Goal: Task Accomplishment & Management: Complete application form

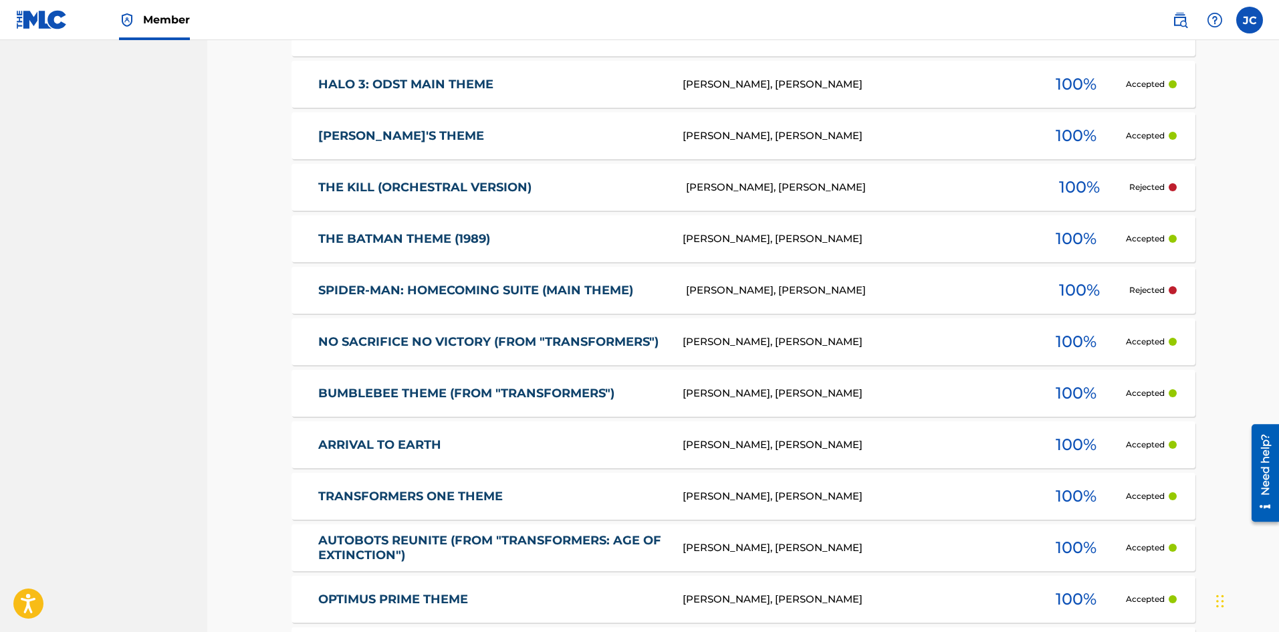
scroll to position [995, 0]
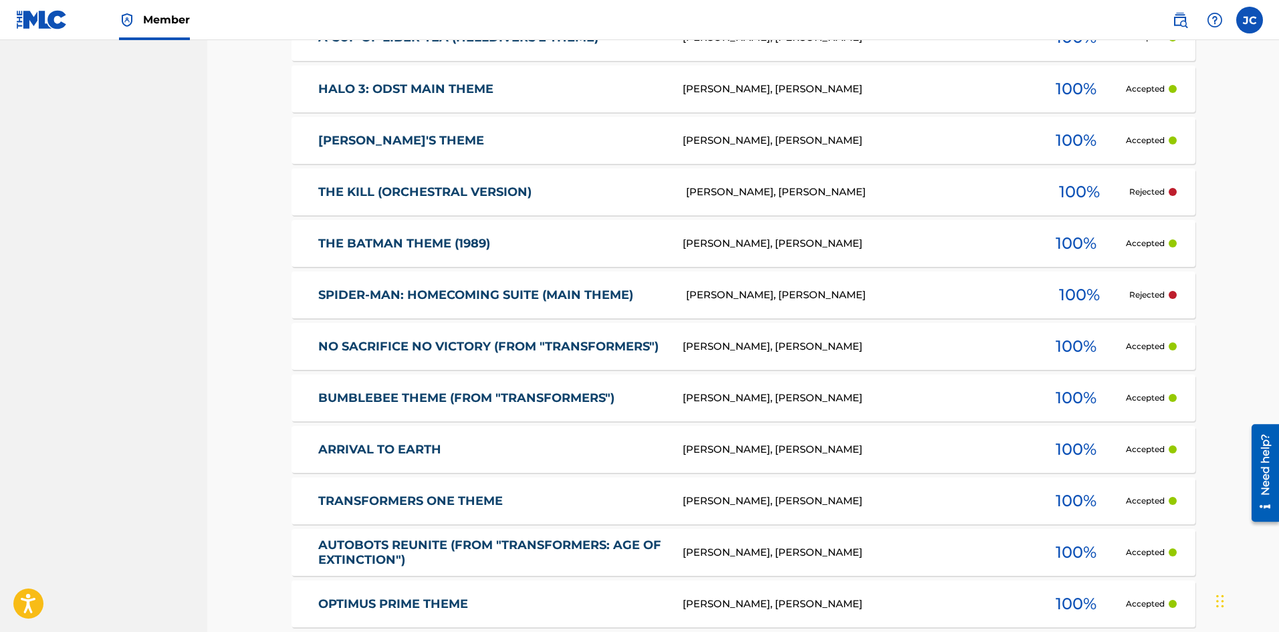
click at [1170, 297] on div at bounding box center [1173, 295] width 8 height 8
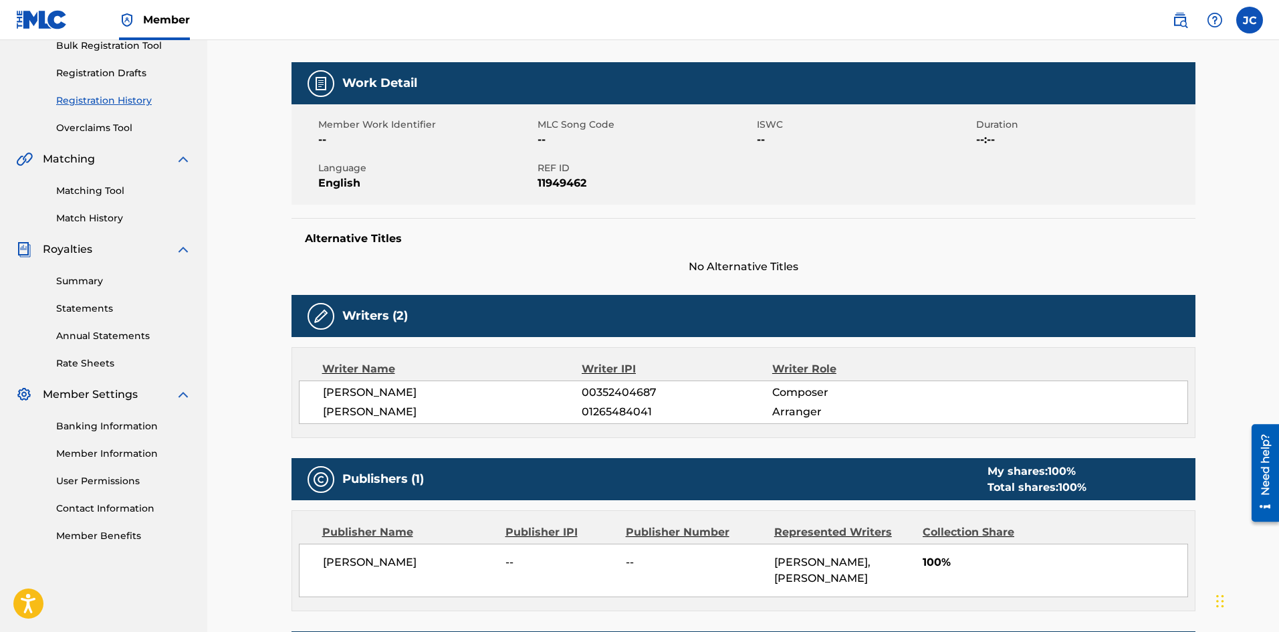
scroll to position [17, 0]
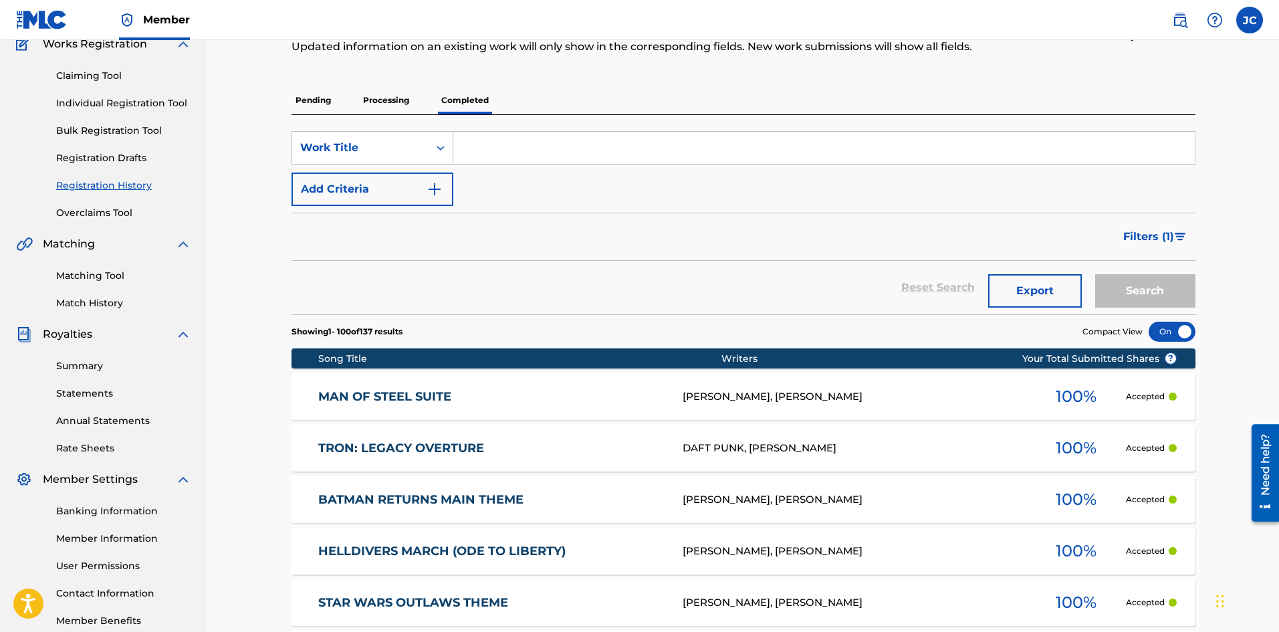
scroll to position [67, 0]
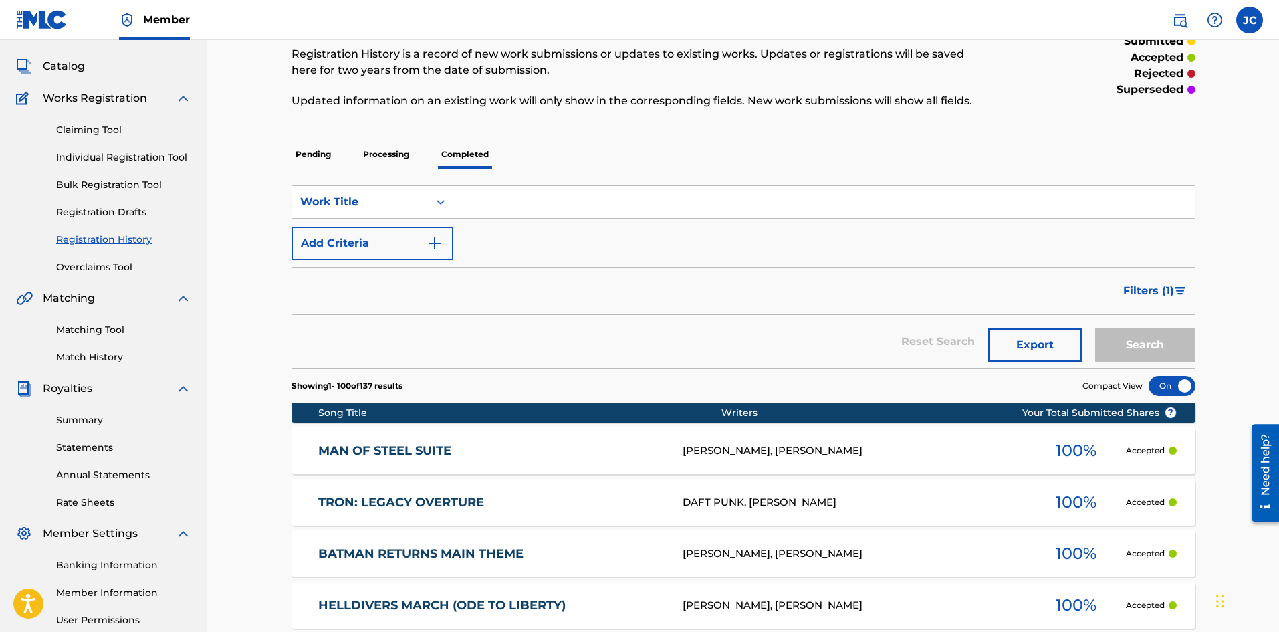
click at [93, 159] on link "Individual Registration Tool" at bounding box center [123, 157] width 135 height 14
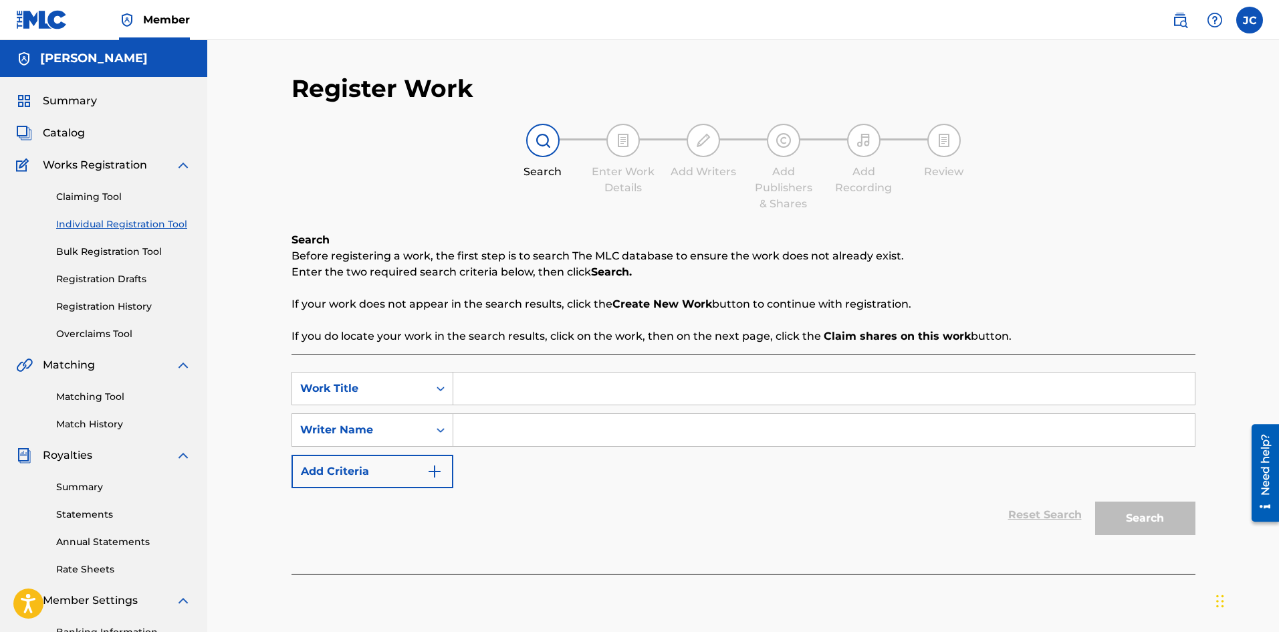
click at [500, 381] on input "Search Form" at bounding box center [823, 388] width 741 height 32
paste input "The Dark Knight Theme"
type input "The Dark Knight Theme"
click at [515, 429] on input "Search Form" at bounding box center [823, 430] width 741 height 32
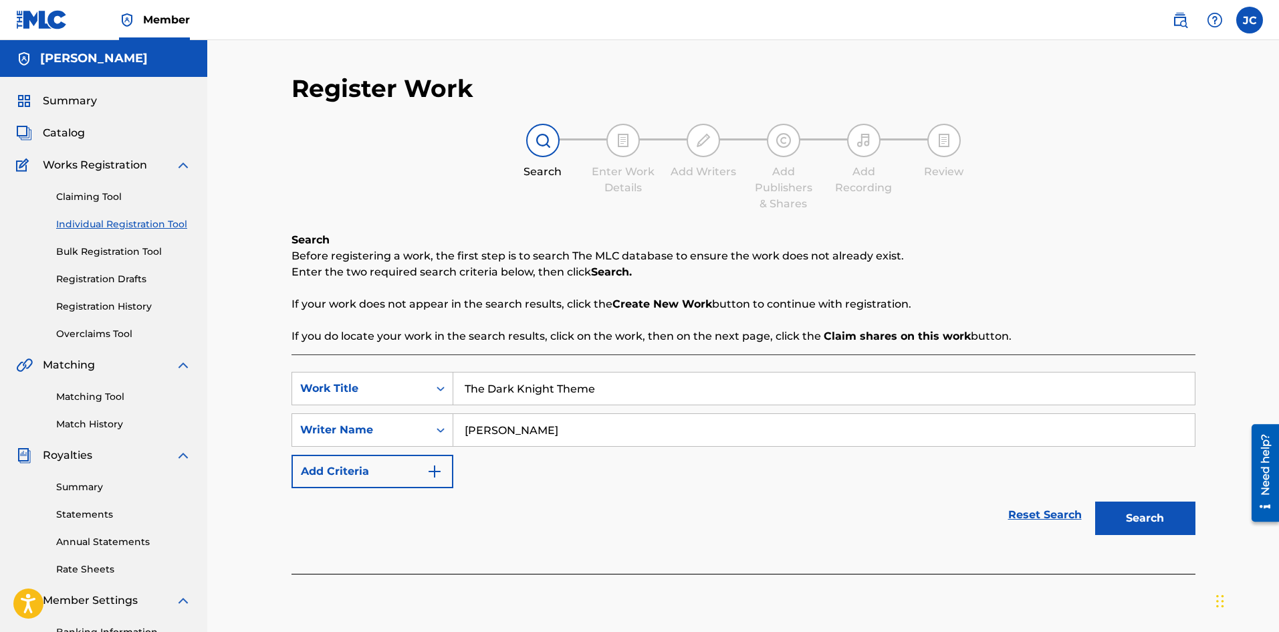
type input "[PERSON_NAME]"
click at [447, 485] on button "Add Criteria" at bounding box center [372, 471] width 162 height 33
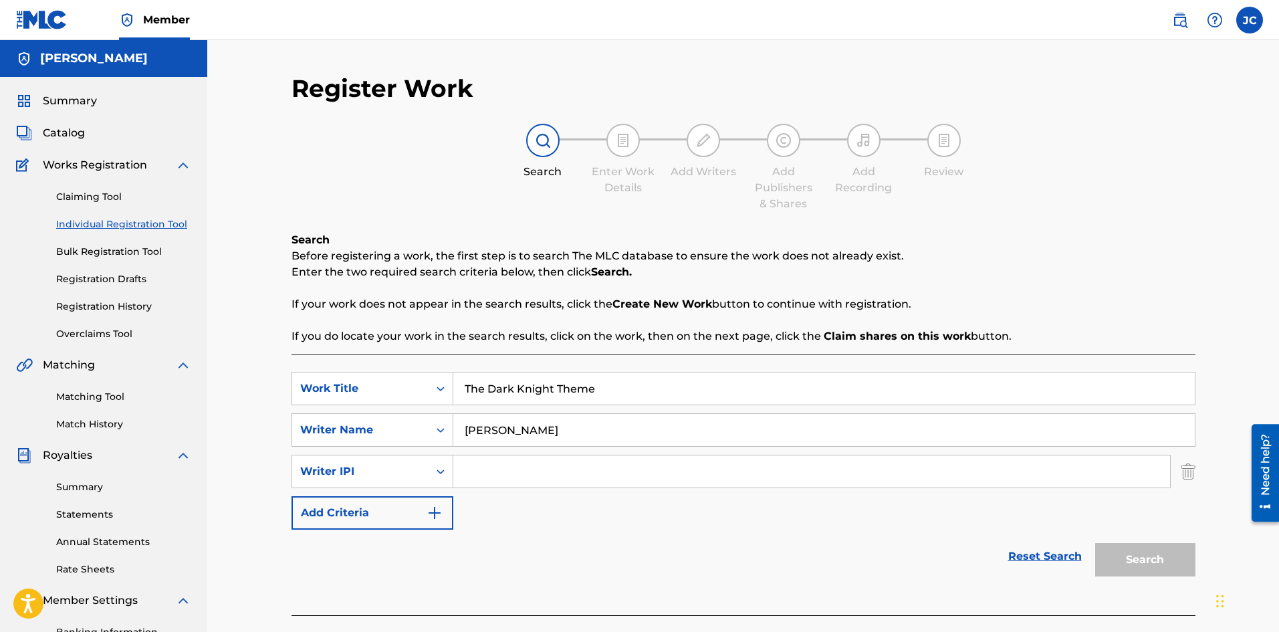
click at [505, 487] on div "Search Form" at bounding box center [811, 471] width 717 height 33
click at [513, 473] on input "Search Form" at bounding box center [811, 471] width 717 height 32
type input "1265484041"
click at [1178, 549] on button "Search" at bounding box center [1145, 559] width 100 height 33
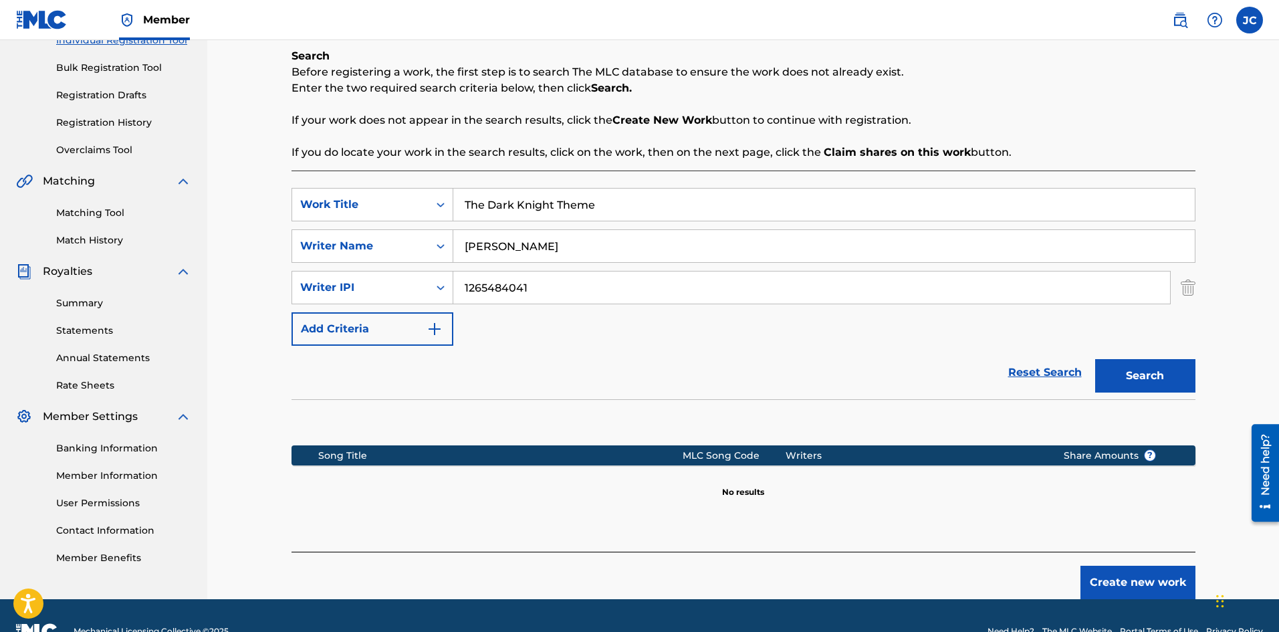
scroll to position [215, 0]
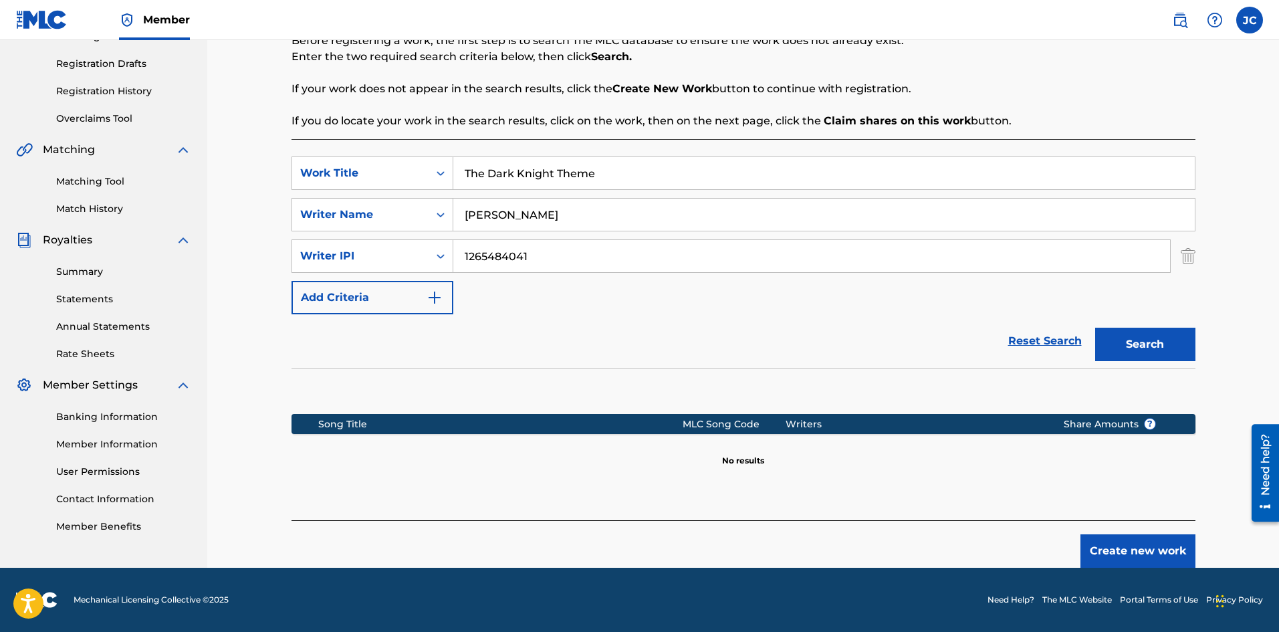
click at [1133, 541] on button "Create new work" at bounding box center [1137, 550] width 115 height 33
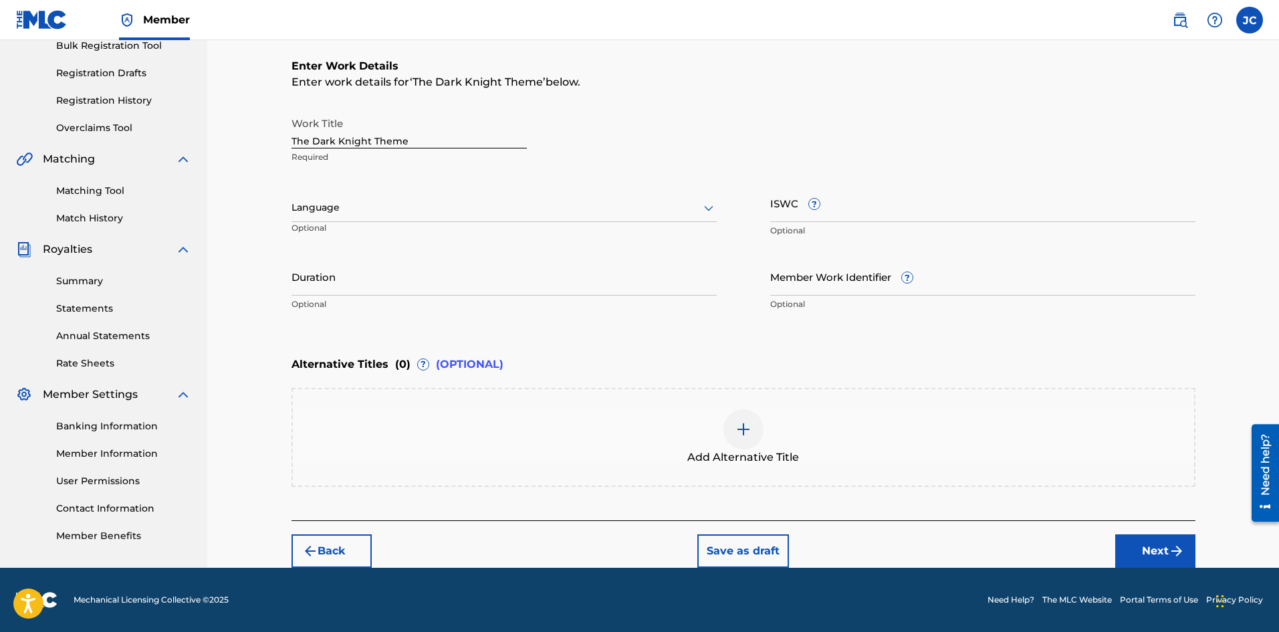
click at [1128, 546] on button "Next" at bounding box center [1155, 550] width 80 height 33
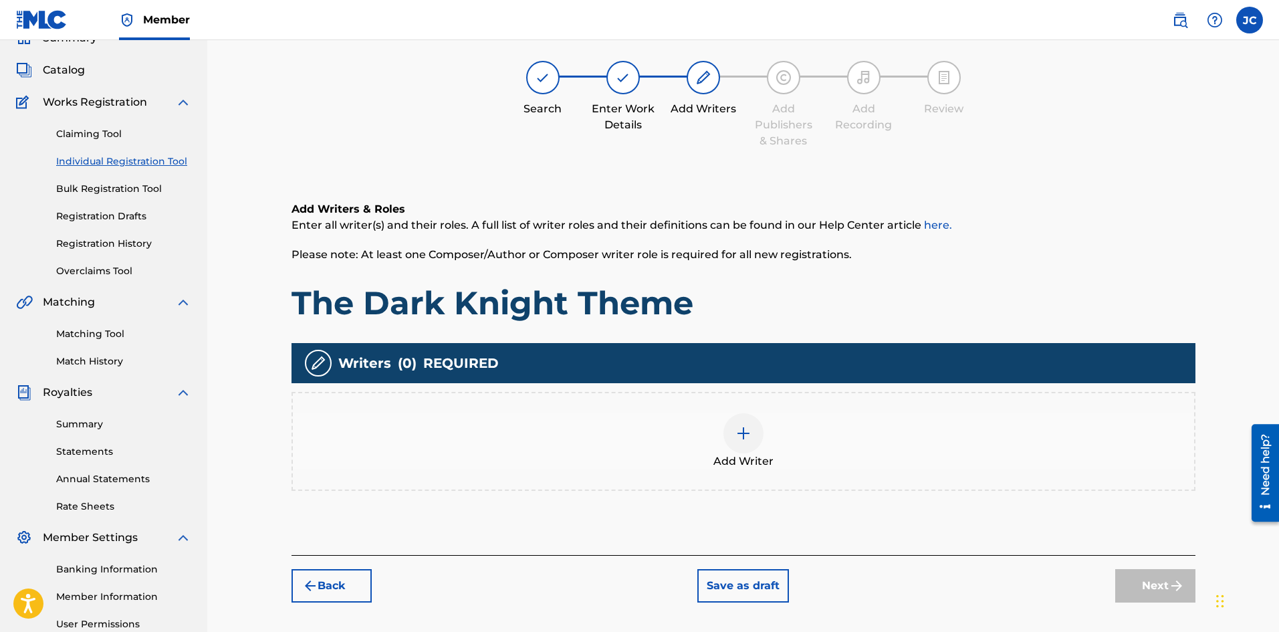
scroll to position [60, 0]
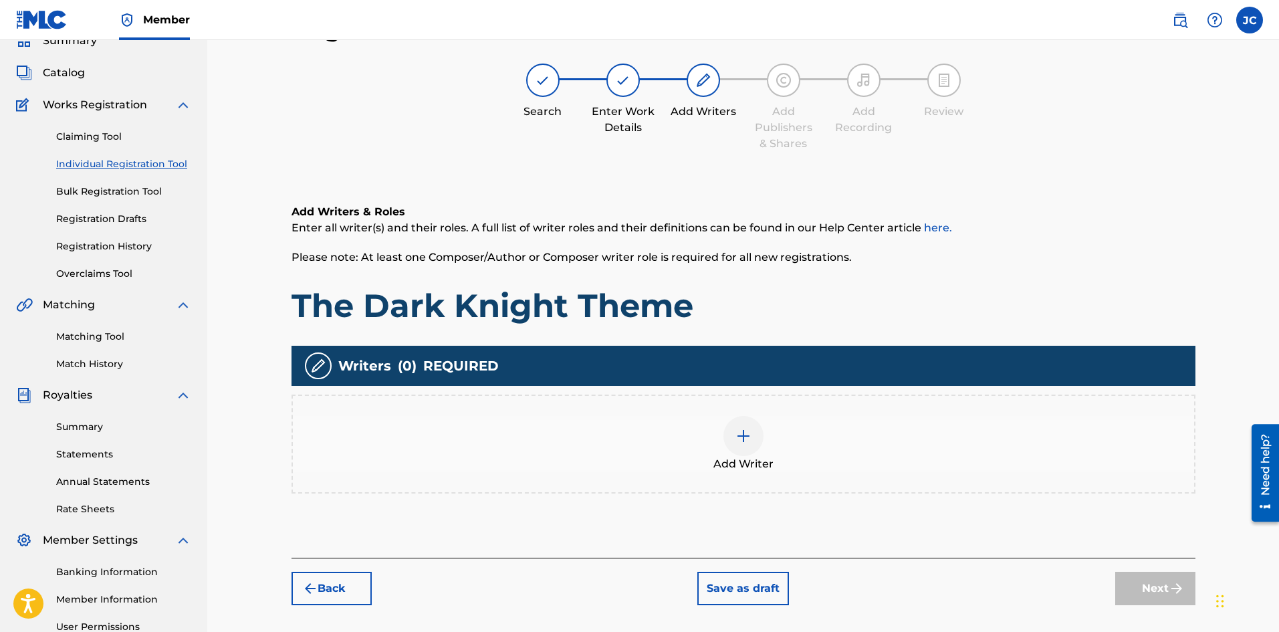
click at [779, 455] on div "Add Writer" at bounding box center [743, 444] width 901 height 56
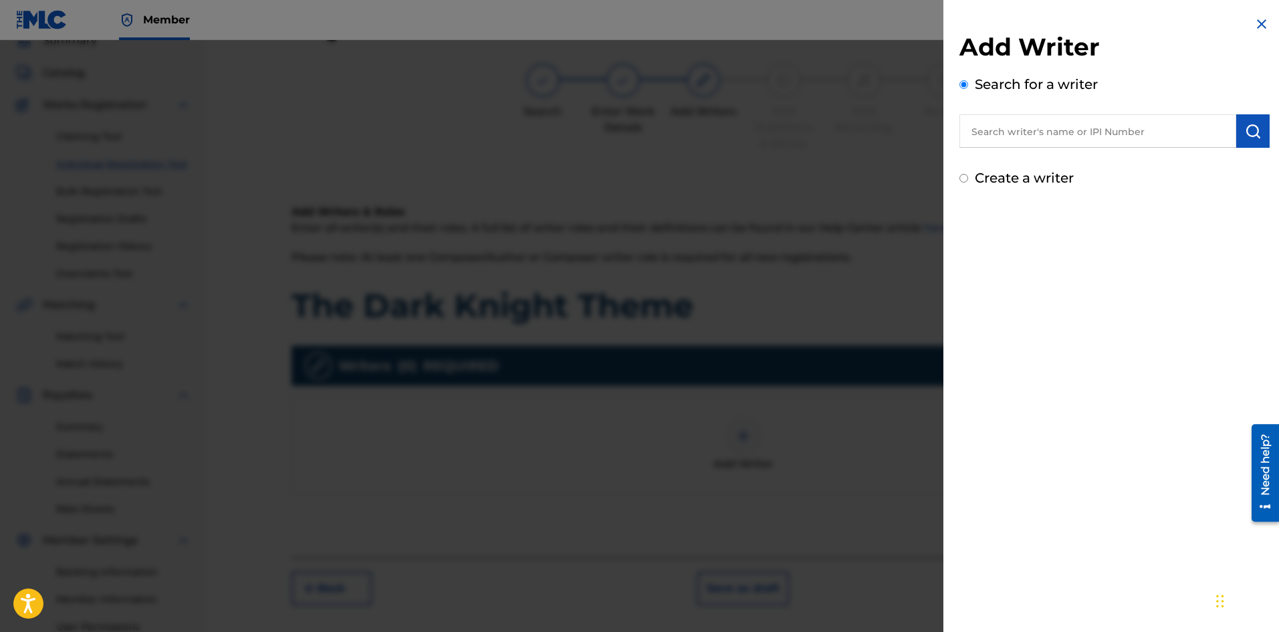
click at [1039, 129] on input "text" at bounding box center [1097, 130] width 277 height 33
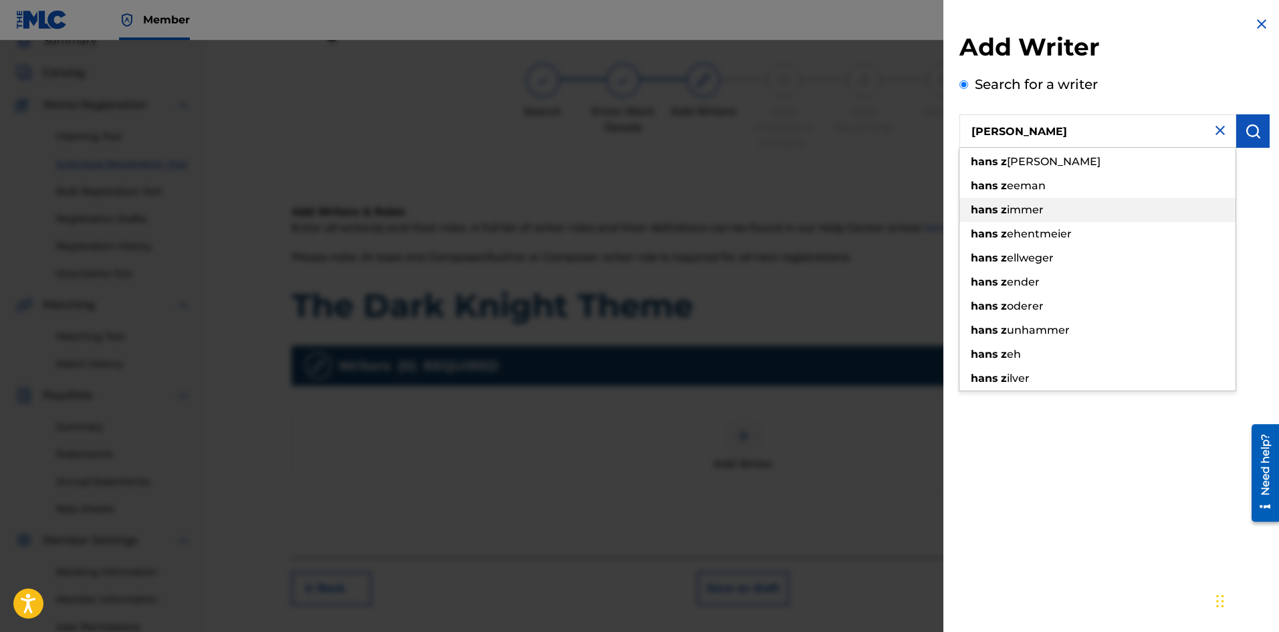
click at [1040, 203] on div "[PERSON_NAME]" at bounding box center [1097, 210] width 276 height 24
type input "[PERSON_NAME]"
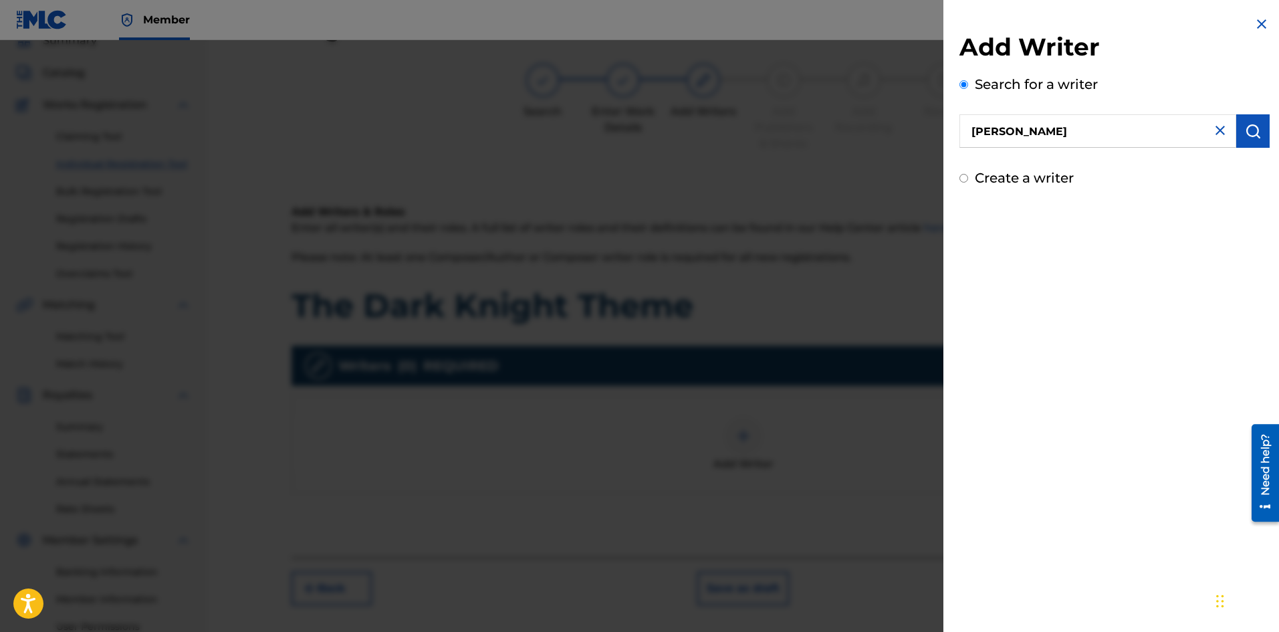
click at [1245, 138] on img "submit" at bounding box center [1253, 131] width 16 height 16
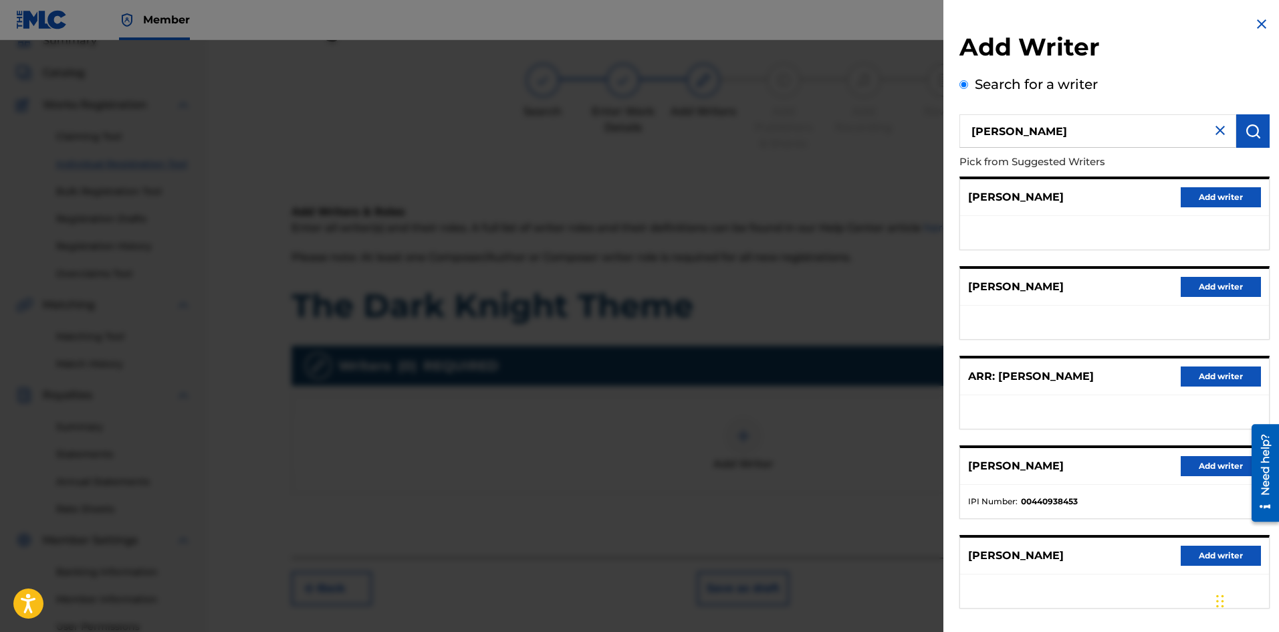
click at [1205, 467] on button "Add writer" at bounding box center [1221, 466] width 80 height 20
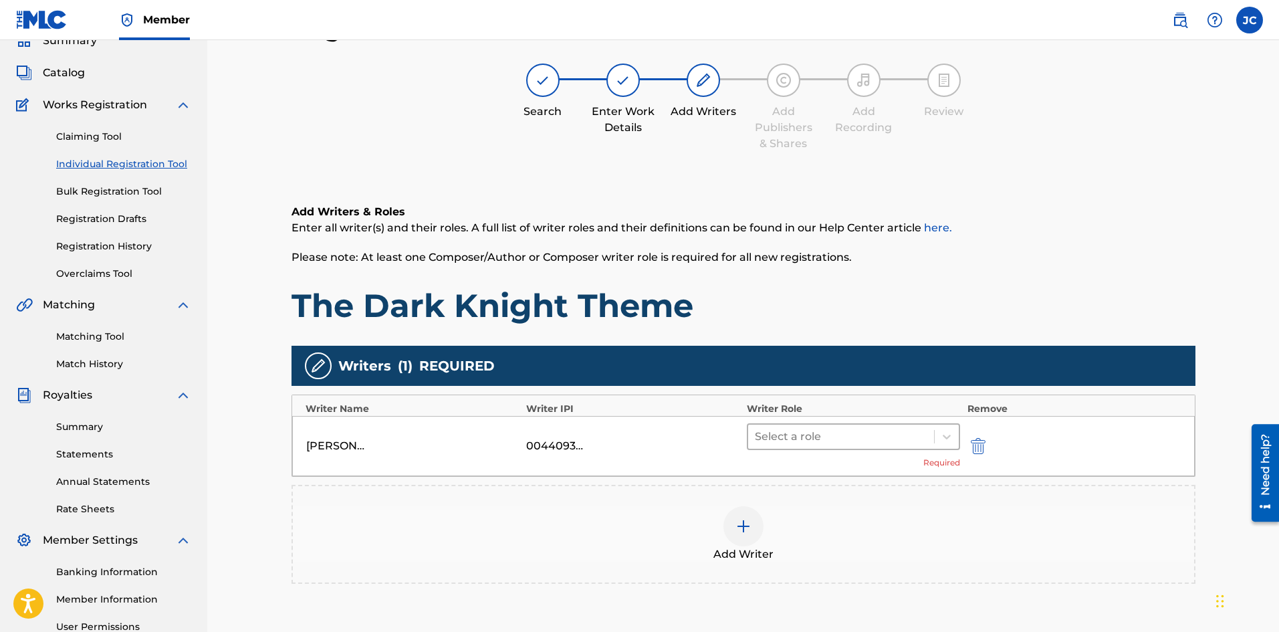
click at [927, 432] on div at bounding box center [841, 436] width 173 height 19
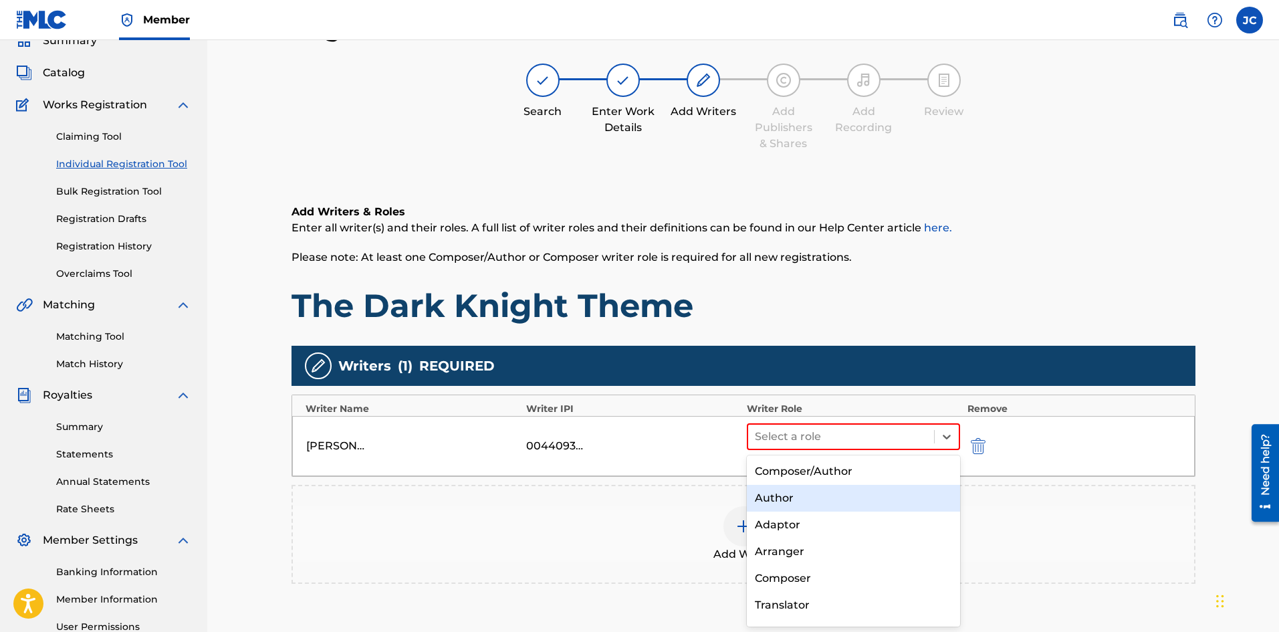
click at [841, 474] on div "Composer/Author" at bounding box center [854, 471] width 214 height 27
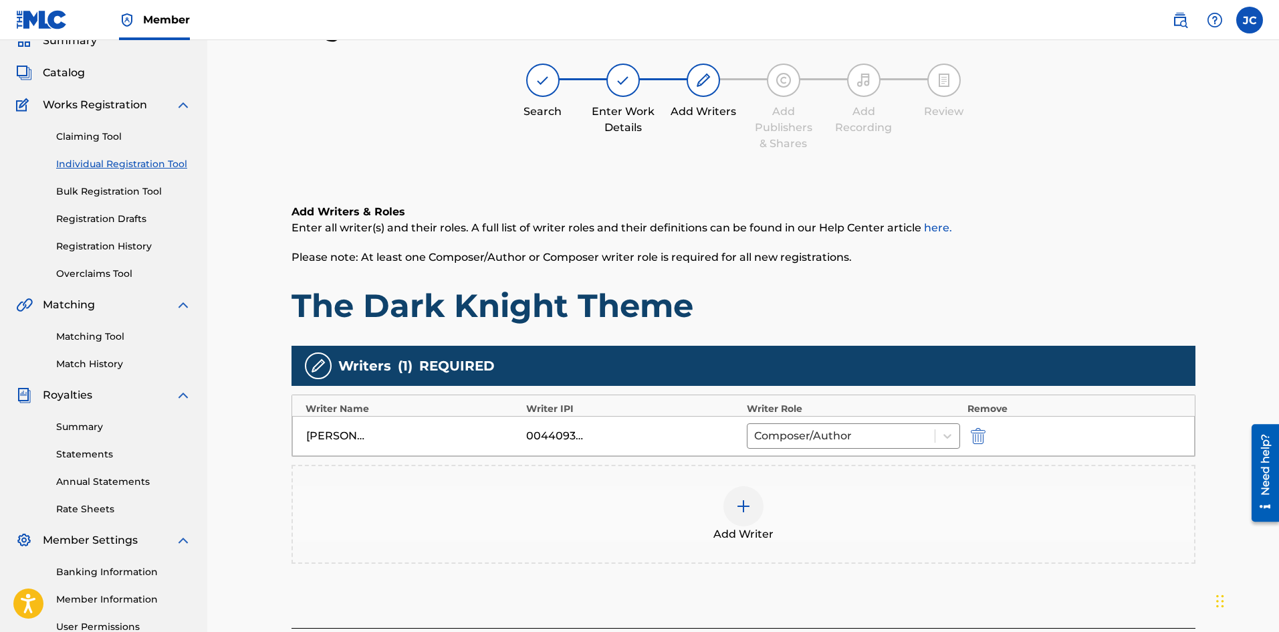
click at [786, 503] on div "Add Writer" at bounding box center [743, 514] width 901 height 56
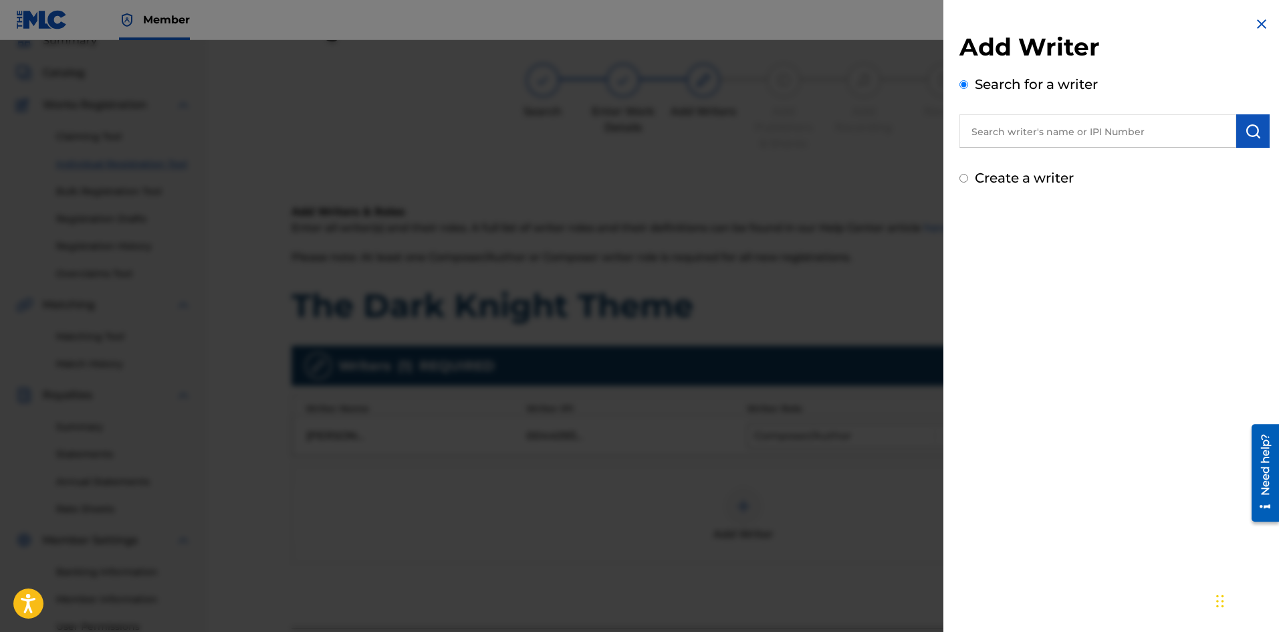
click at [1086, 146] on input "text" at bounding box center [1097, 130] width 277 height 33
type input "[PERSON_NAME]"
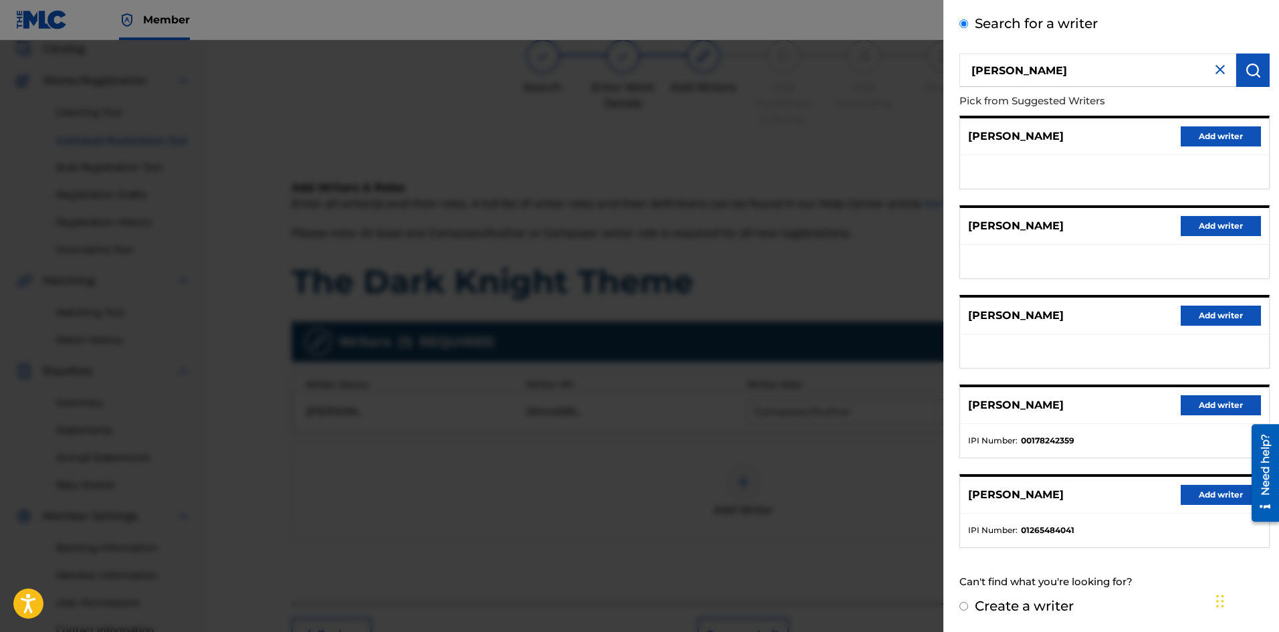
scroll to position [127, 0]
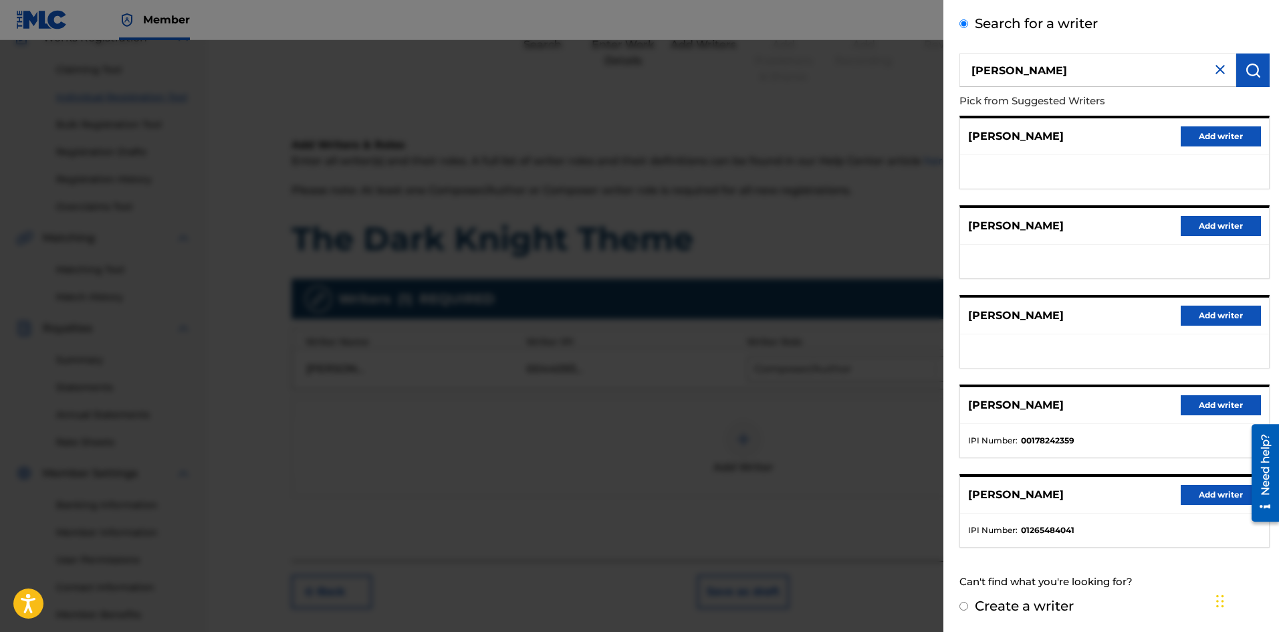
click at [963, 609] on input "Create a writer" at bounding box center [963, 606] width 9 height 9
radio input "false"
radio input "true"
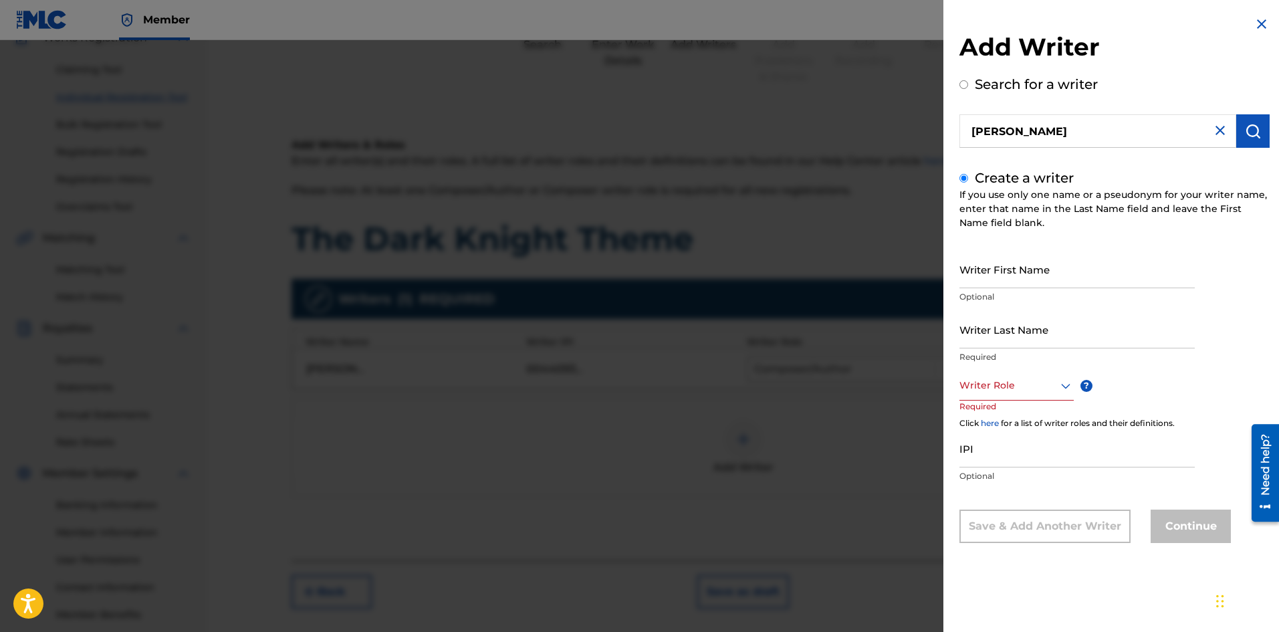
scroll to position [0, 0]
click at [993, 283] on input "Writer First Name" at bounding box center [1076, 269] width 235 height 38
type input "[PERSON_NAME]"
click at [1013, 386] on div at bounding box center [1016, 385] width 114 height 17
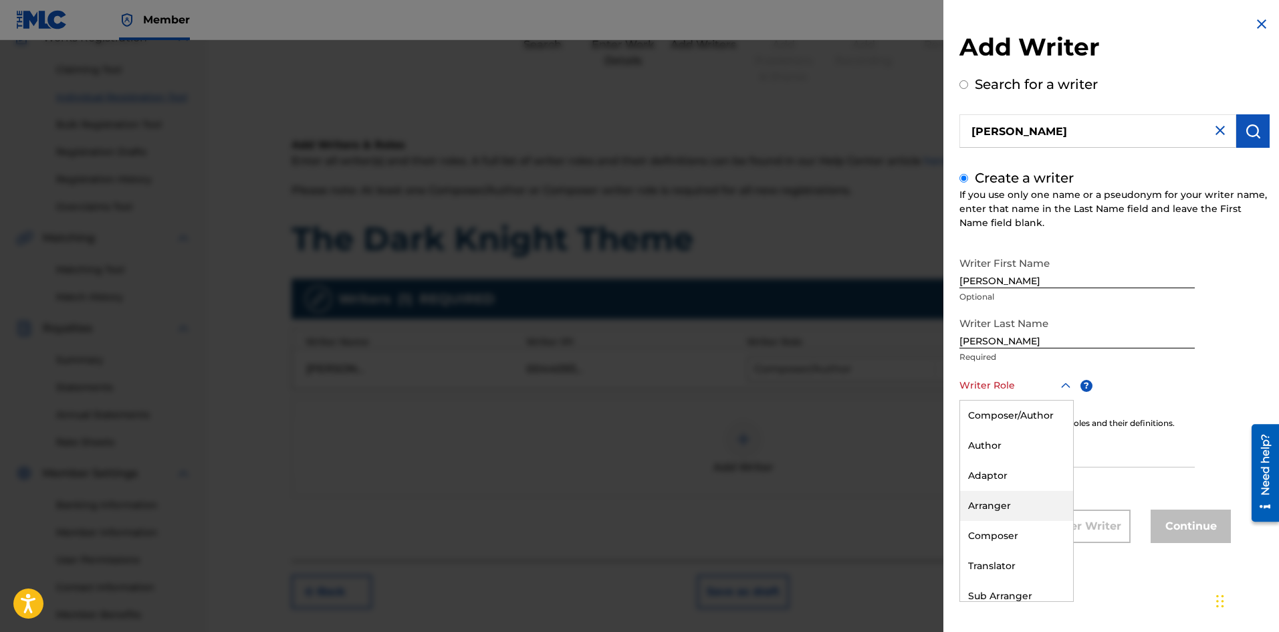
click at [987, 503] on div "Arranger" at bounding box center [1016, 506] width 113 height 30
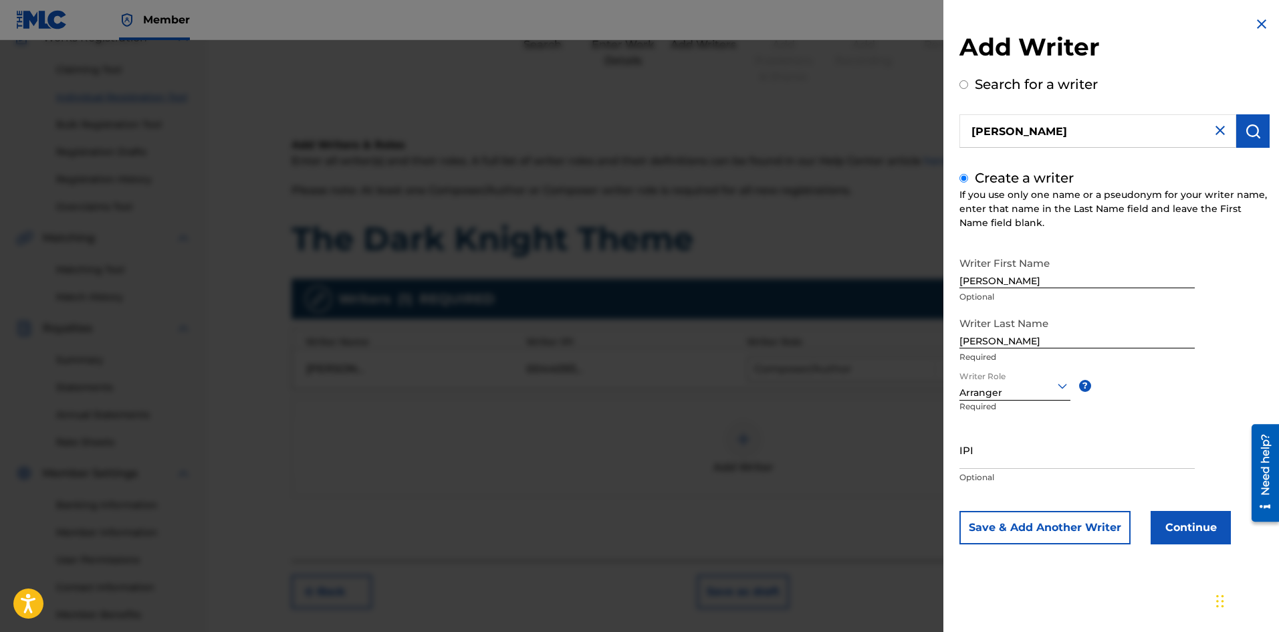
click at [990, 458] on input "IPI" at bounding box center [1076, 450] width 235 height 38
type input "1265484041"
click at [1164, 529] on button "Continue" at bounding box center [1190, 527] width 80 height 33
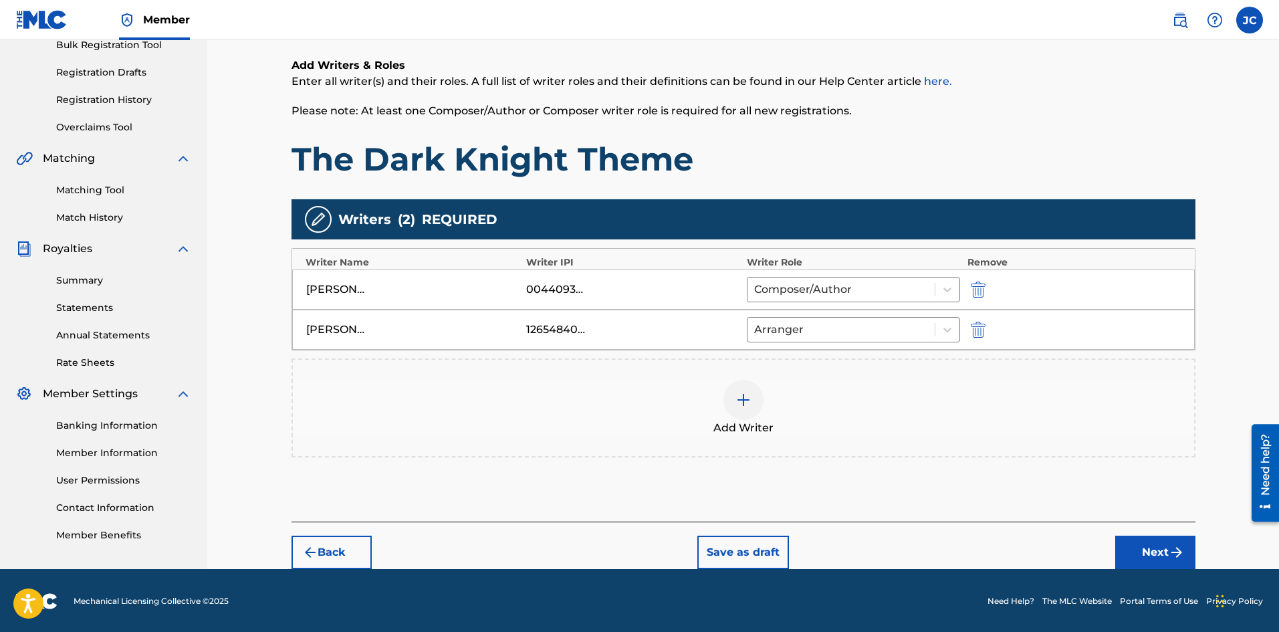
scroll to position [208, 0]
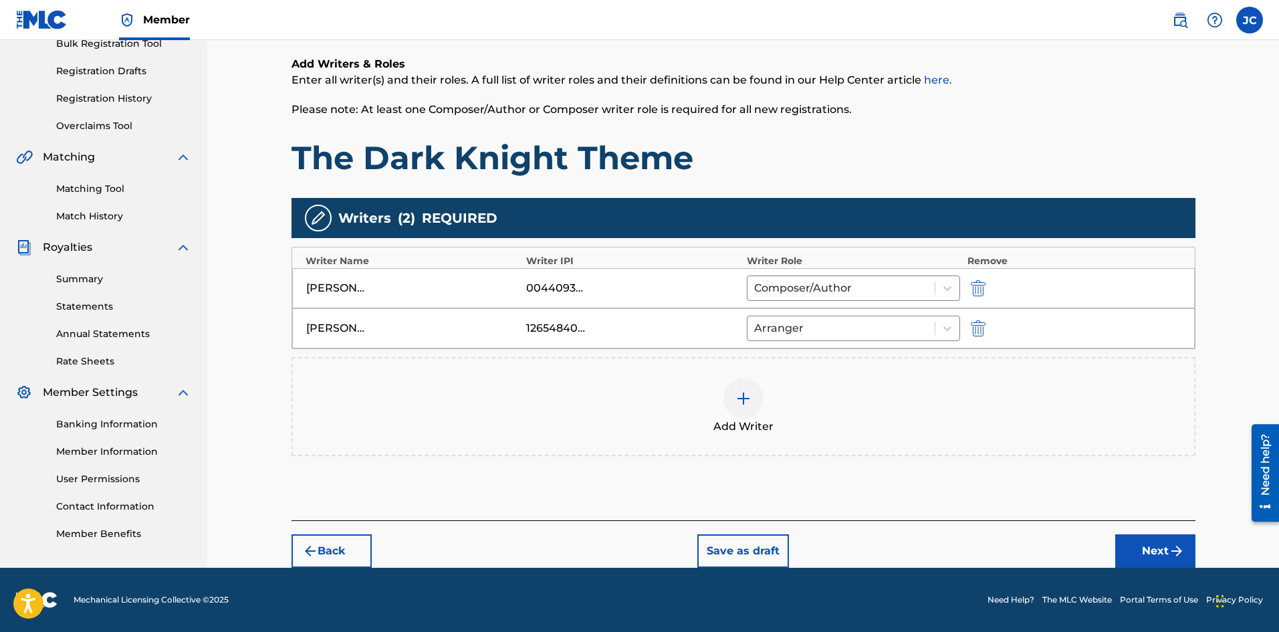
click at [1156, 547] on button "Next" at bounding box center [1155, 550] width 80 height 33
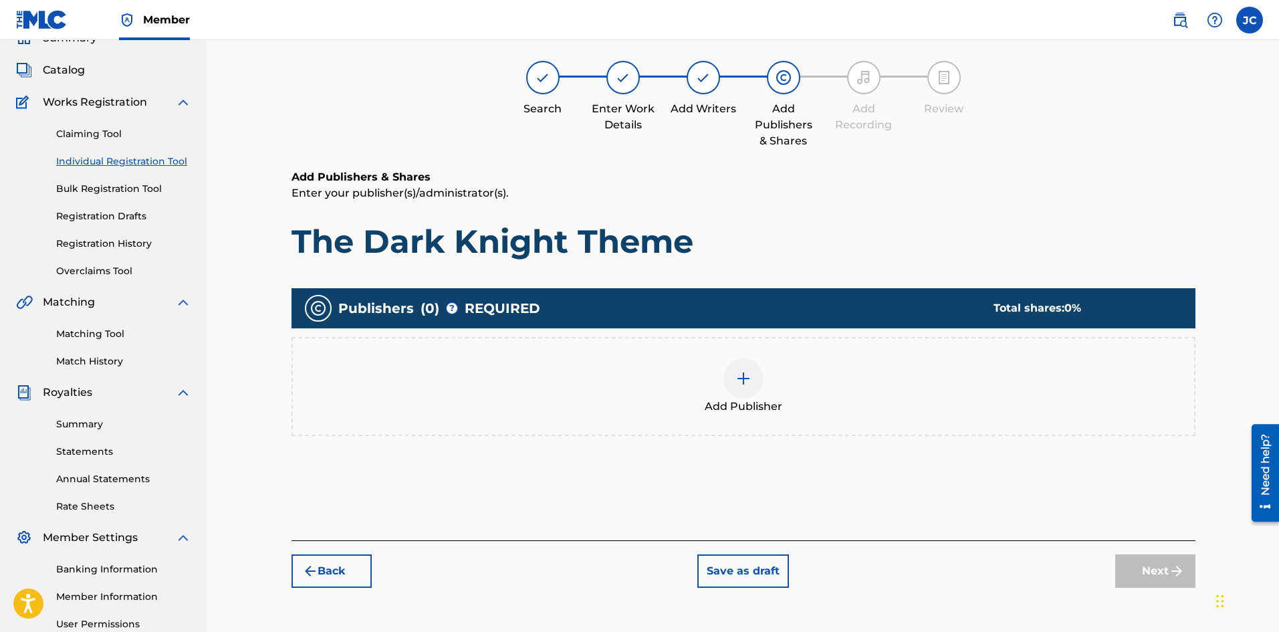
scroll to position [60, 0]
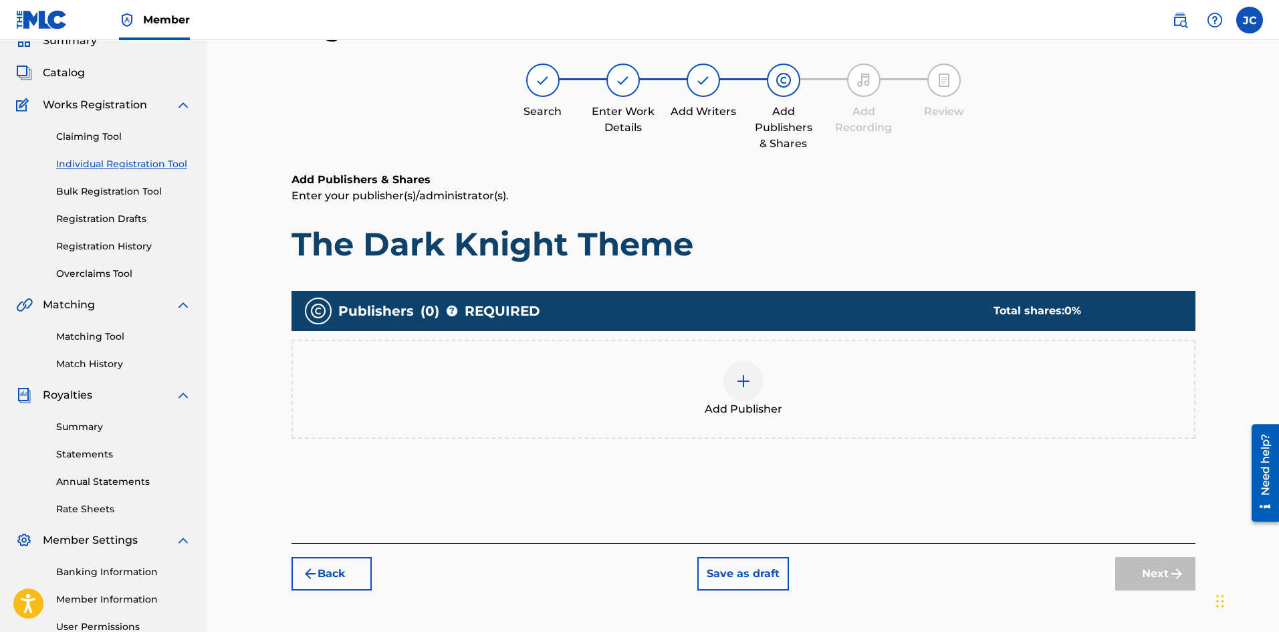
click at [843, 408] on div "Add Publisher" at bounding box center [743, 389] width 901 height 56
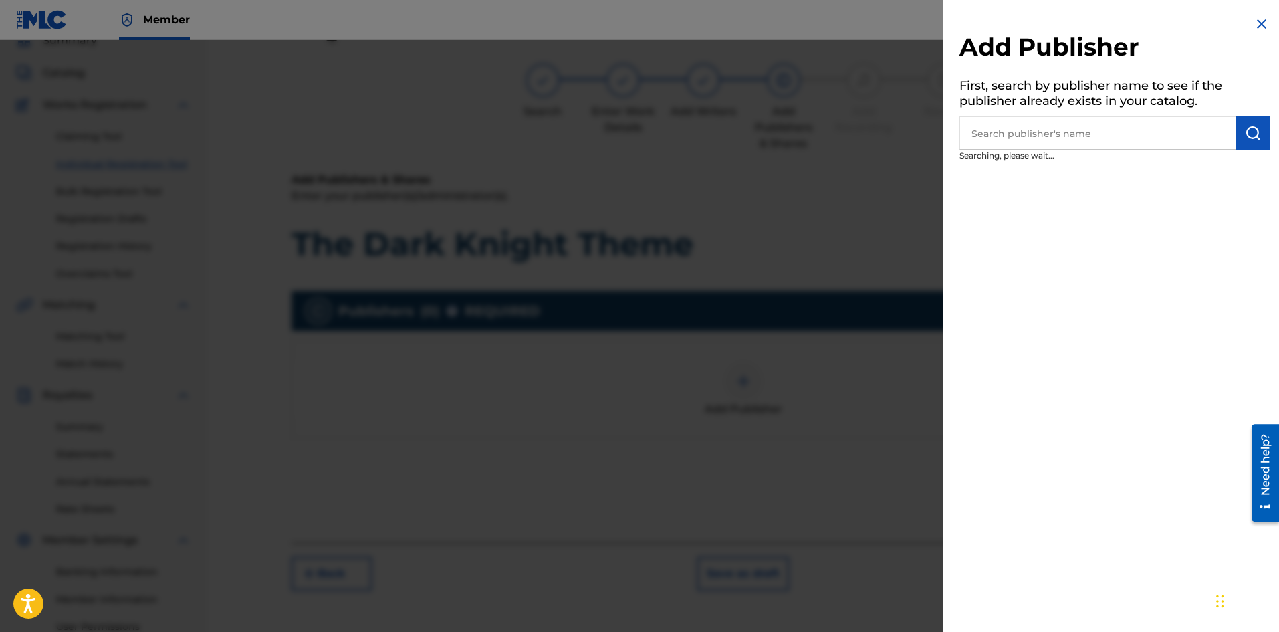
click at [1248, 135] on img "submit" at bounding box center [1253, 133] width 16 height 16
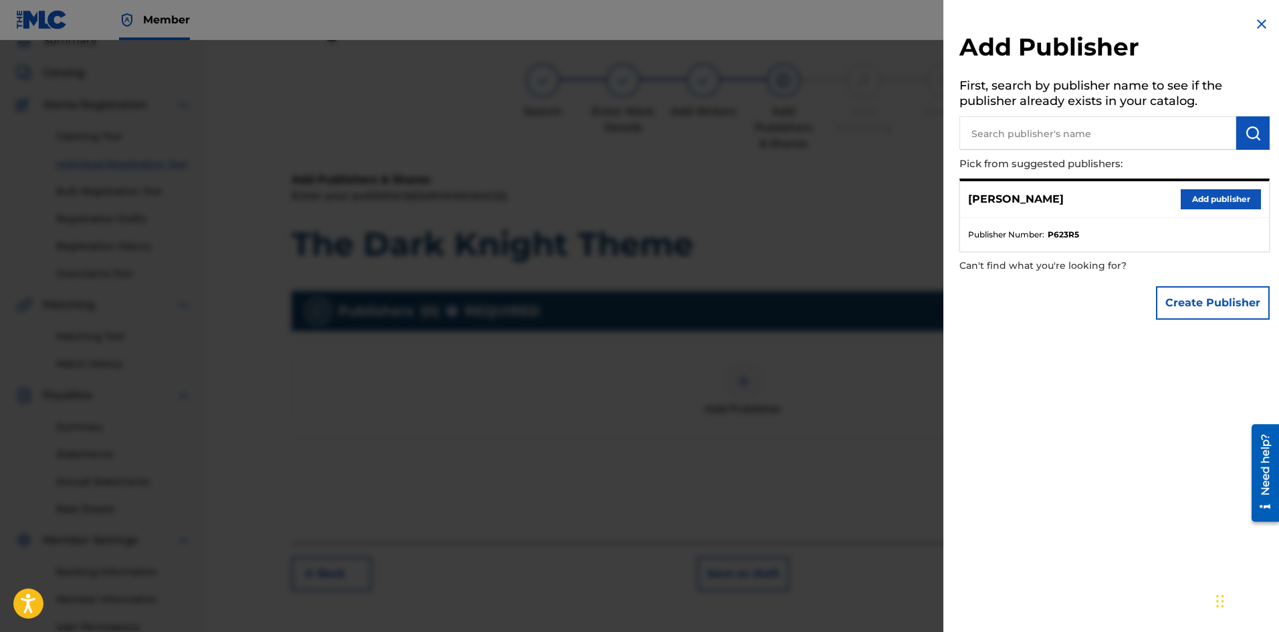
click at [1237, 195] on button "Add publisher" at bounding box center [1221, 199] width 80 height 20
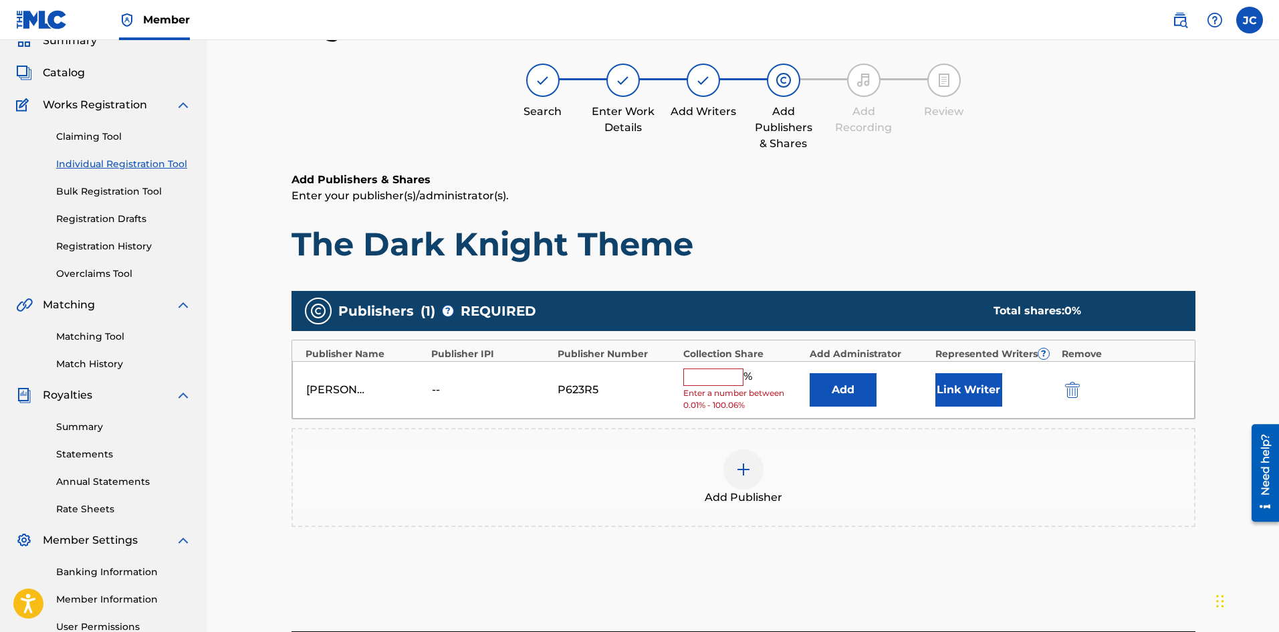
click at [739, 380] on input "text" at bounding box center [713, 376] width 60 height 17
type input "100"
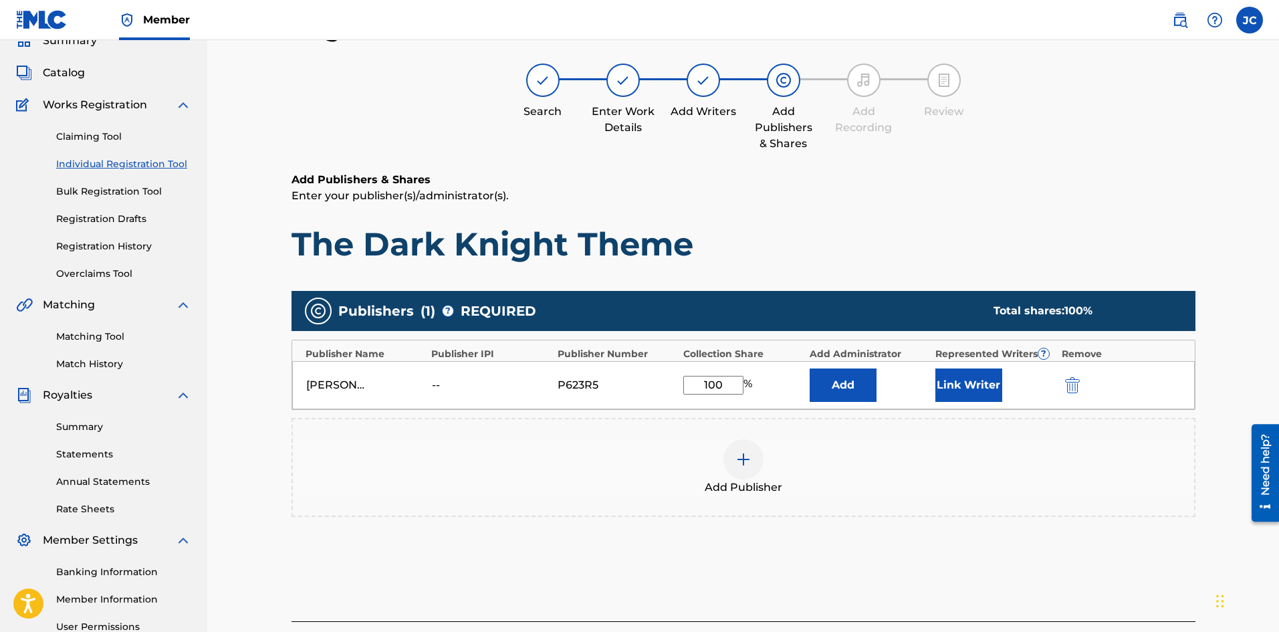
click at [967, 382] on button "Link Writer" at bounding box center [968, 384] width 67 height 33
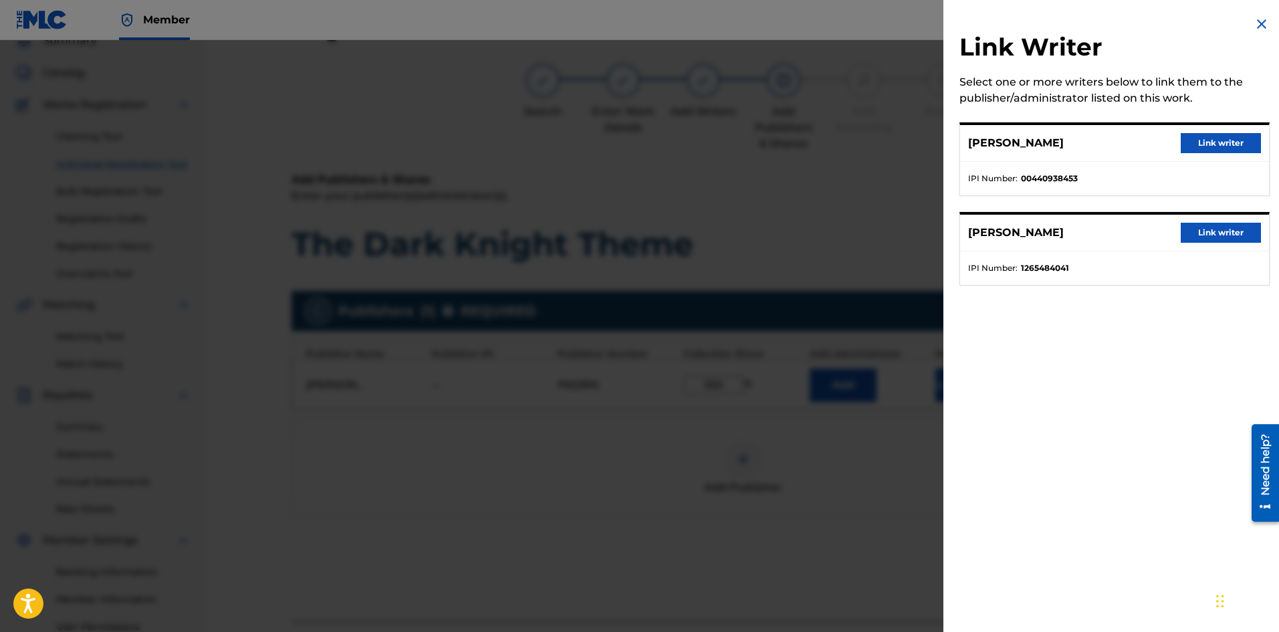
click at [1204, 144] on button "Link writer" at bounding box center [1221, 143] width 80 height 20
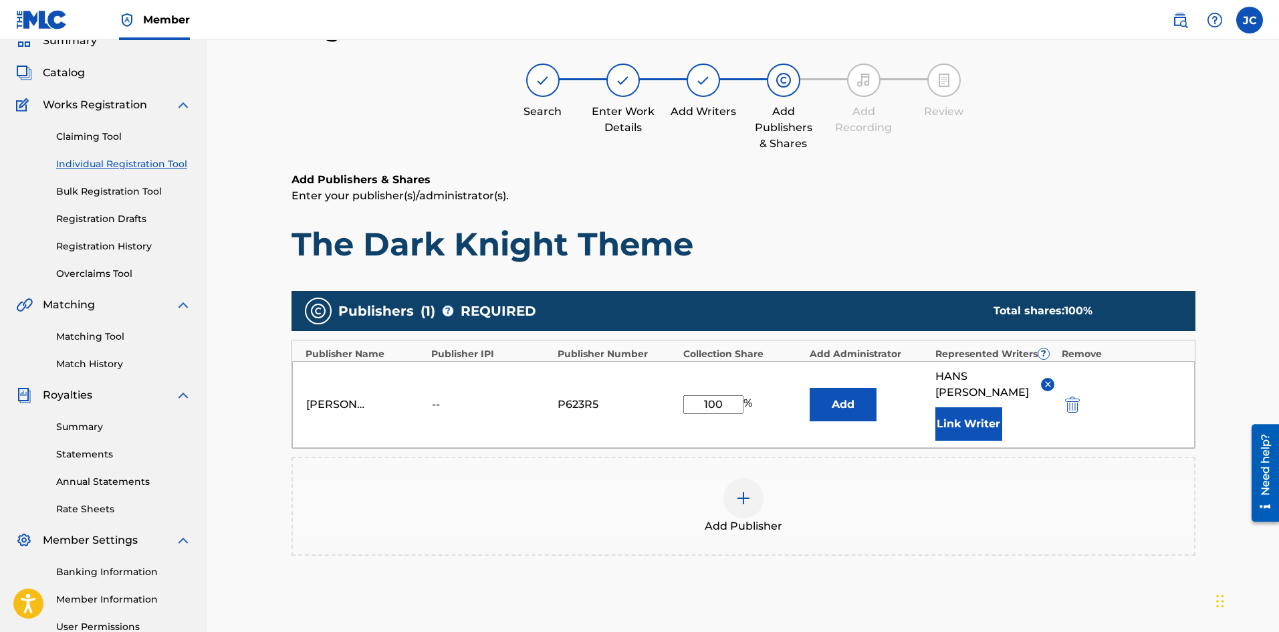
click at [961, 407] on button "Link Writer" at bounding box center [968, 423] width 67 height 33
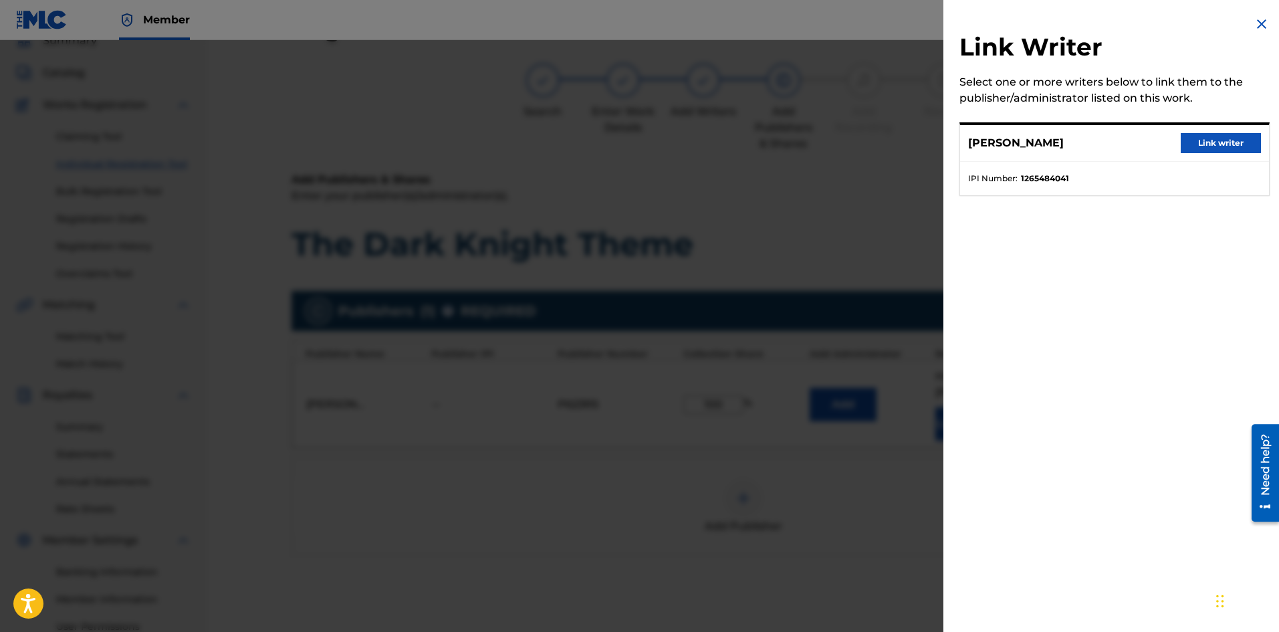
click at [1203, 156] on div "[PERSON_NAME] Link writer" at bounding box center [1114, 143] width 309 height 37
click at [1203, 148] on button "Link writer" at bounding box center [1221, 143] width 80 height 20
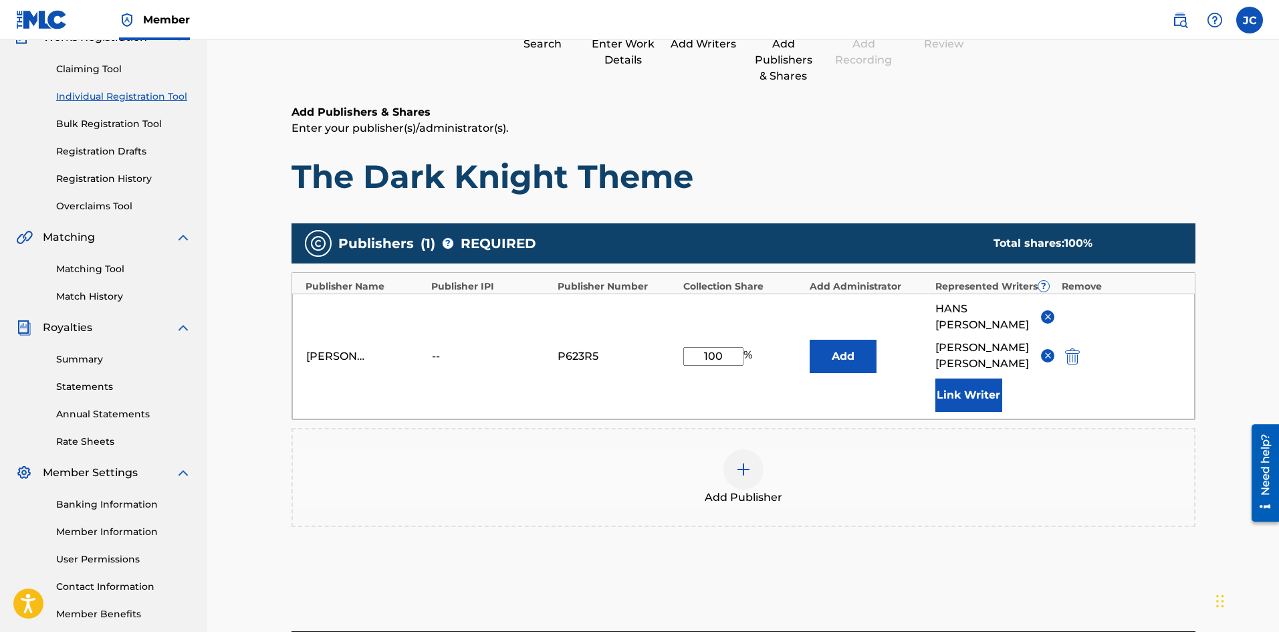
scroll to position [207, 0]
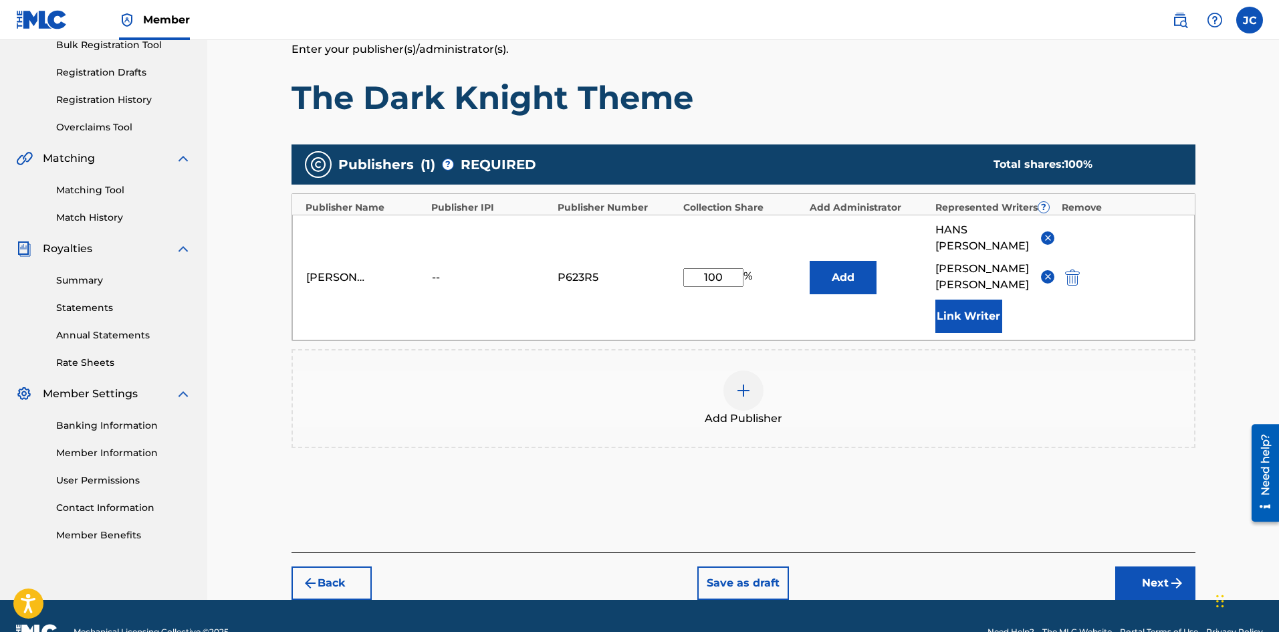
click at [1144, 566] on button "Next" at bounding box center [1155, 582] width 80 height 33
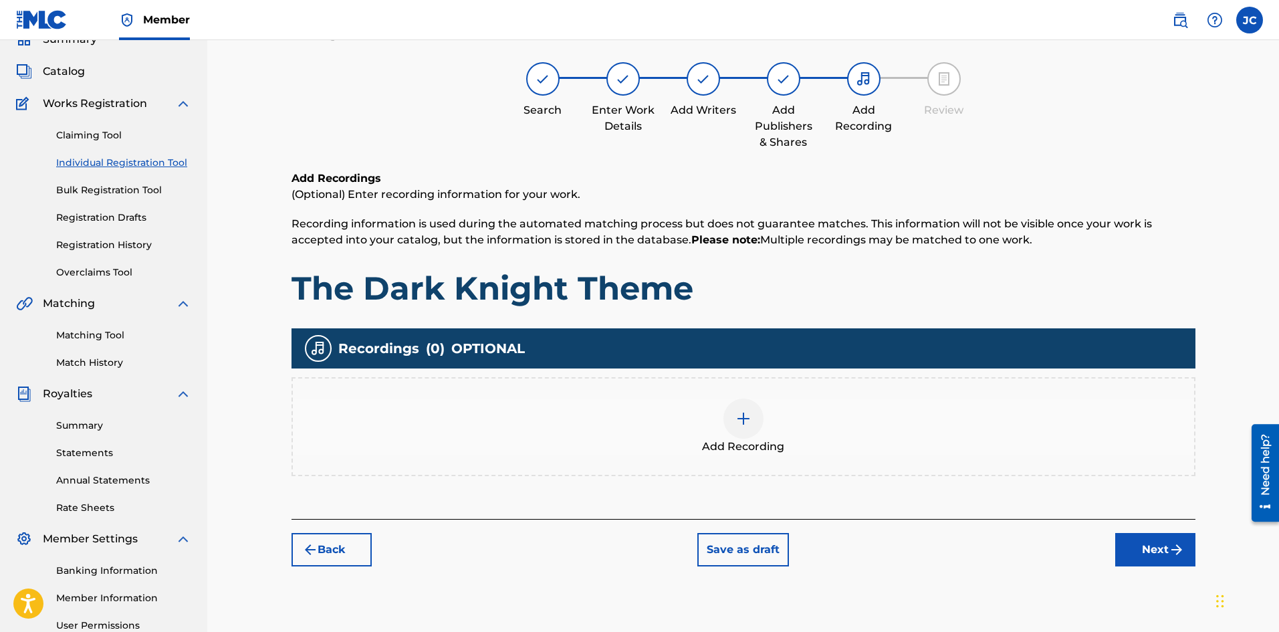
scroll to position [60, 0]
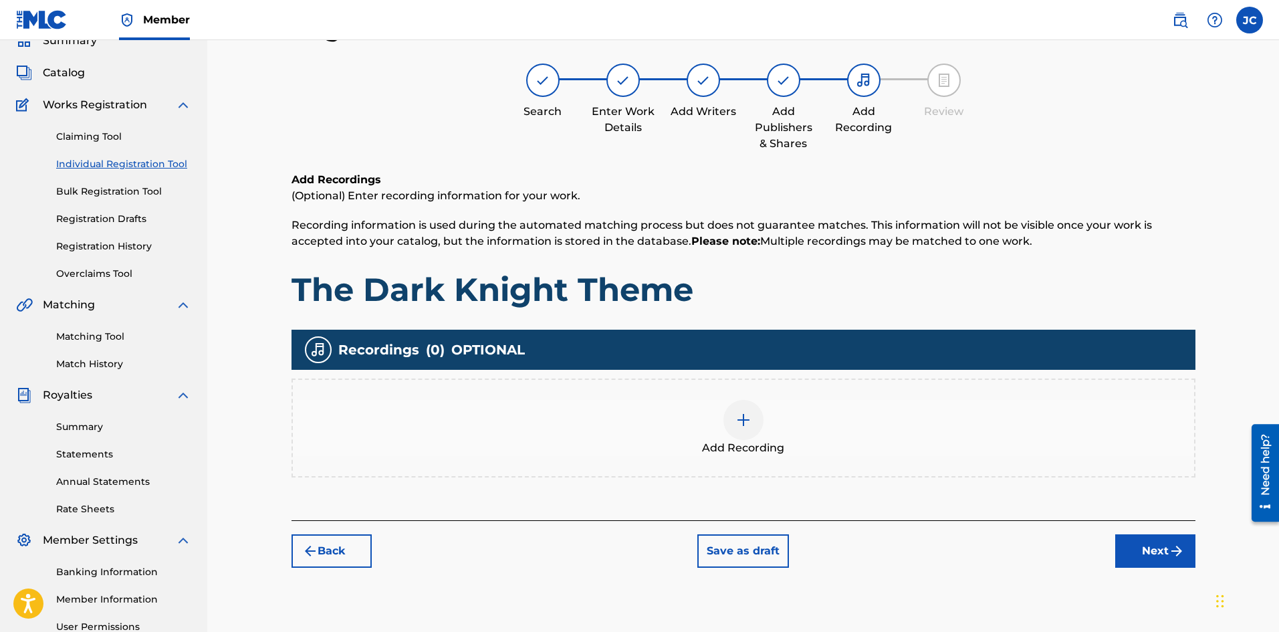
click at [818, 445] on div "Add Recording" at bounding box center [743, 428] width 901 height 56
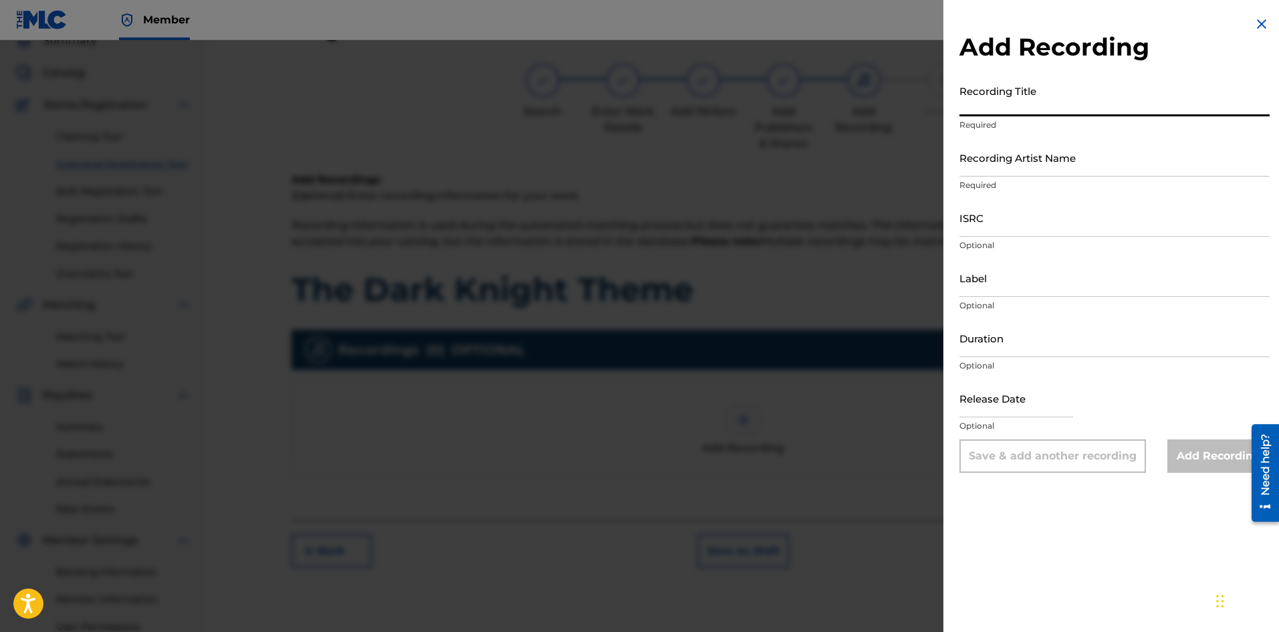
click at [1007, 108] on input "Recording Title" at bounding box center [1114, 97] width 310 height 38
paste input "The Dark Knight Theme"
type input "The Dark Knight Theme"
drag, startPoint x: 1011, startPoint y: 148, endPoint x: 1015, endPoint y: 161, distance: 13.1
click at [1011, 148] on input "Recording Artist Name" at bounding box center [1114, 157] width 310 height 38
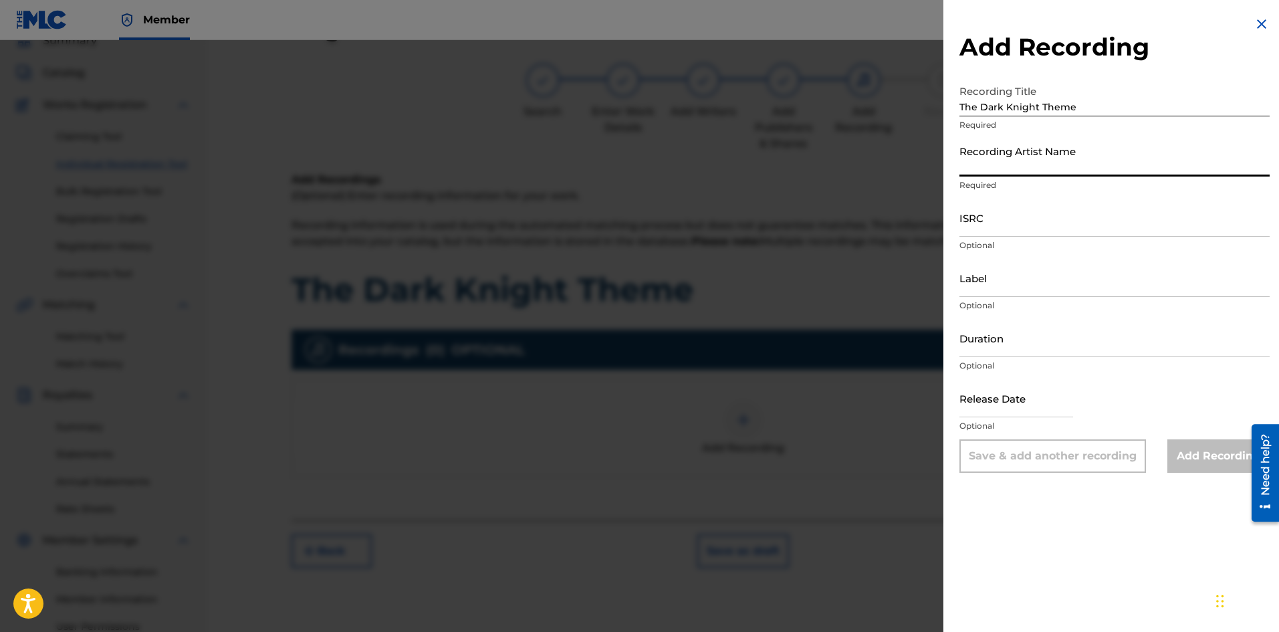
type input "[PERSON_NAME]"
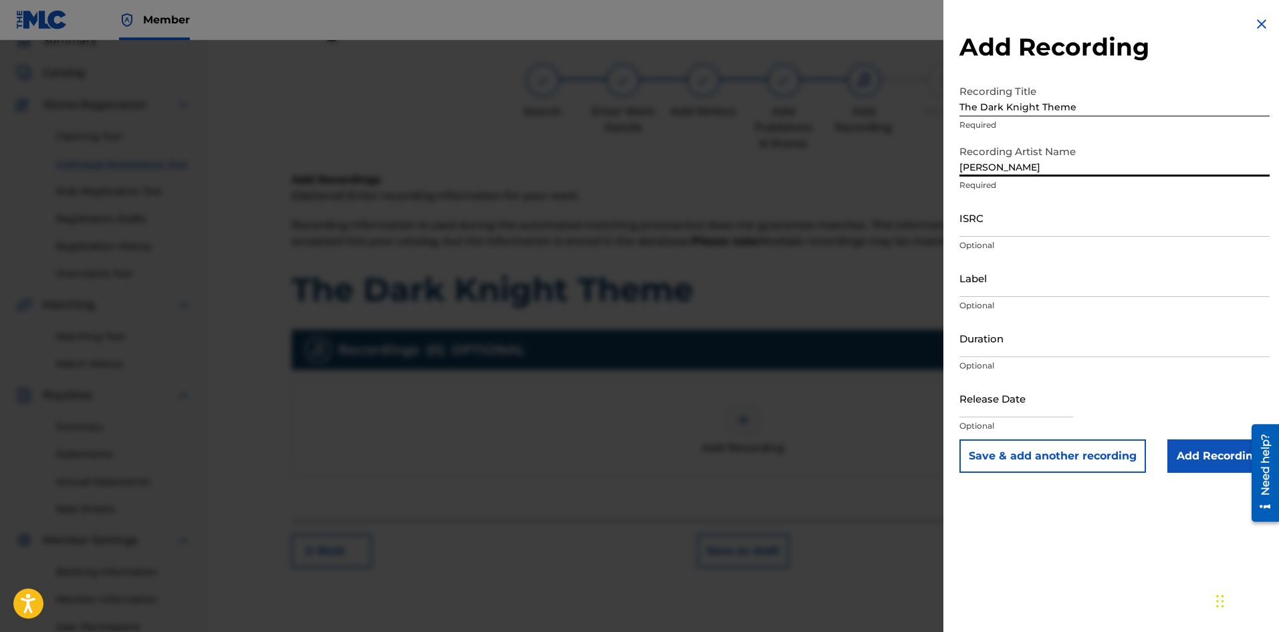
click at [1019, 215] on input "ISRC" at bounding box center [1114, 218] width 310 height 38
click at [1050, 228] on input "ISRC" at bounding box center [1114, 218] width 310 height 38
paste input "QT3EY2548361"
type input "QT3EY2548361"
click at [1029, 413] on input "text" at bounding box center [1016, 398] width 114 height 38
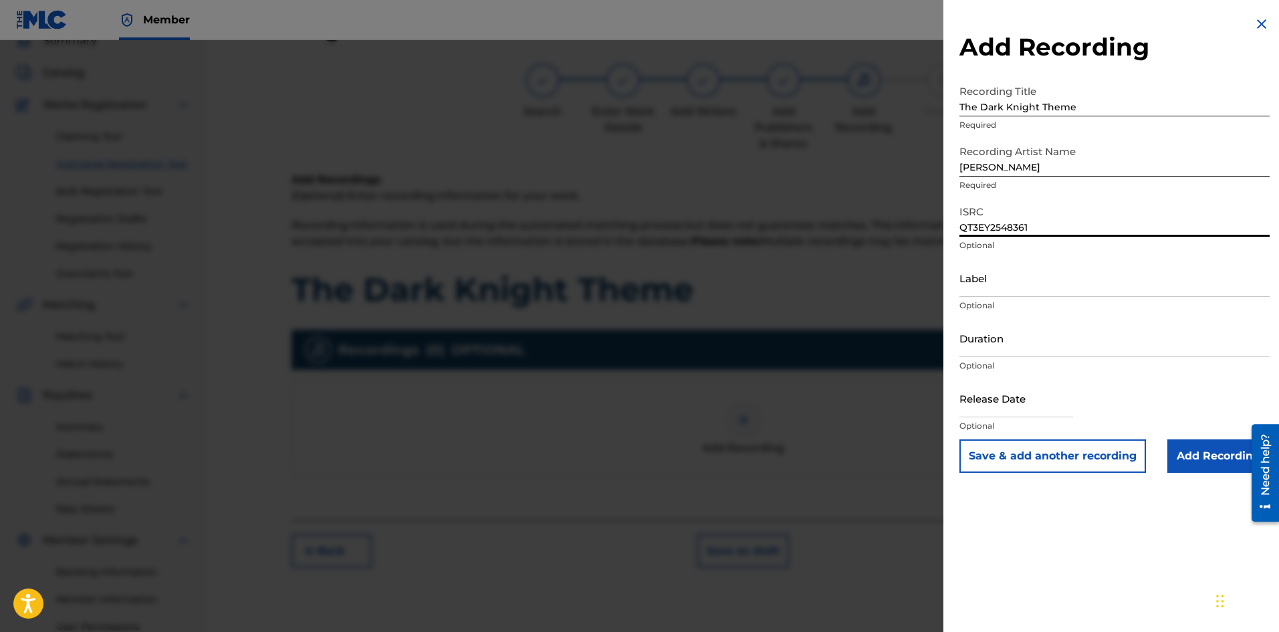
select select "8"
select select "2025"
click at [1089, 384] on div "Release Date Optional" at bounding box center [1114, 409] width 310 height 60
click at [1187, 457] on input "Add Recording" at bounding box center [1218, 455] width 102 height 33
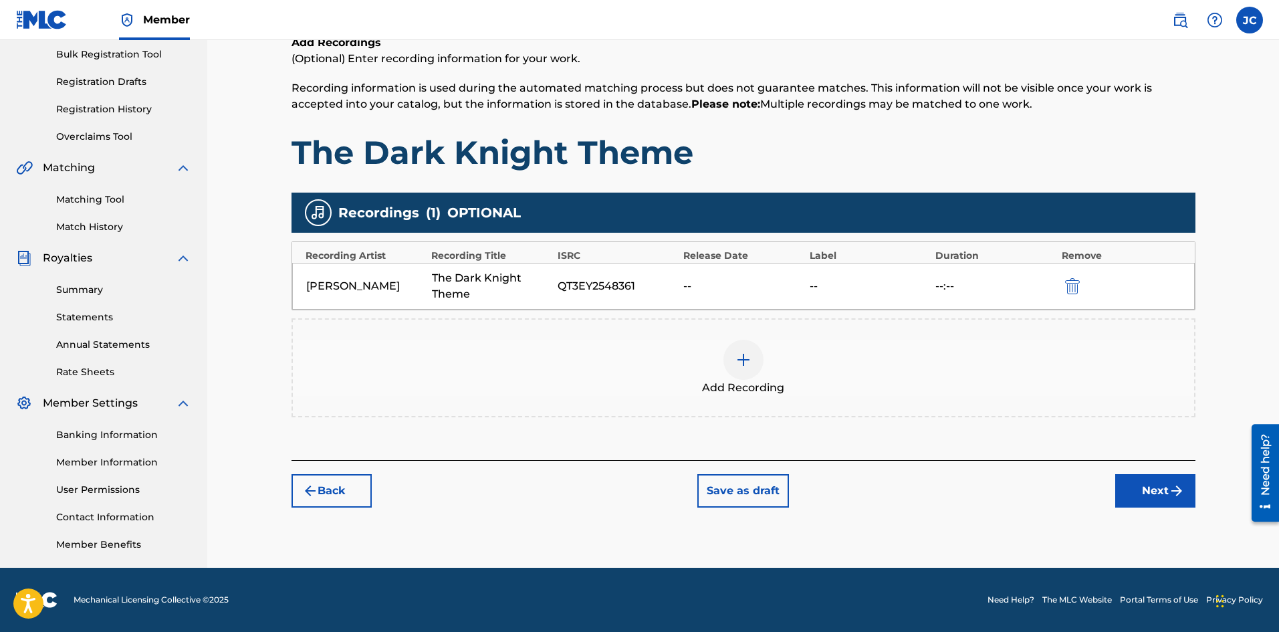
click at [1153, 495] on button "Next" at bounding box center [1155, 490] width 80 height 33
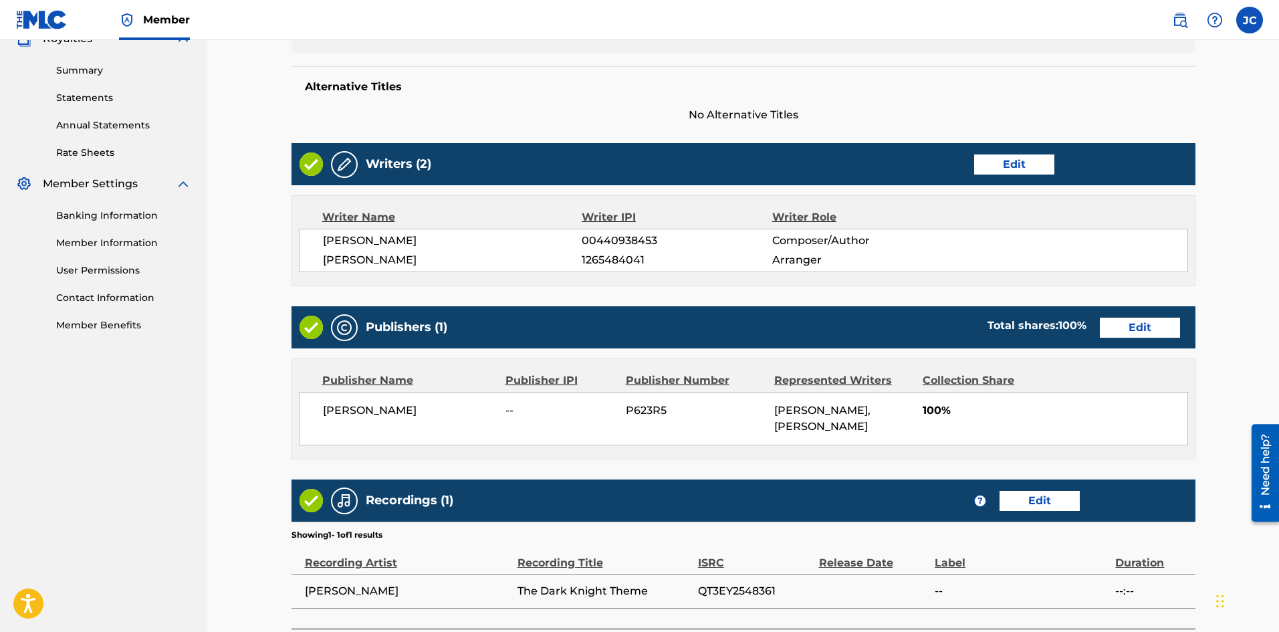
scroll to position [525, 0]
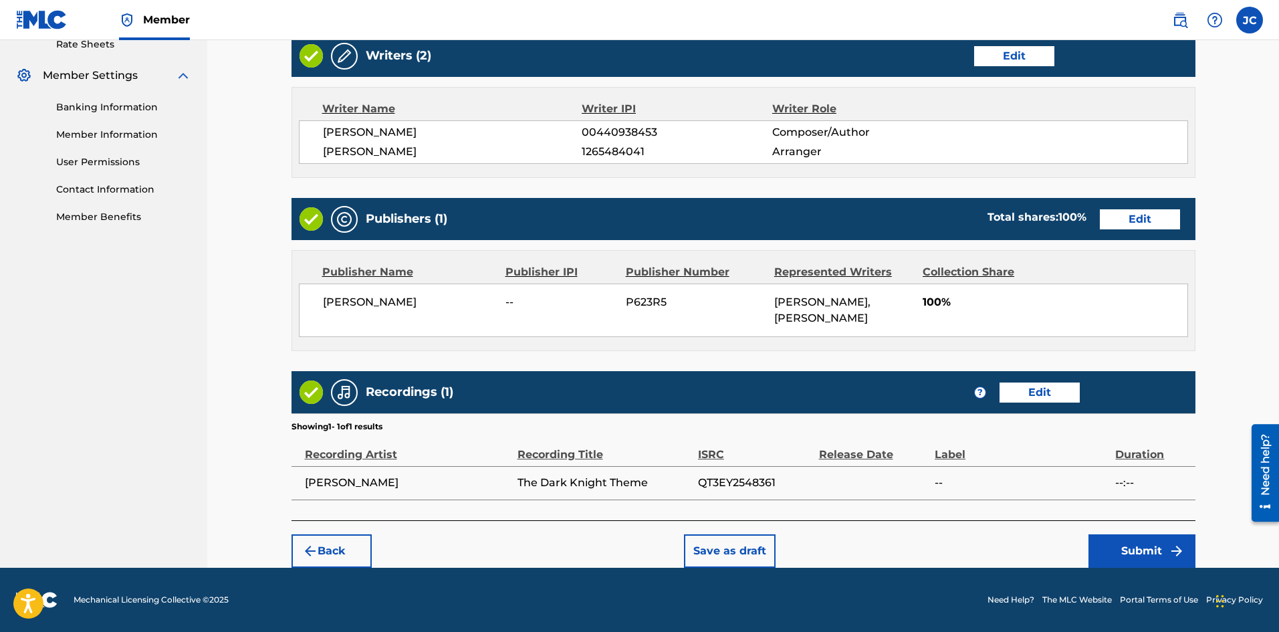
click at [1164, 560] on button "Submit" at bounding box center [1141, 550] width 107 height 33
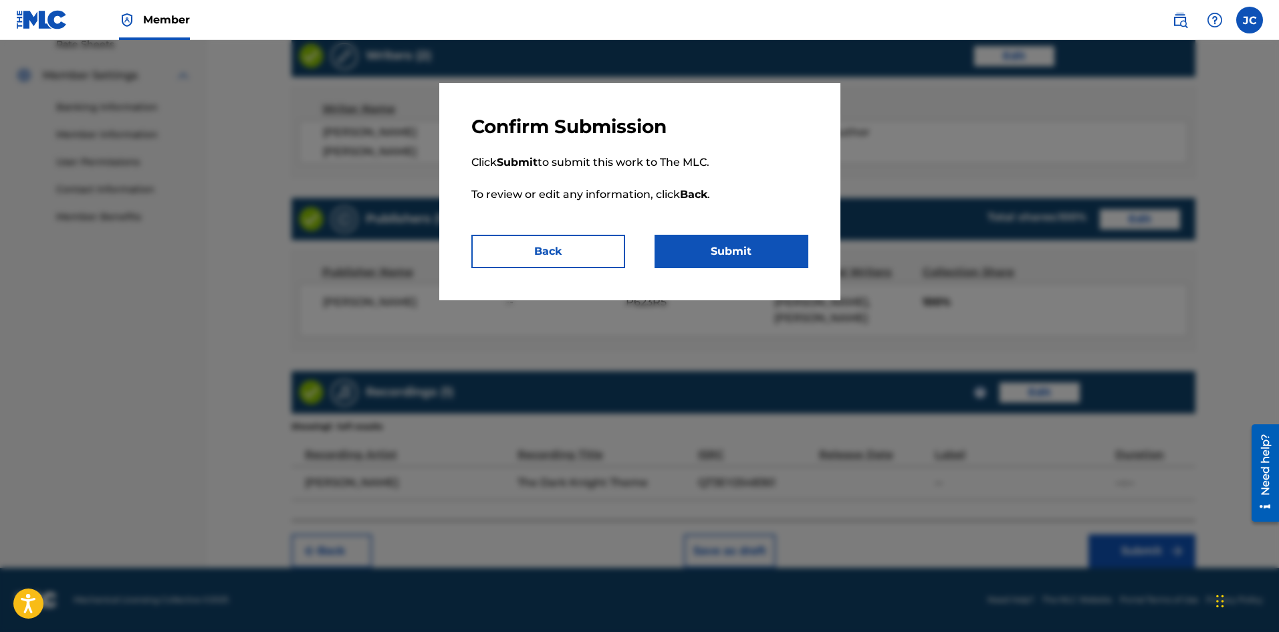
click at [751, 256] on button "Submit" at bounding box center [731, 251] width 154 height 33
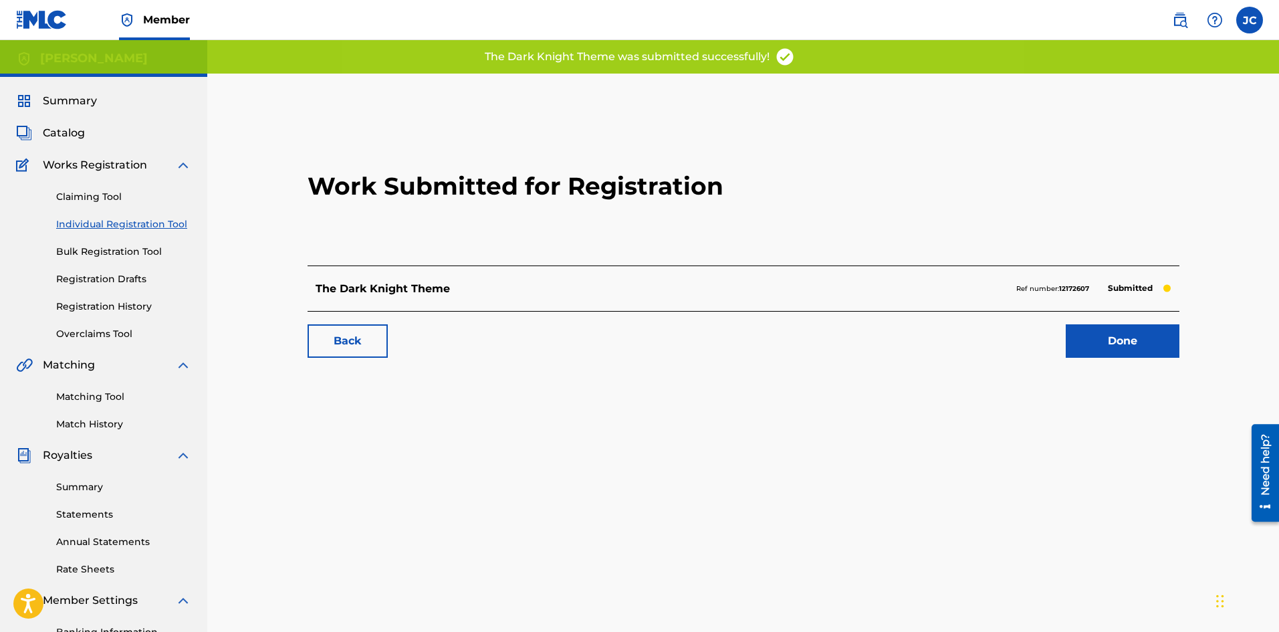
click at [1094, 329] on link "Done" at bounding box center [1123, 340] width 114 height 33
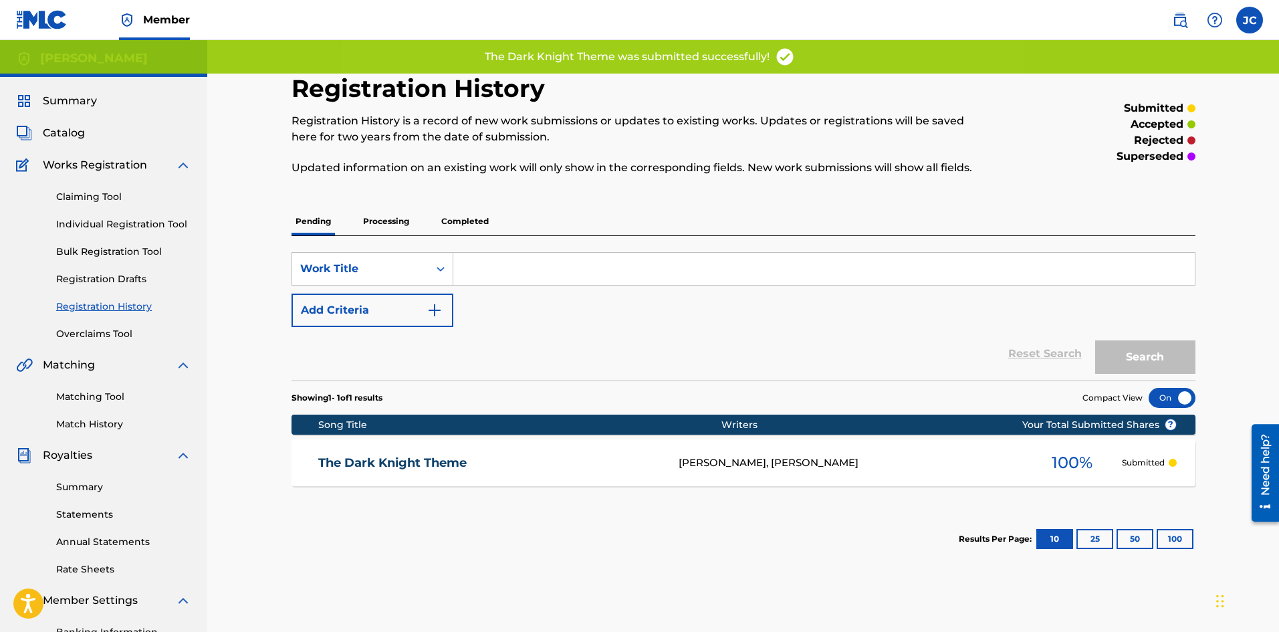
click at [62, 134] on span "Catalog" at bounding box center [64, 133] width 42 height 16
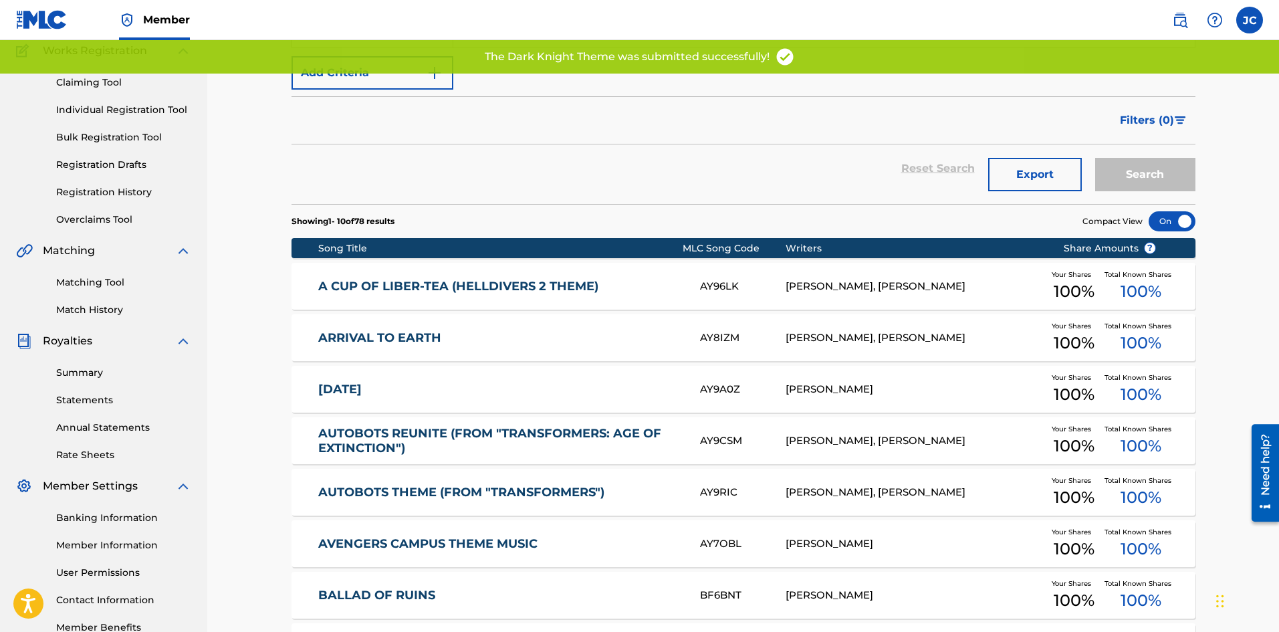
scroll to position [388, 0]
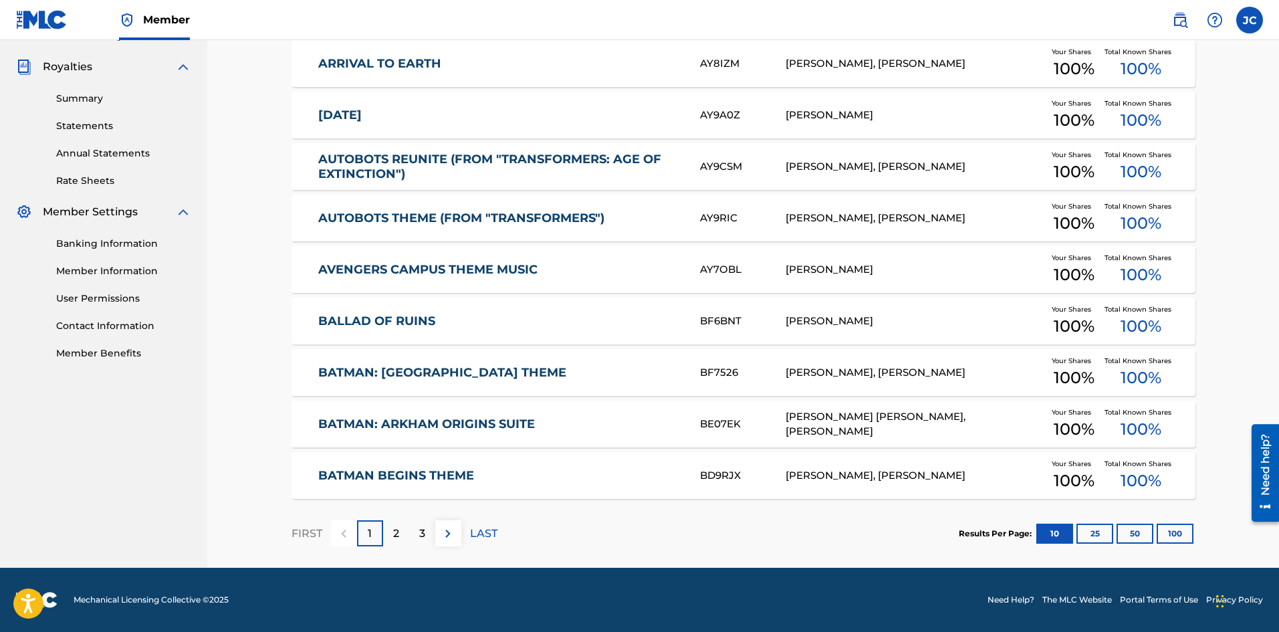
click at [1171, 532] on button "100" at bounding box center [1175, 533] width 37 height 20
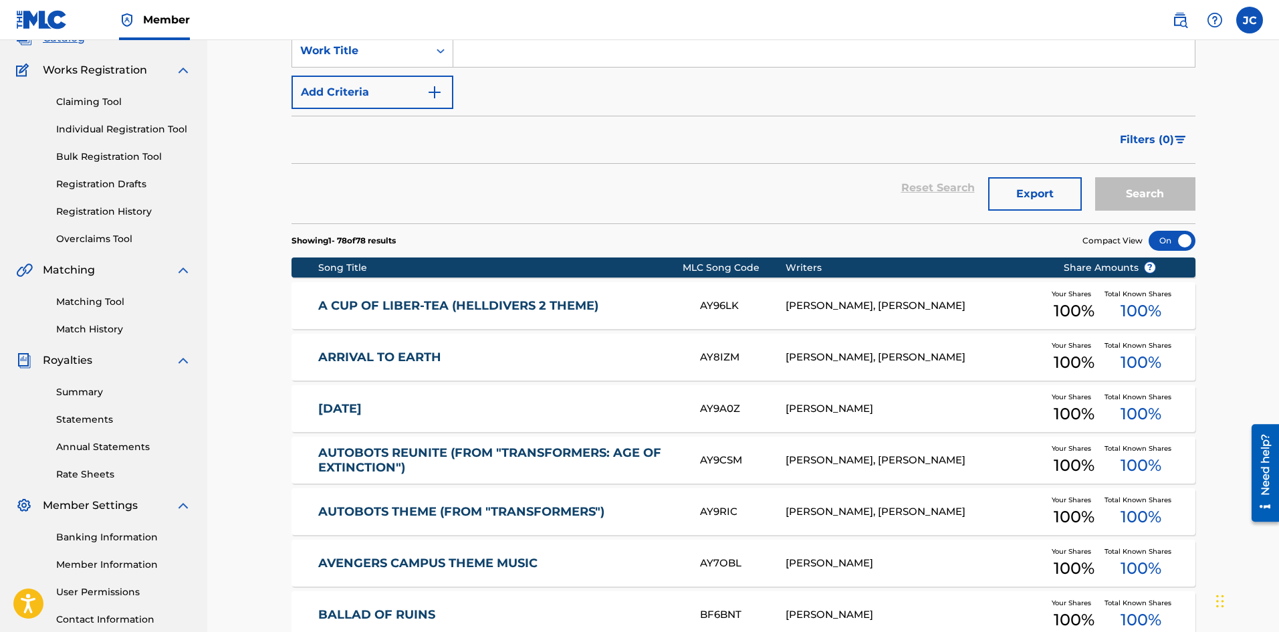
scroll to position [0, 0]
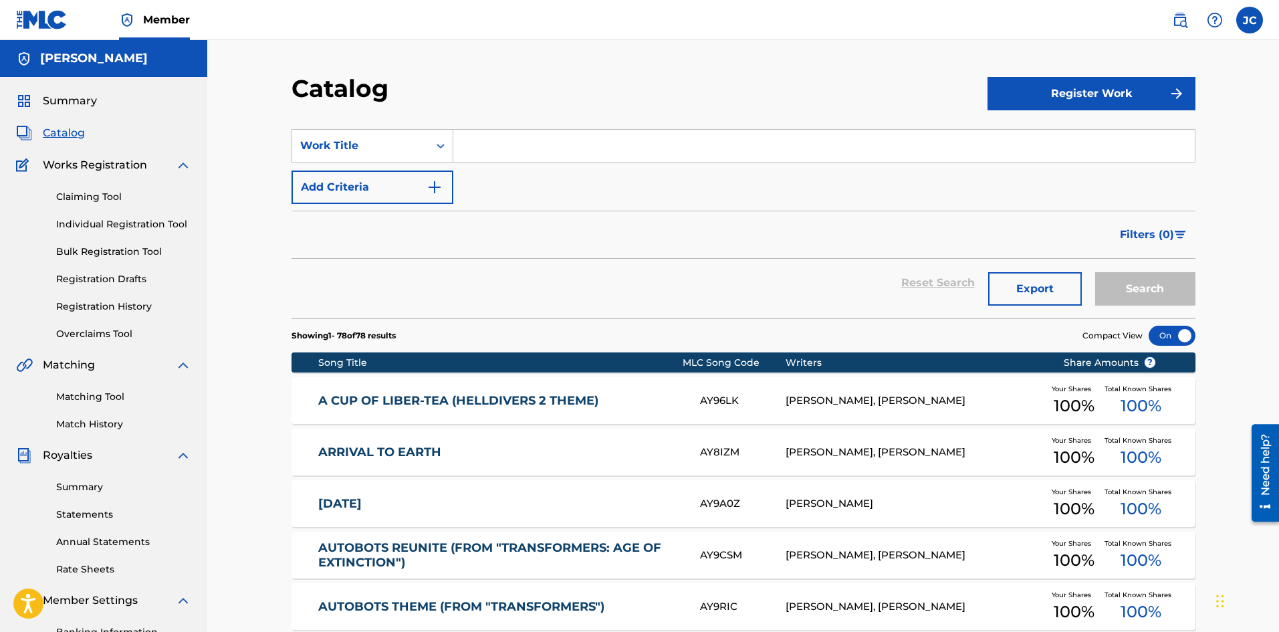
click at [104, 221] on link "Individual Registration Tool" at bounding box center [123, 224] width 135 height 14
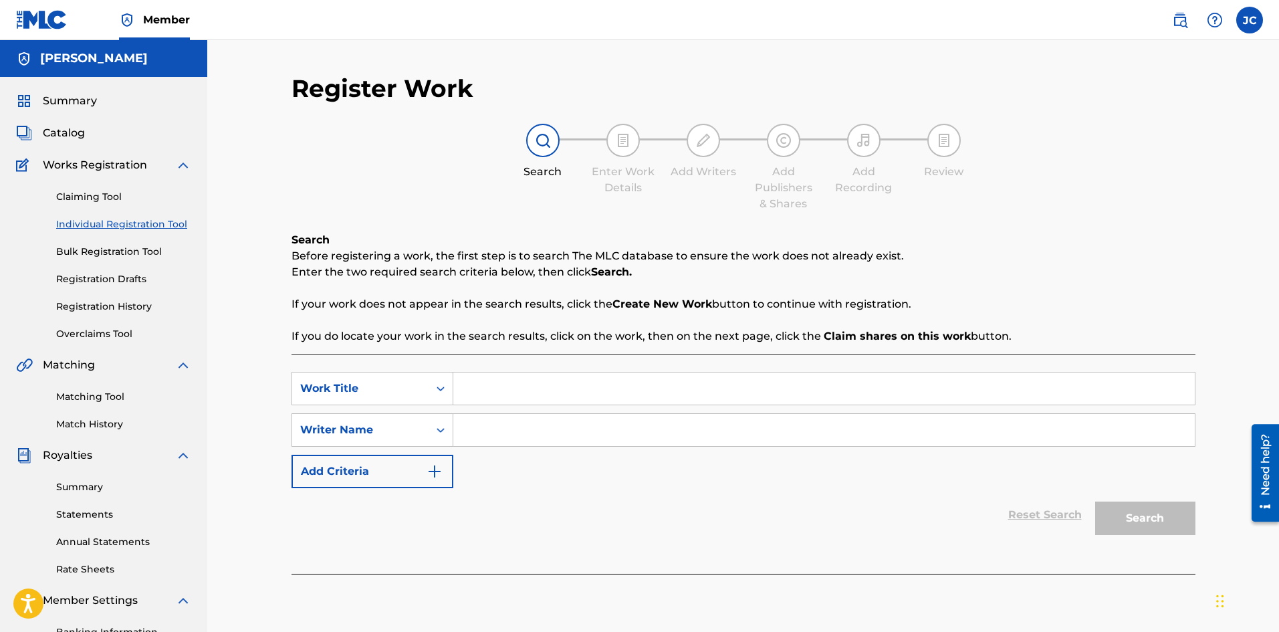
click at [555, 398] on input "Search Form" at bounding box center [823, 388] width 741 height 32
paste input "Recognizer (From "Tron: Legacy")"
type input "Recognizer (From "Tron: Legacy")"
click at [582, 439] on input "Search Form" at bounding box center [823, 430] width 741 height 32
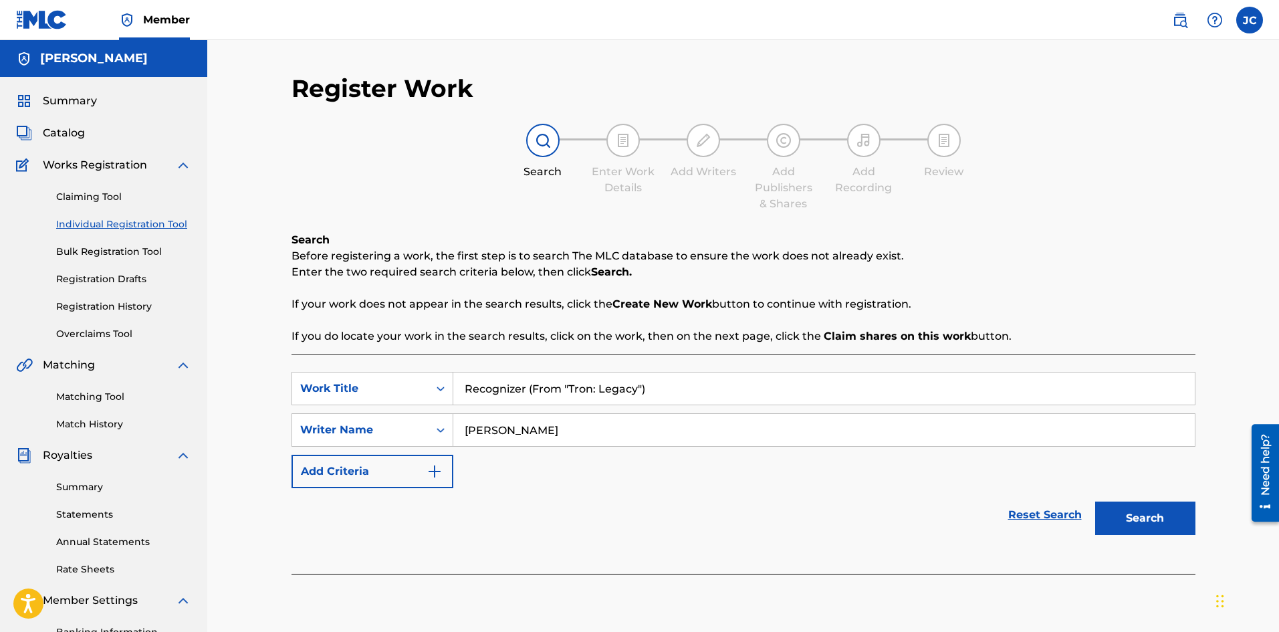
type input "[PERSON_NAME]"
click at [1146, 517] on button "Search" at bounding box center [1145, 517] width 100 height 33
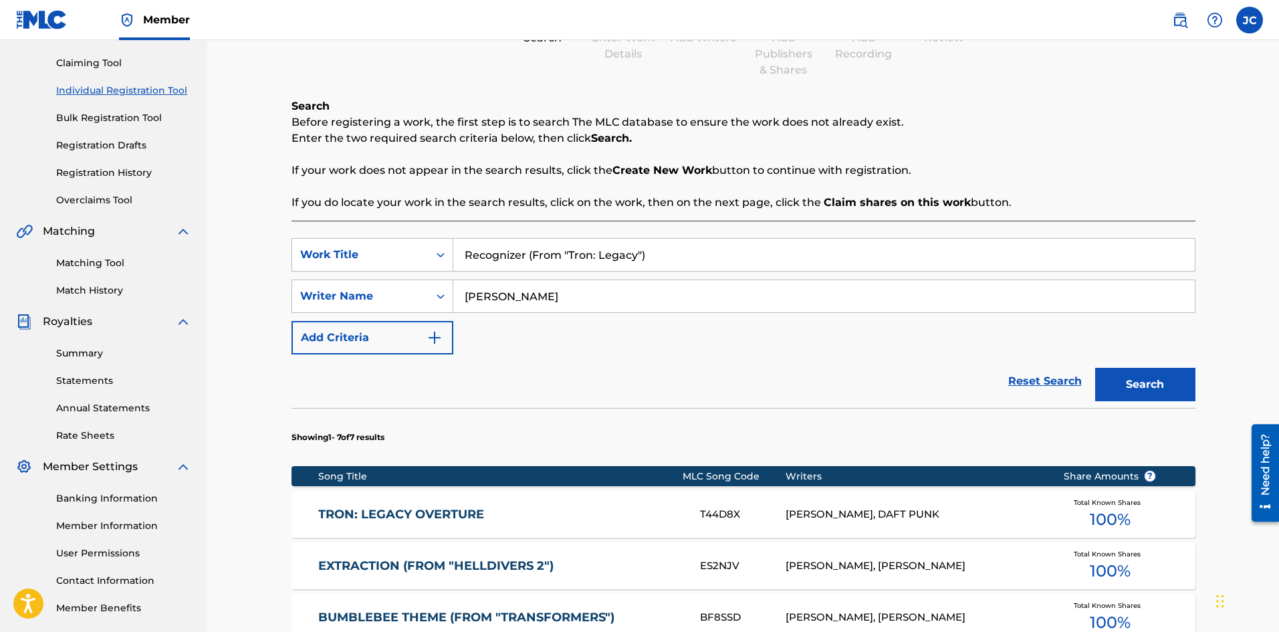
scroll to position [201, 0]
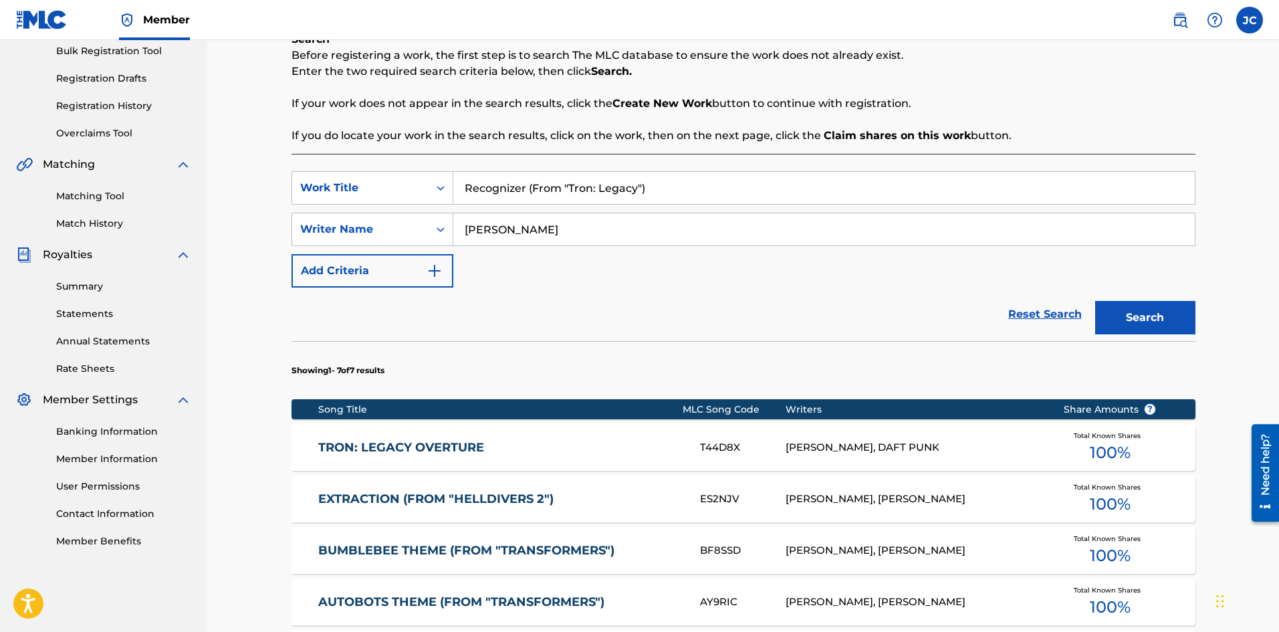
click at [403, 273] on button "Add Criteria" at bounding box center [372, 270] width 162 height 33
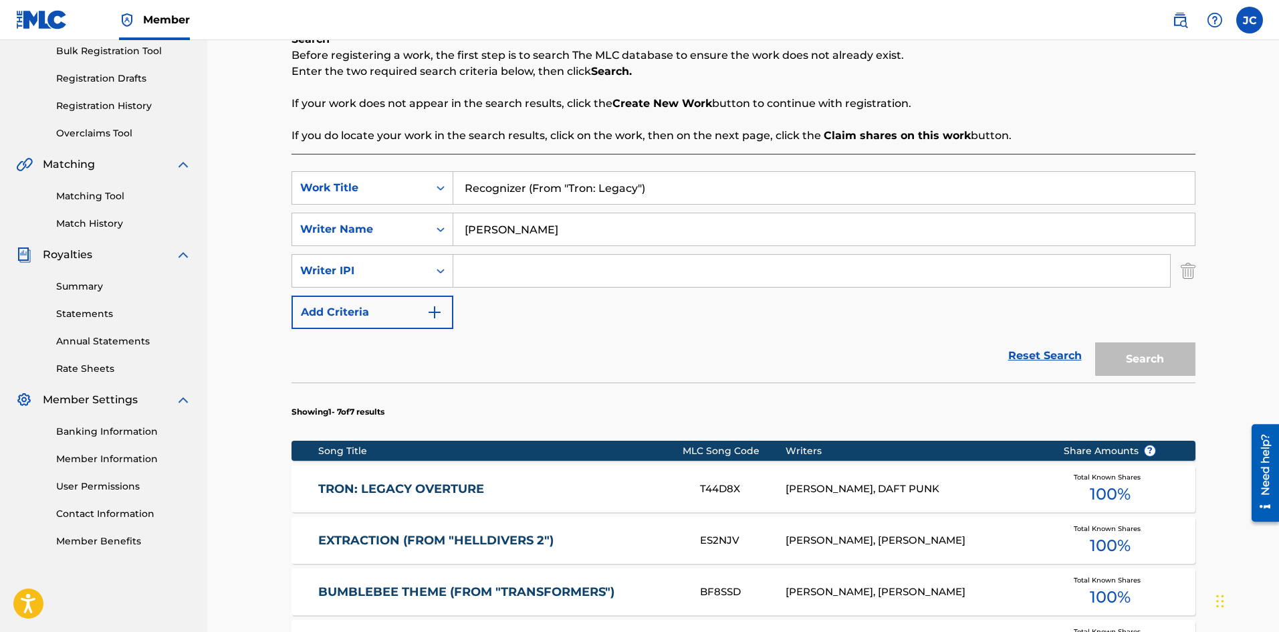
click at [487, 272] on input "Search Form" at bounding box center [811, 271] width 717 height 32
type input "1265484041"
click at [1140, 357] on button "Search" at bounding box center [1145, 358] width 100 height 33
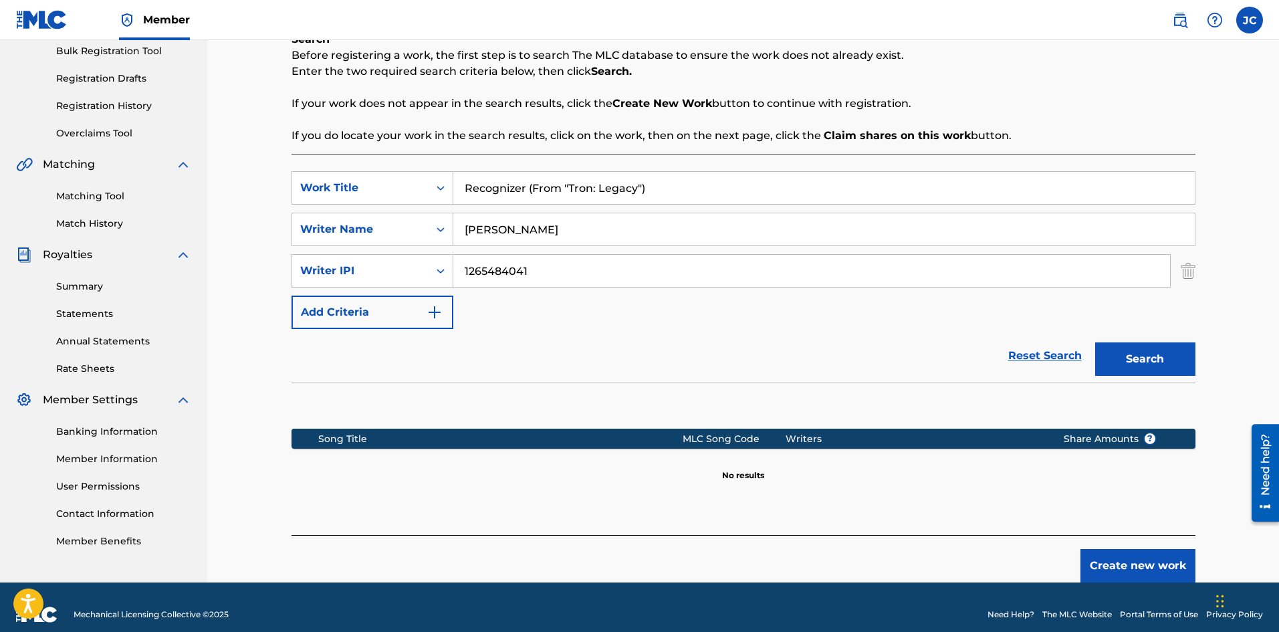
scroll to position [215, 0]
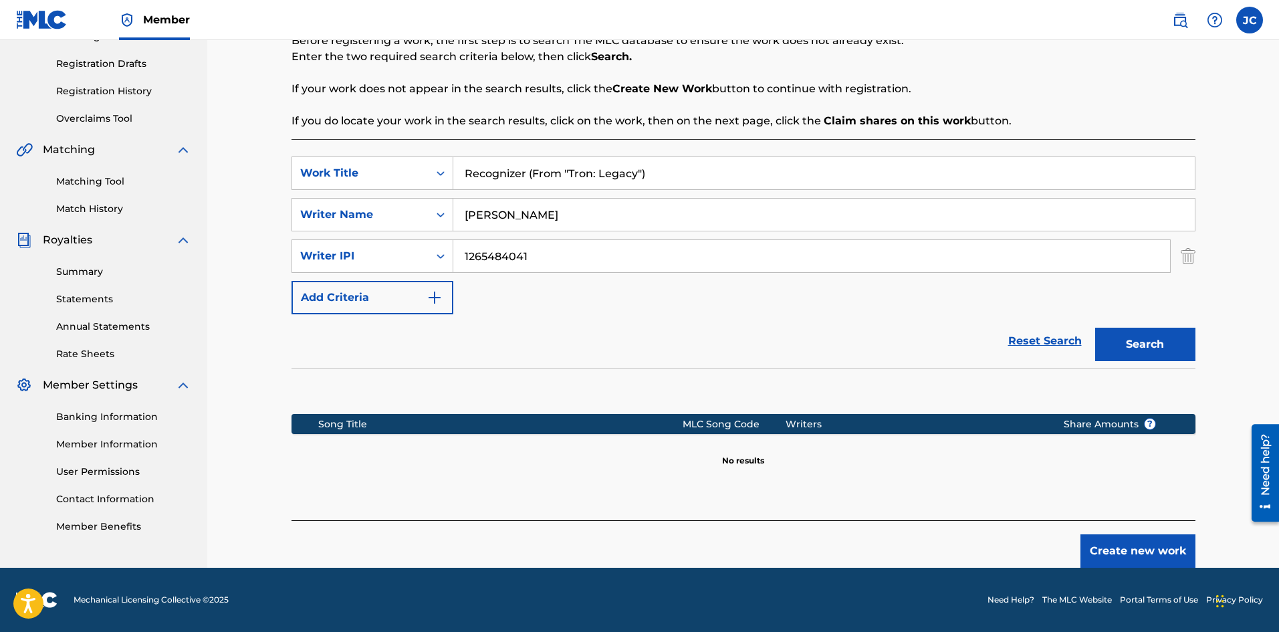
click at [675, 176] on input "Recognizer (From "Tron: Legacy")" at bounding box center [823, 173] width 741 height 32
type input "R"
click at [1153, 350] on div "Search" at bounding box center [1141, 340] width 107 height 53
click at [455, 176] on input "Search Form" at bounding box center [823, 173] width 741 height 32
paste input "Recognizer (From "Tron: Legacy")"
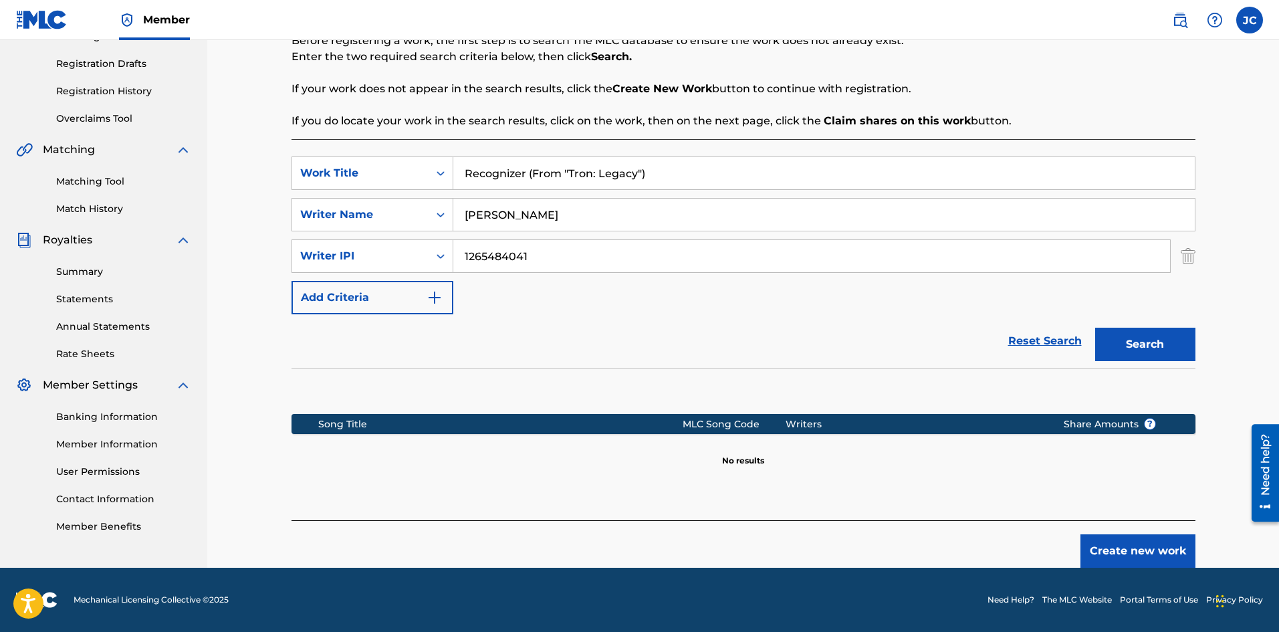
type input "Recognizer (From "Tron: Legacy")"
click at [560, 229] on input "[PERSON_NAME]" at bounding box center [823, 215] width 741 height 32
type input "J"
type input "[PERSON_NAME]"
click at [1139, 340] on button "Search" at bounding box center [1145, 344] width 100 height 33
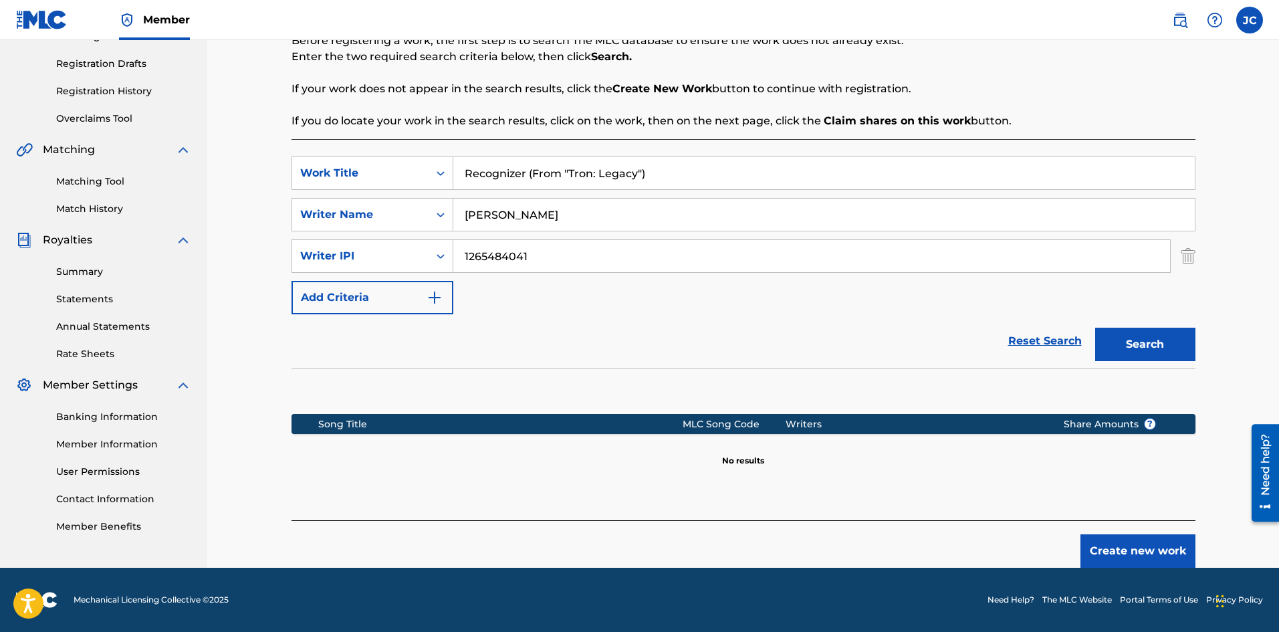
click at [1136, 546] on button "Create new work" at bounding box center [1137, 550] width 115 height 33
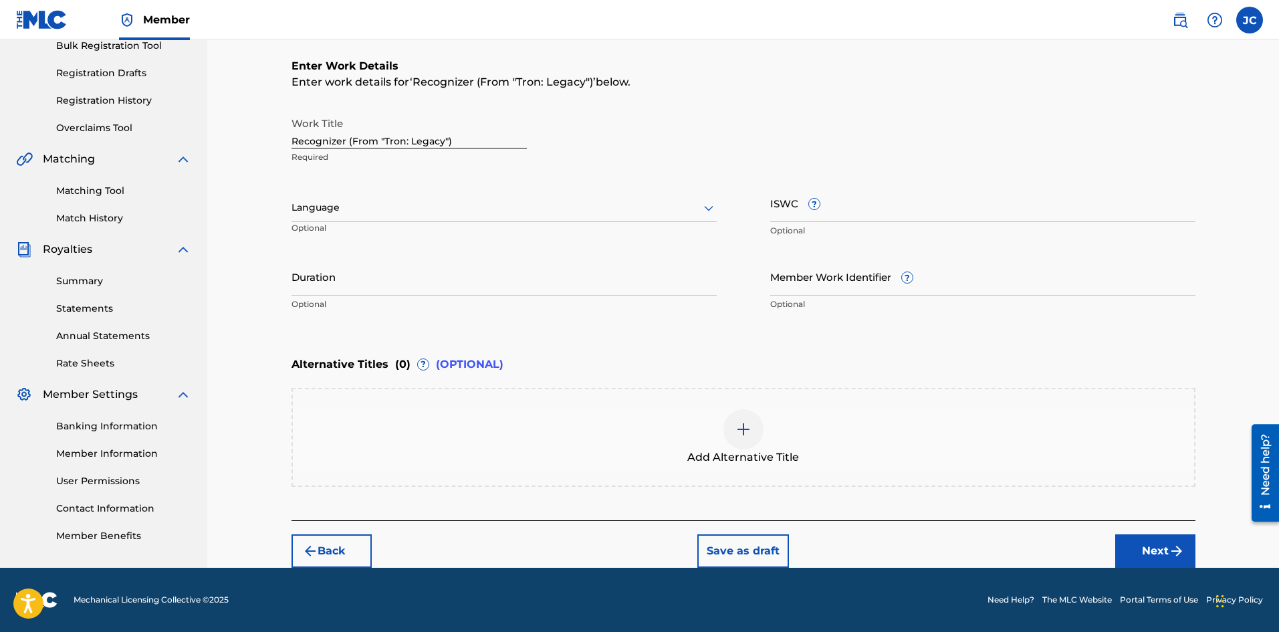
scroll to position [206, 0]
click at [1138, 553] on button "Next" at bounding box center [1155, 550] width 80 height 33
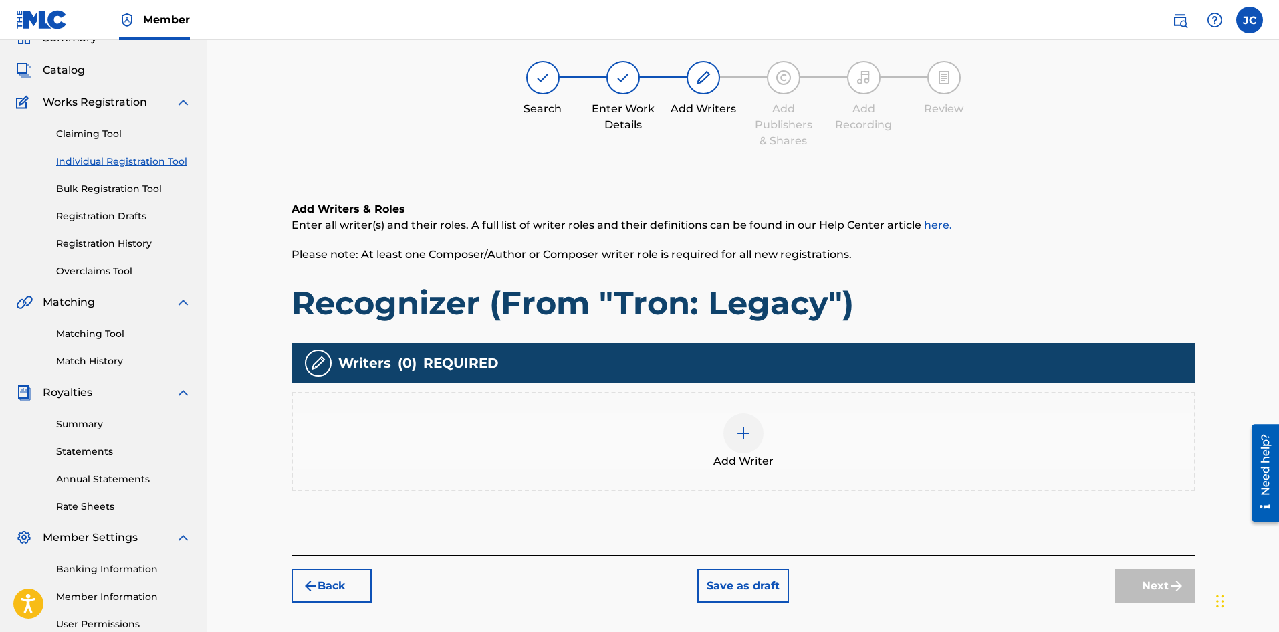
scroll to position [60, 0]
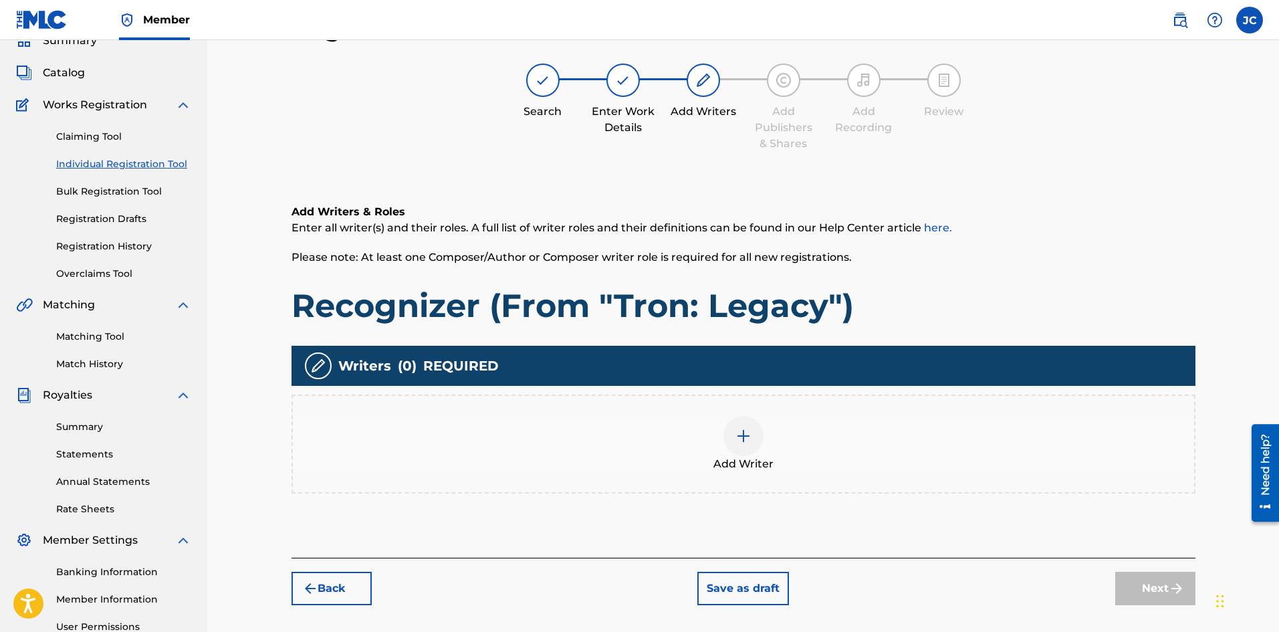
click at [820, 447] on div "Add Writer" at bounding box center [743, 444] width 901 height 56
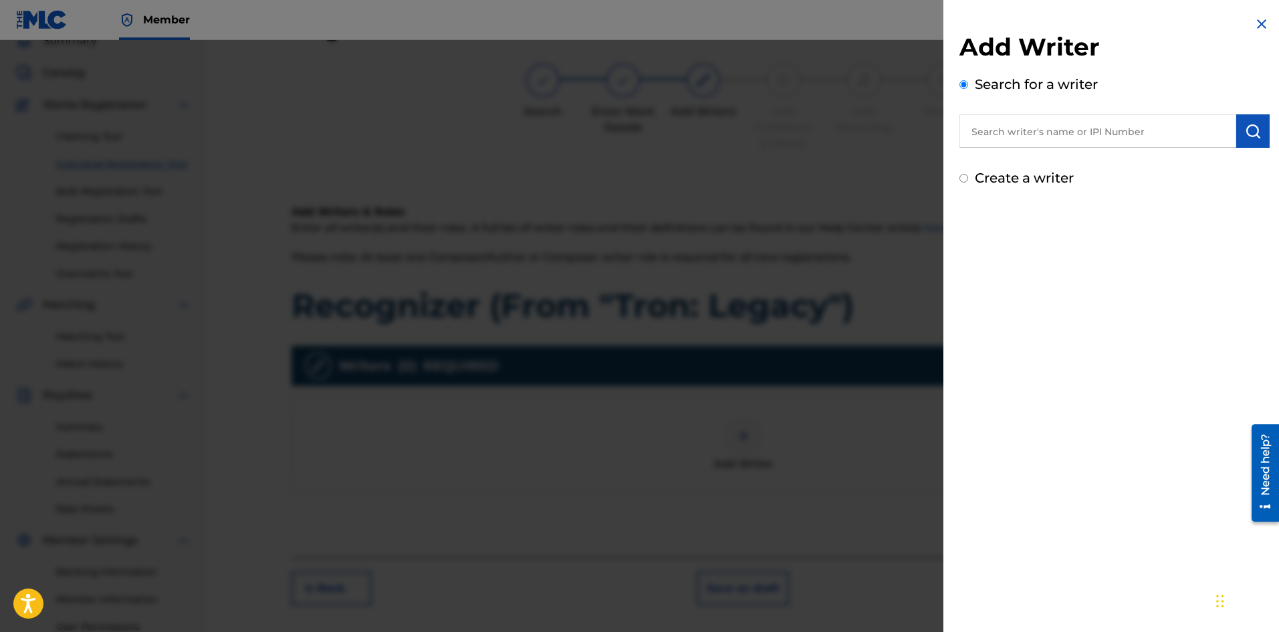
click at [1078, 123] on input "text" at bounding box center [1097, 130] width 277 height 33
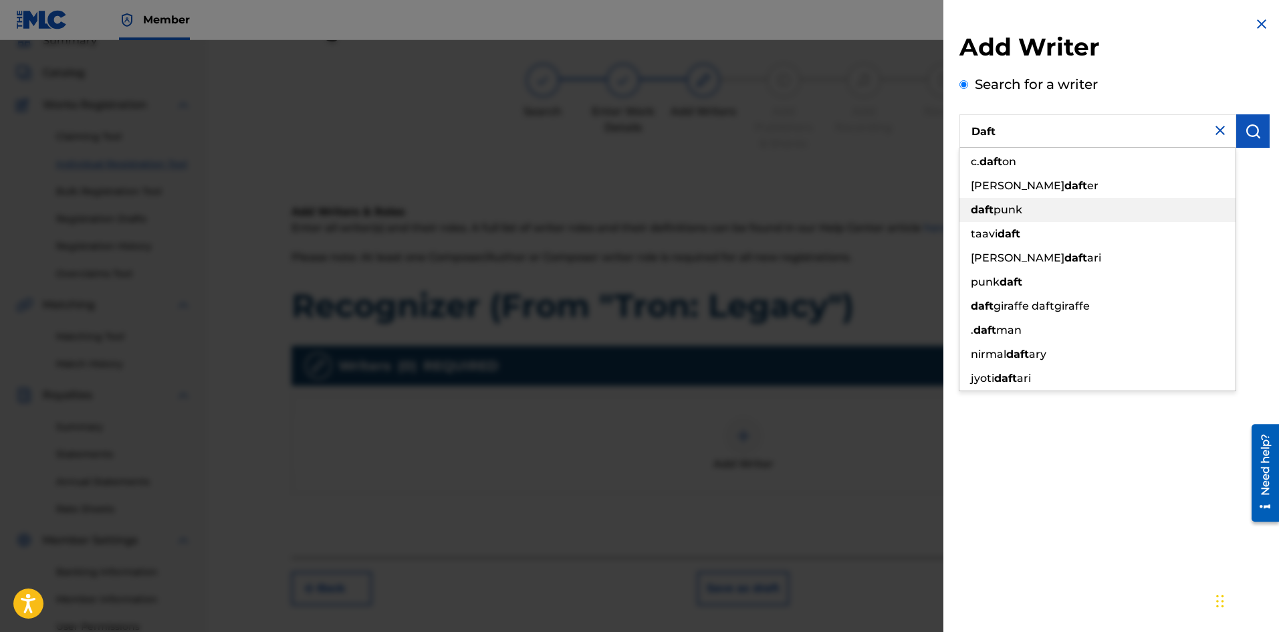
click at [1003, 211] on span "punk" at bounding box center [1007, 209] width 29 height 13
type input "daft punk"
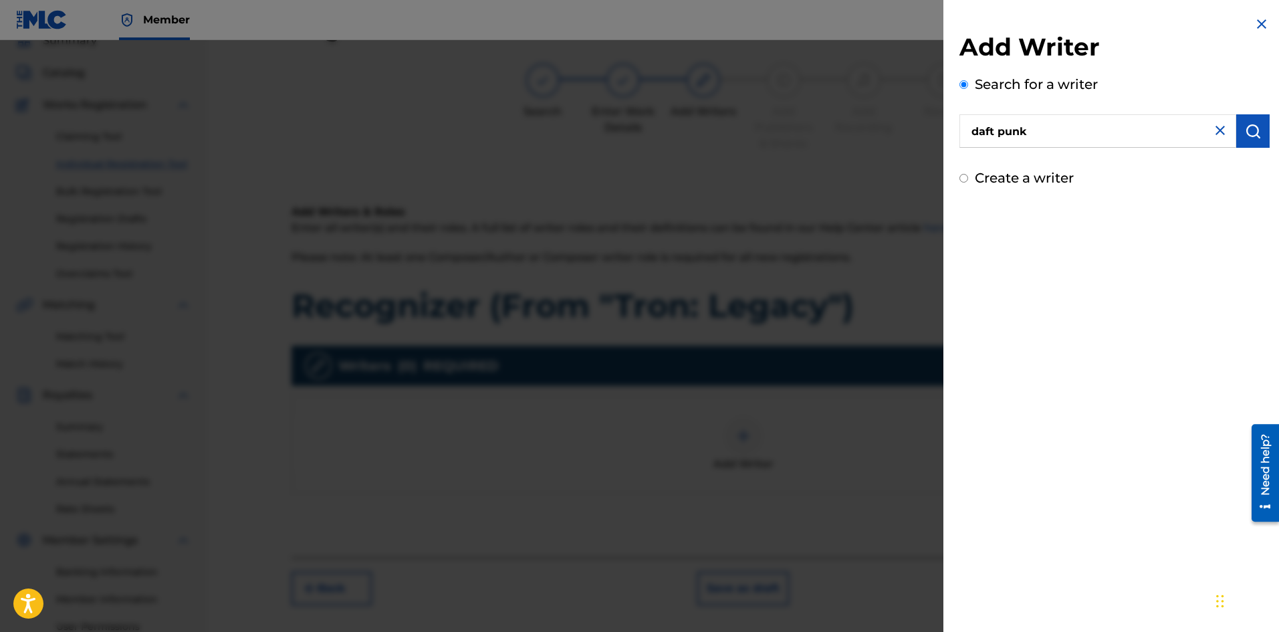
click at [1254, 129] on img "submit" at bounding box center [1253, 131] width 16 height 16
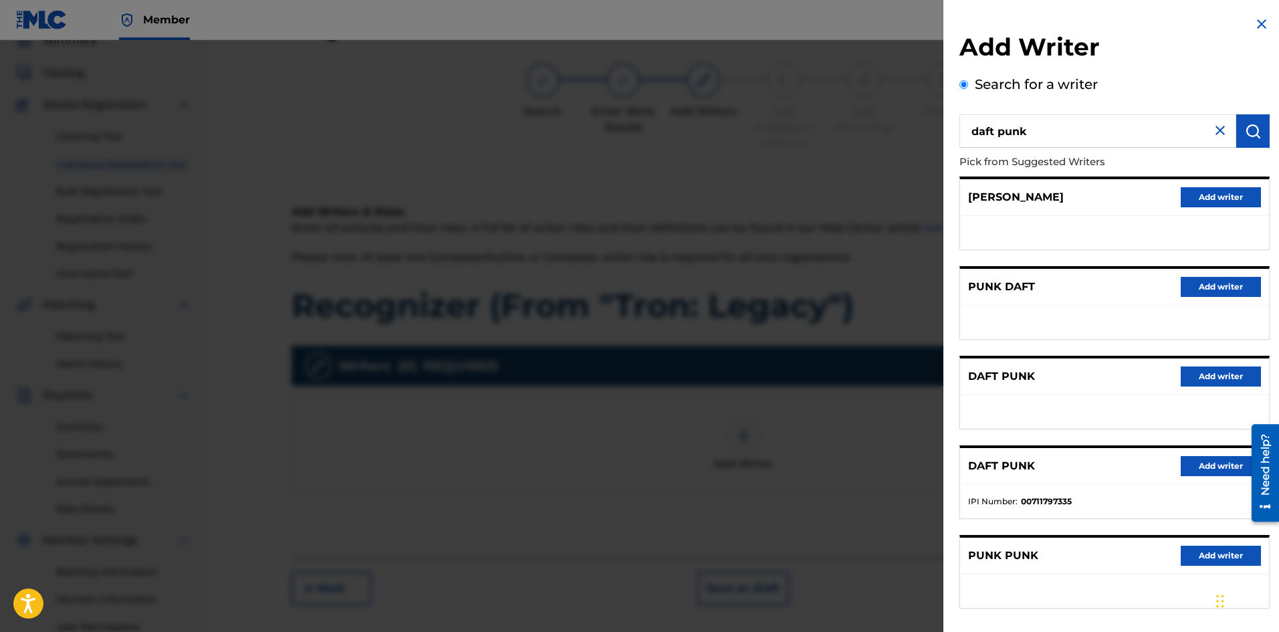
click at [1215, 469] on button "Add writer" at bounding box center [1221, 466] width 80 height 20
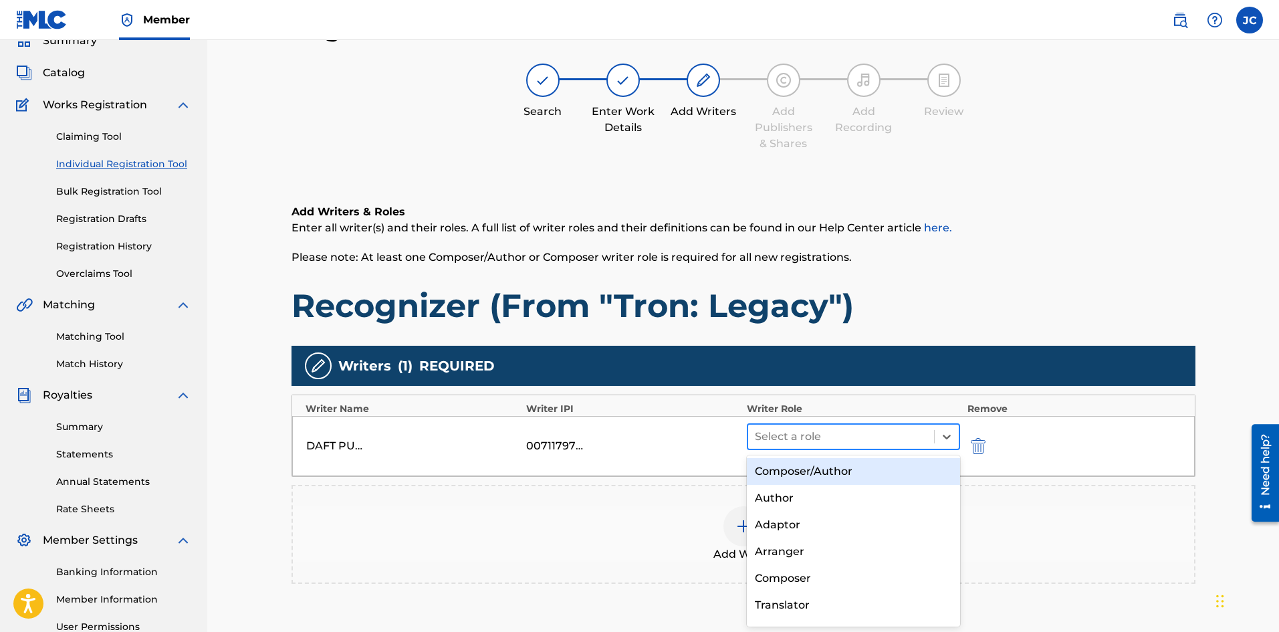
click at [900, 447] on div "Select a role" at bounding box center [841, 437] width 187 height 24
click at [863, 475] on div "Composer/Author" at bounding box center [854, 471] width 214 height 27
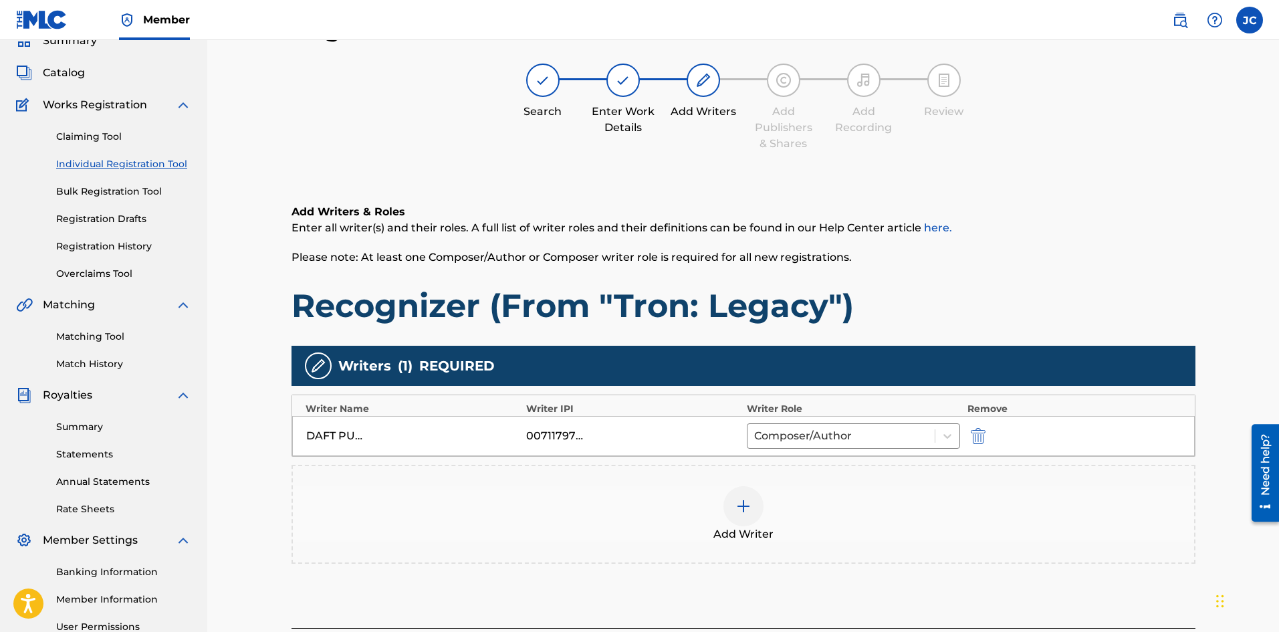
click at [844, 464] on div "Writers ( 1 ) REQUIRED Writer Name Writer IPI Writer Role Remove DAFT PUNK 0071…" at bounding box center [743, 455] width 904 height 218
click at [847, 488] on div "Add Writer" at bounding box center [743, 514] width 901 height 56
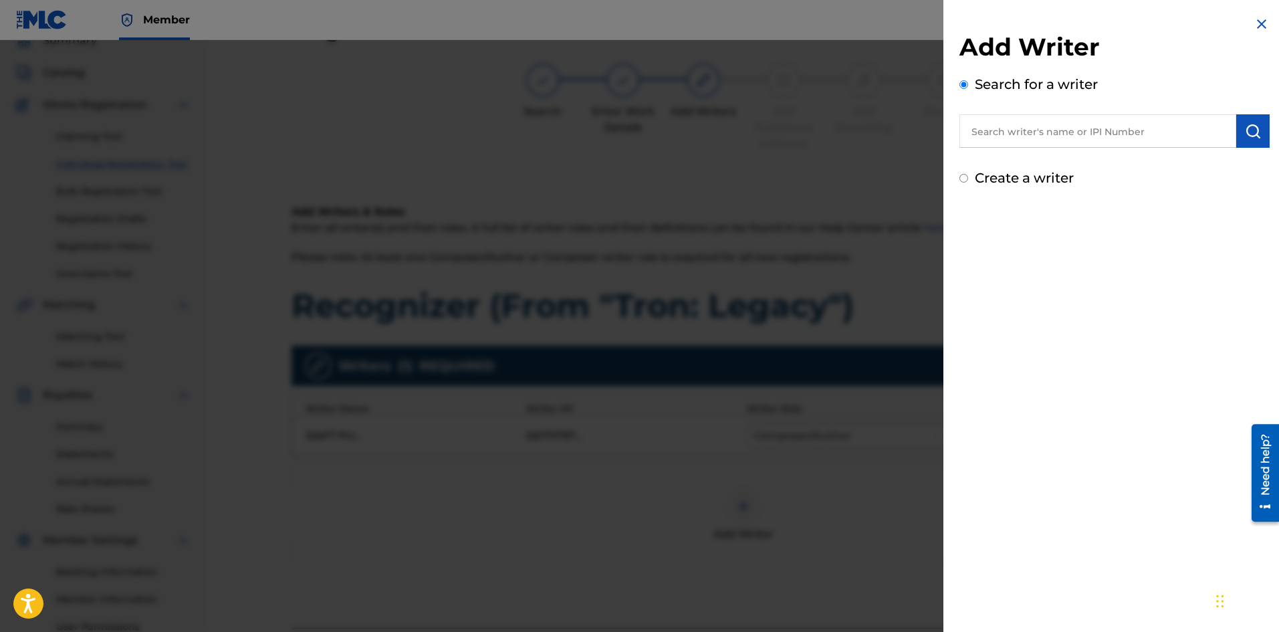
click at [1054, 133] on input "text" at bounding box center [1097, 130] width 277 height 33
click at [966, 176] on input "Create a writer" at bounding box center [963, 178] width 9 height 9
radio input "false"
radio input "true"
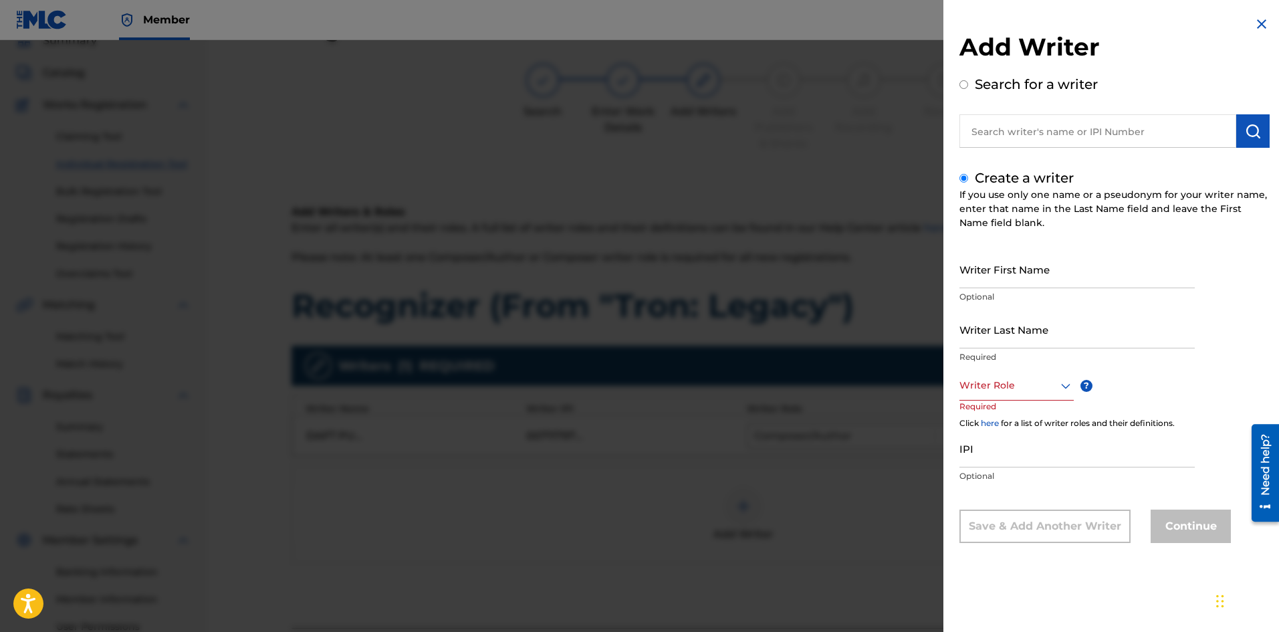
click at [1013, 267] on input "Writer First Name" at bounding box center [1076, 269] width 235 height 38
type input "[PERSON_NAME]"
click at [994, 383] on div at bounding box center [1016, 385] width 114 height 17
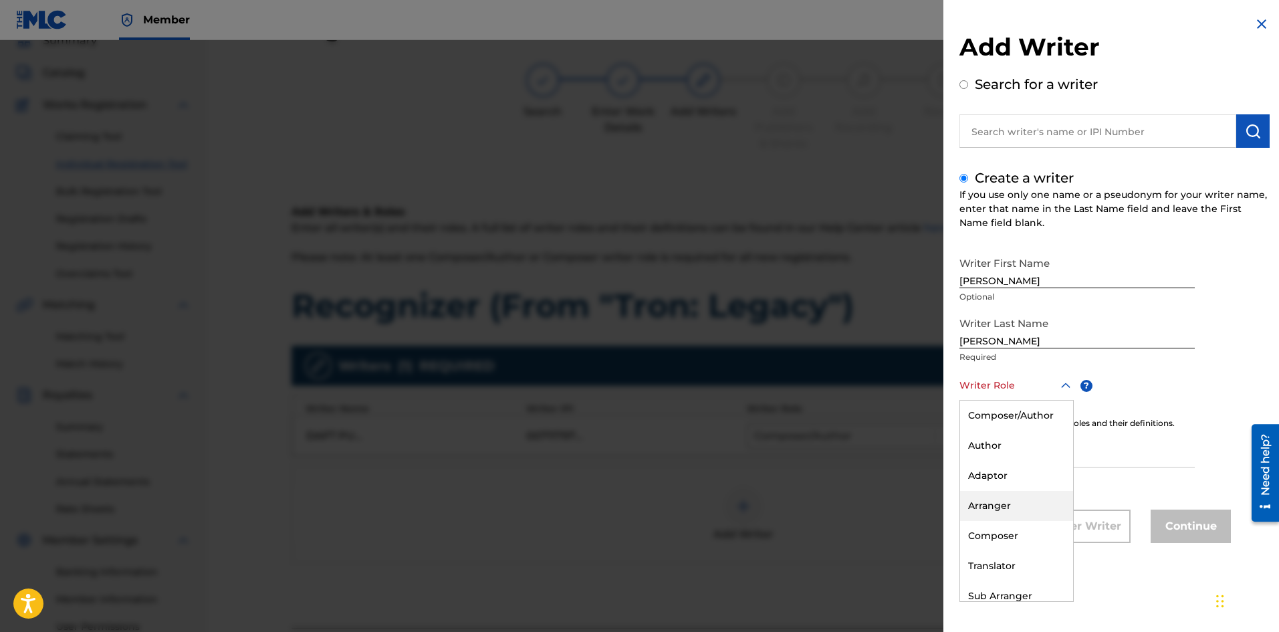
click at [991, 498] on div "Arranger" at bounding box center [1016, 506] width 113 height 30
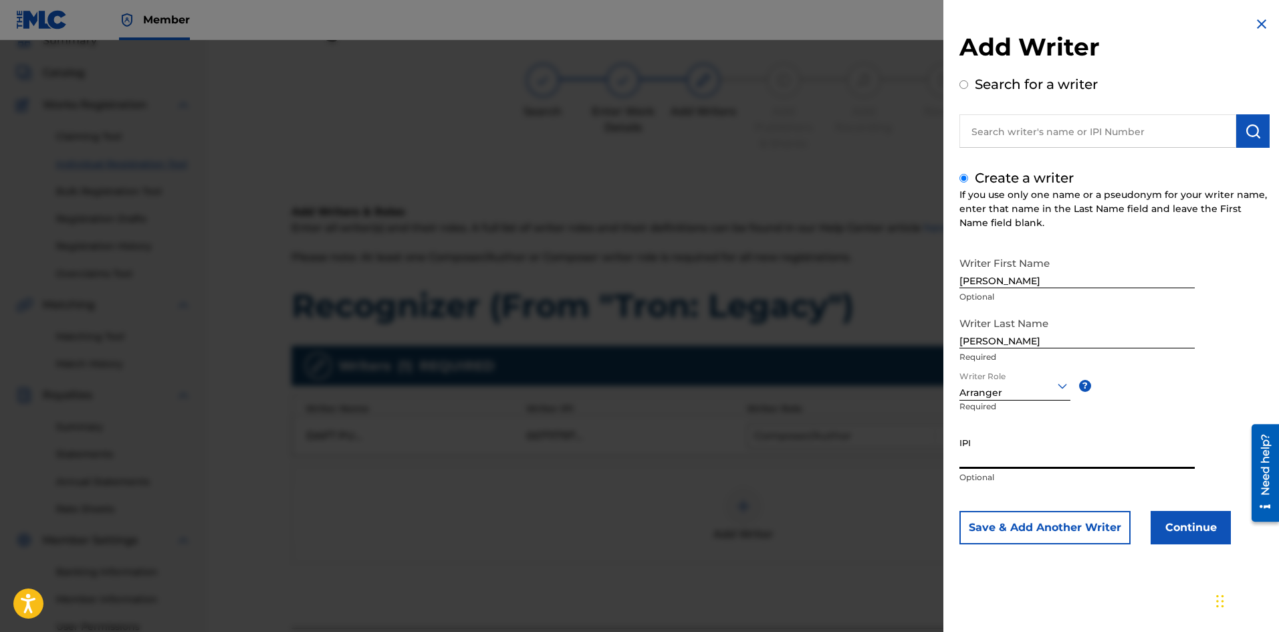
click at [993, 463] on input "IPI" at bounding box center [1076, 450] width 235 height 38
type input "1265484041"
click at [1162, 524] on button "Continue" at bounding box center [1190, 527] width 80 height 33
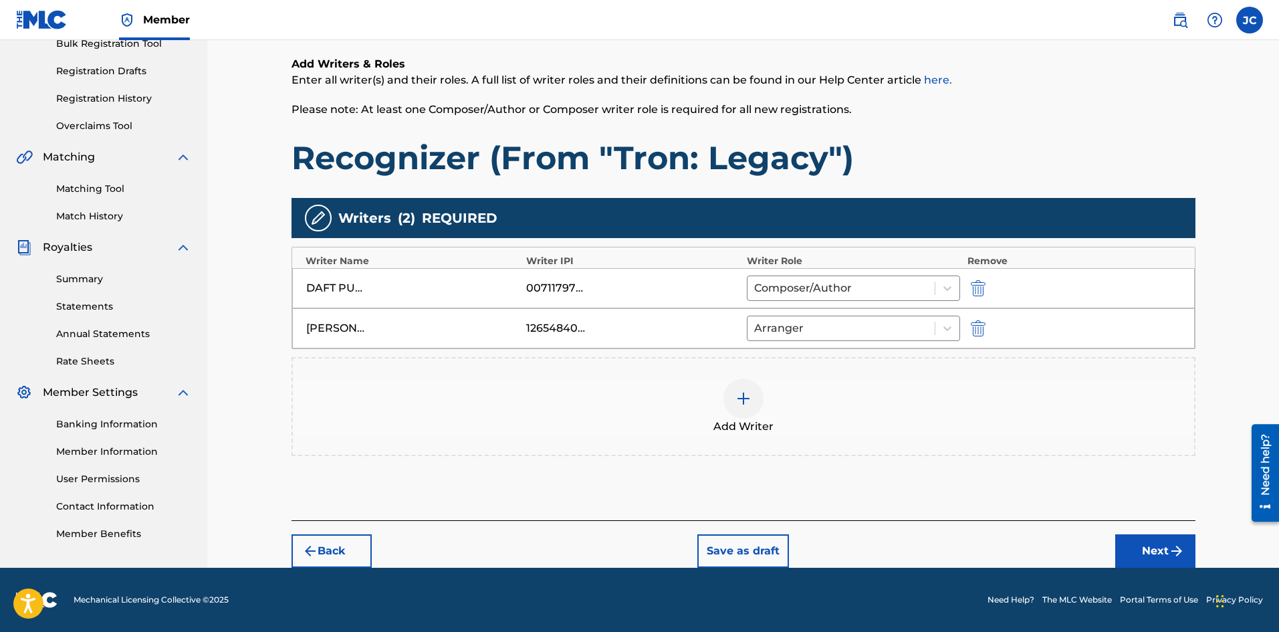
click at [1146, 552] on button "Next" at bounding box center [1155, 550] width 80 height 33
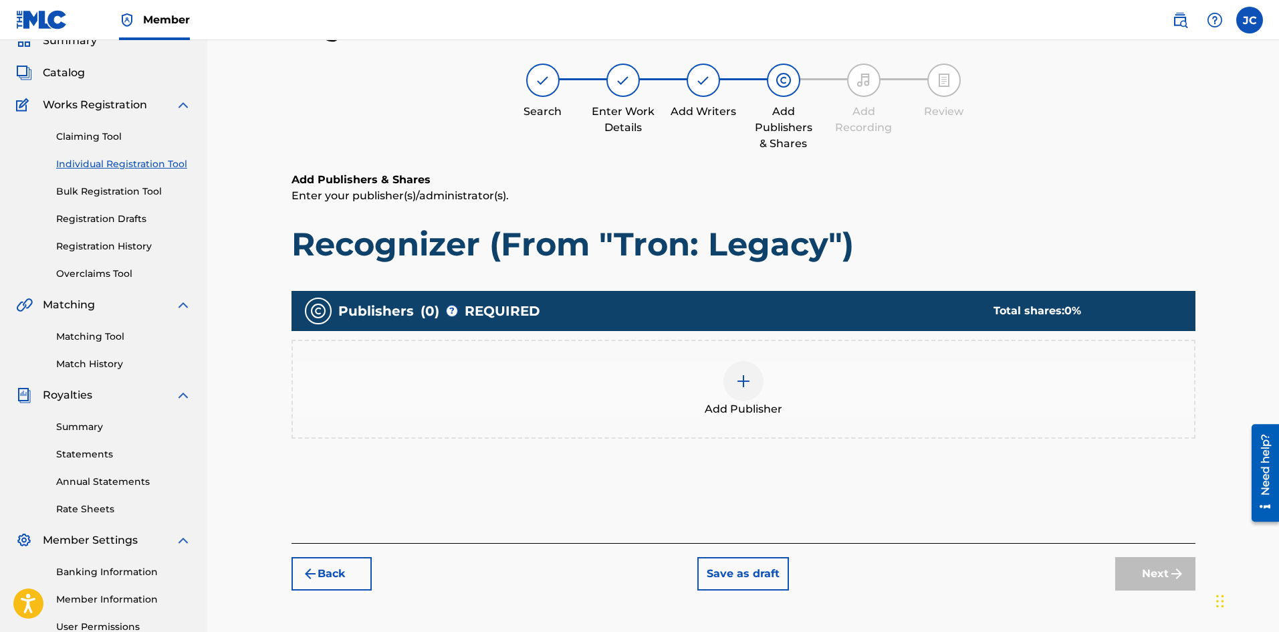
click at [887, 440] on div "Publishers ( 0 ) ? REQUIRED Total shares: 0 % Add Publisher" at bounding box center [743, 371] width 904 height 161
click at [901, 398] on div "Add Publisher" at bounding box center [743, 389] width 901 height 56
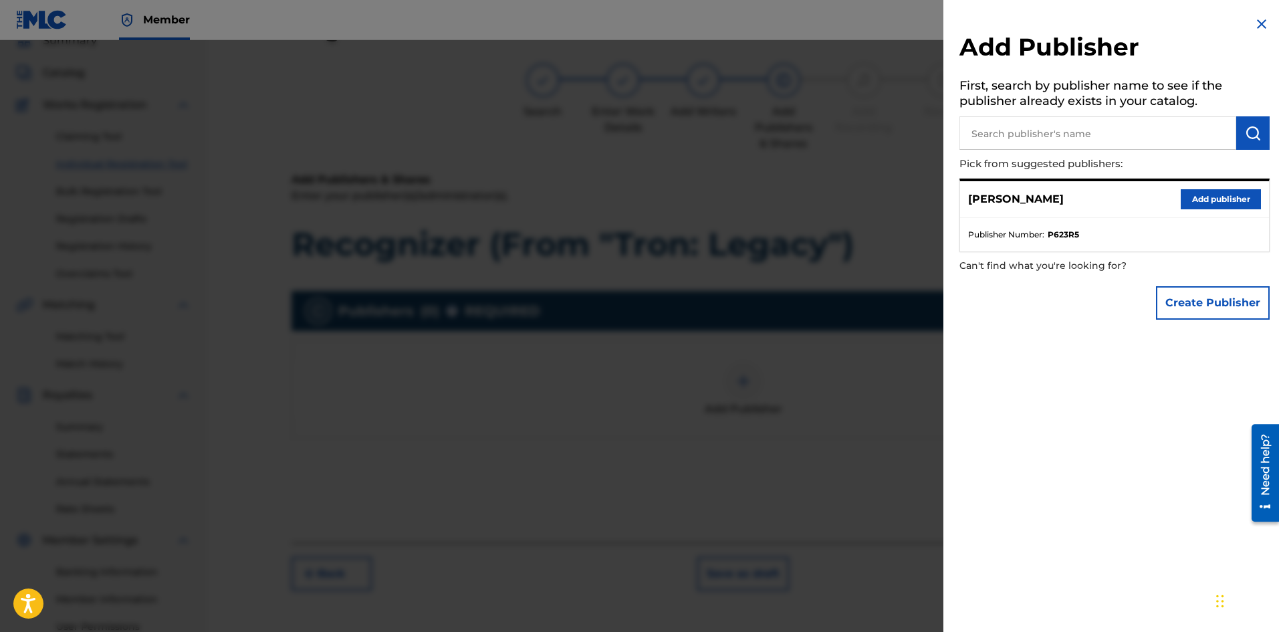
click at [1215, 197] on button "Add publisher" at bounding box center [1221, 199] width 80 height 20
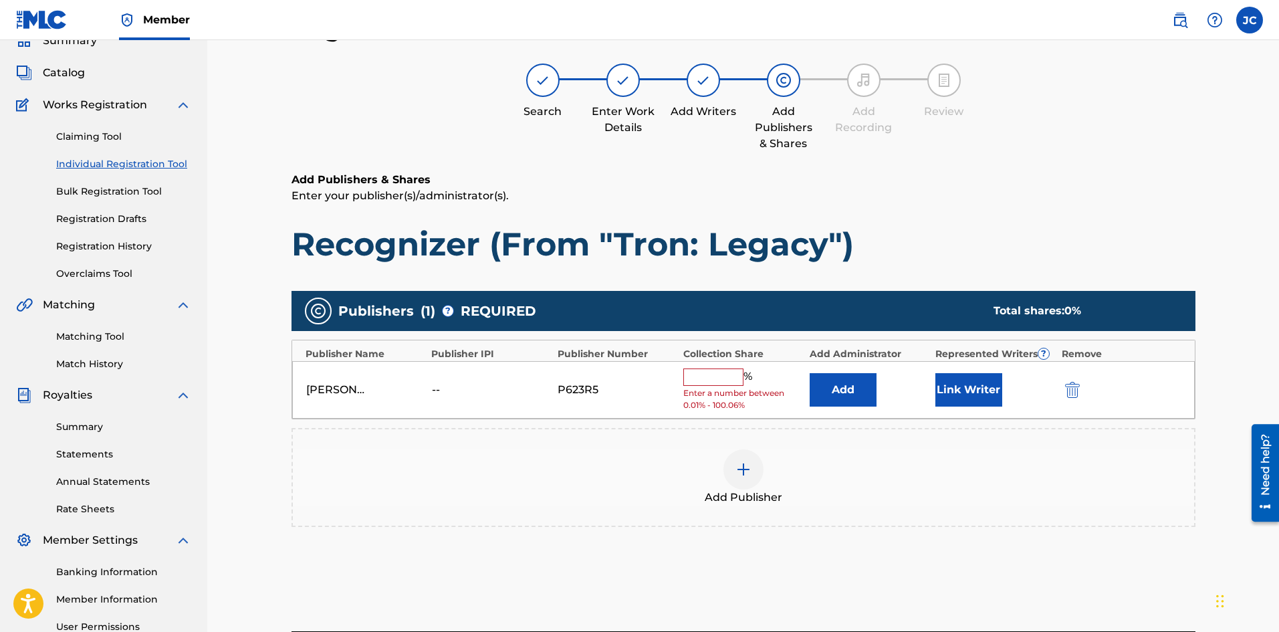
drag, startPoint x: 724, startPoint y: 375, endPoint x: 726, endPoint y: 382, distance: 7.6
click at [724, 375] on input "text" at bounding box center [713, 376] width 60 height 17
type input "100"
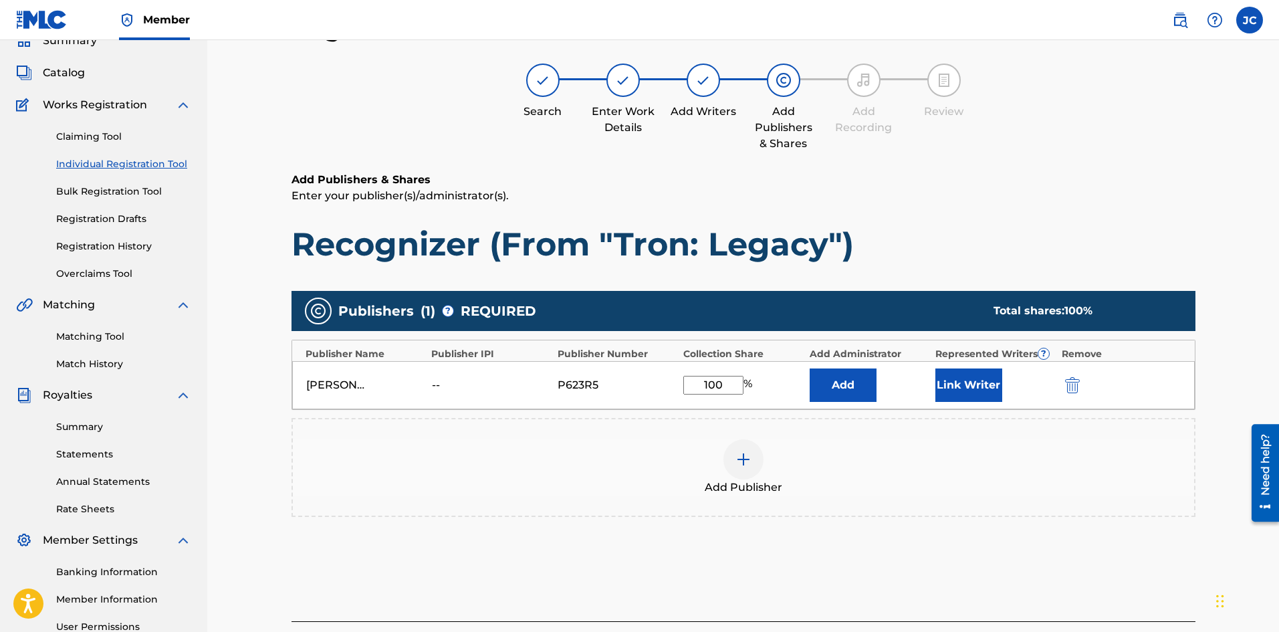
click at [959, 396] on button "Link Writer" at bounding box center [968, 384] width 67 height 33
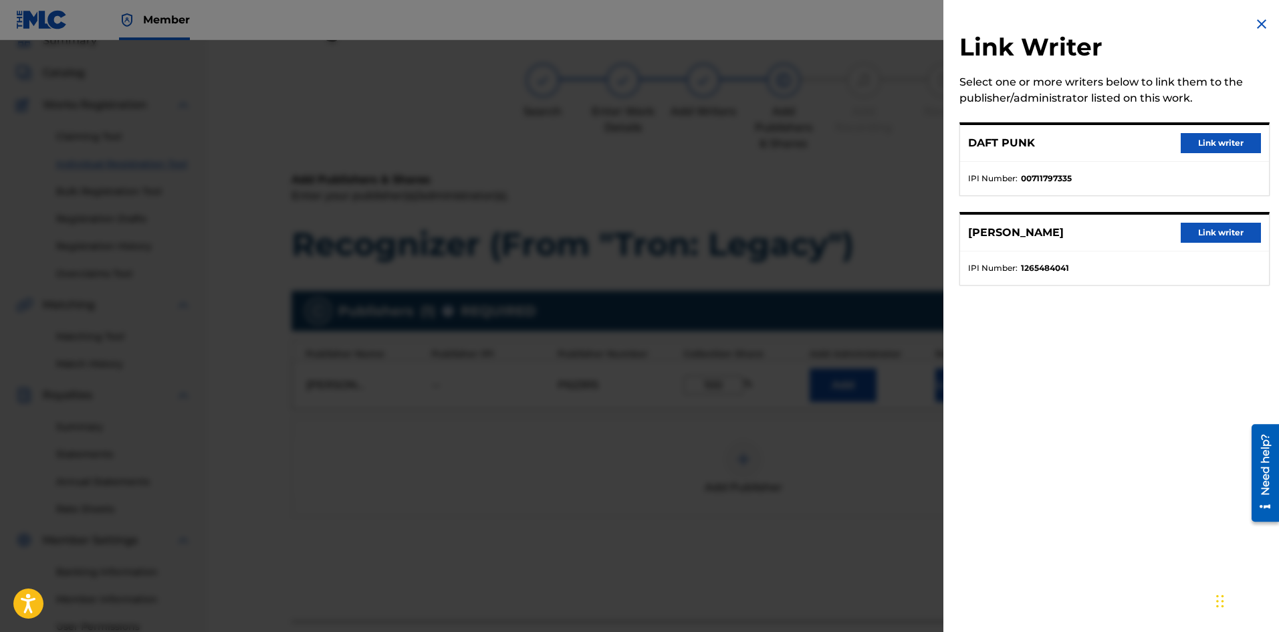
click at [1203, 149] on button "Link writer" at bounding box center [1221, 143] width 80 height 20
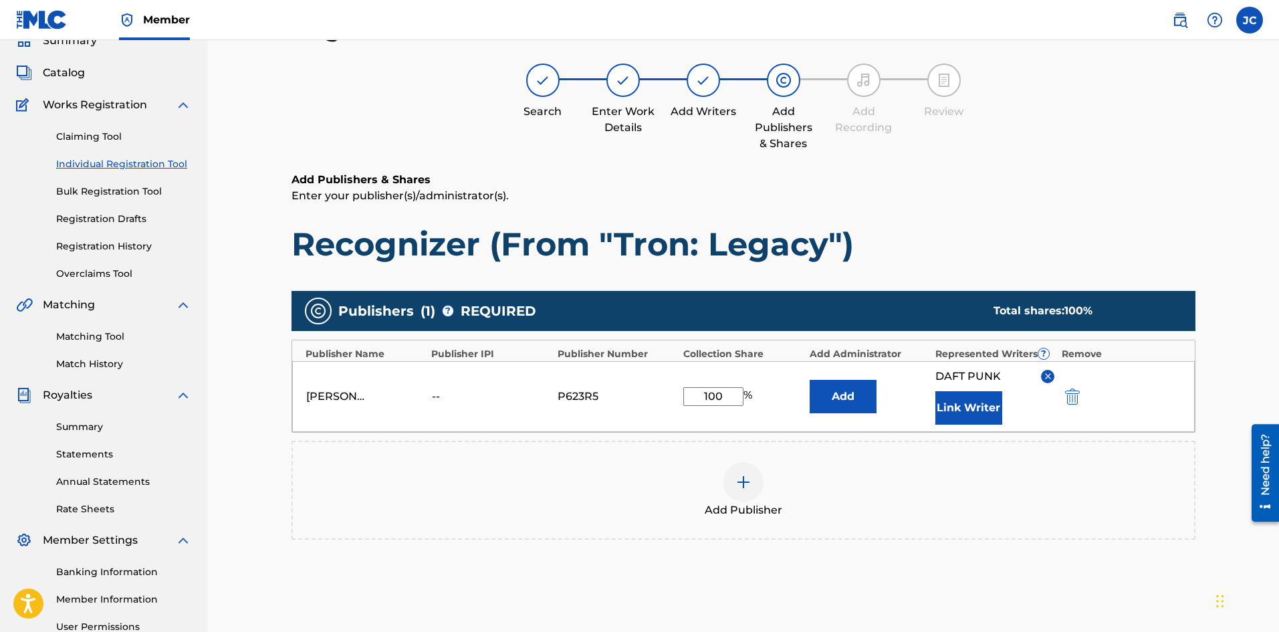
click at [963, 403] on button "Link Writer" at bounding box center [968, 407] width 67 height 33
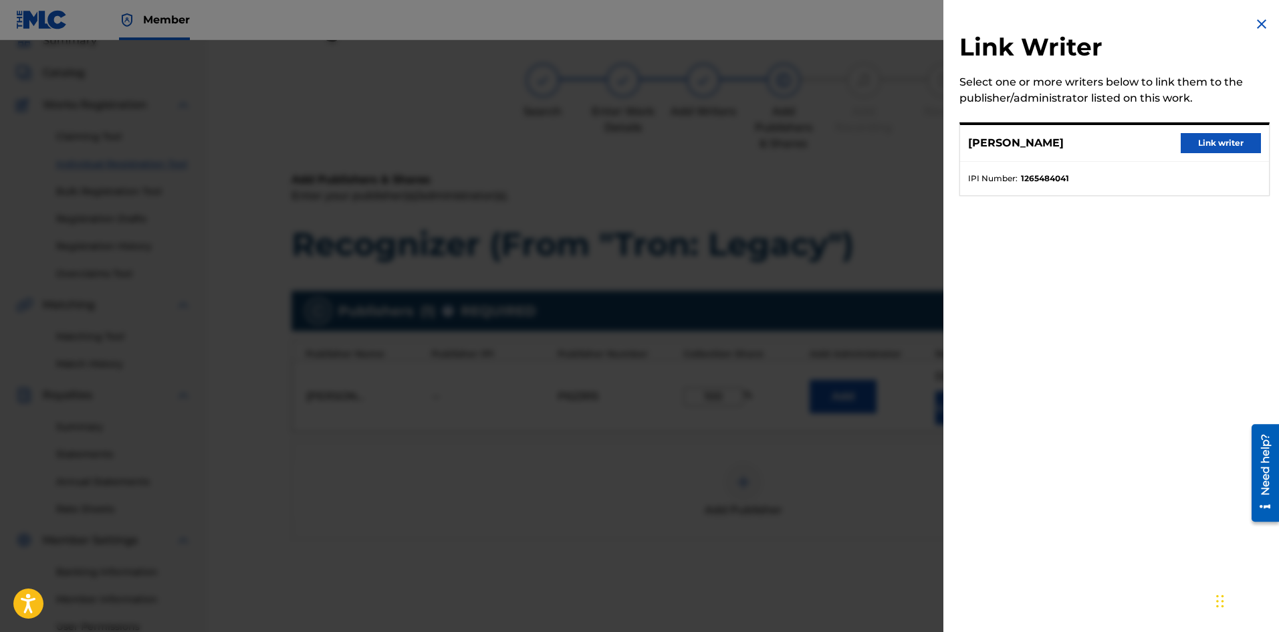
click at [1211, 142] on button "Link writer" at bounding box center [1221, 143] width 80 height 20
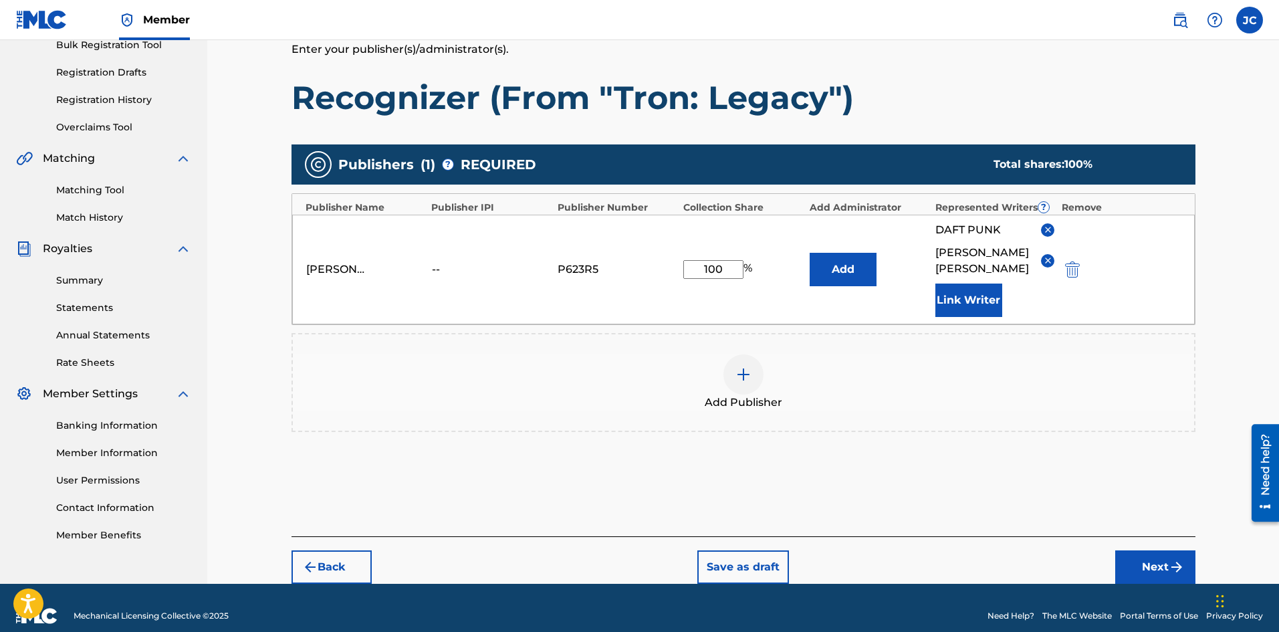
click at [1144, 550] on button "Next" at bounding box center [1155, 566] width 80 height 33
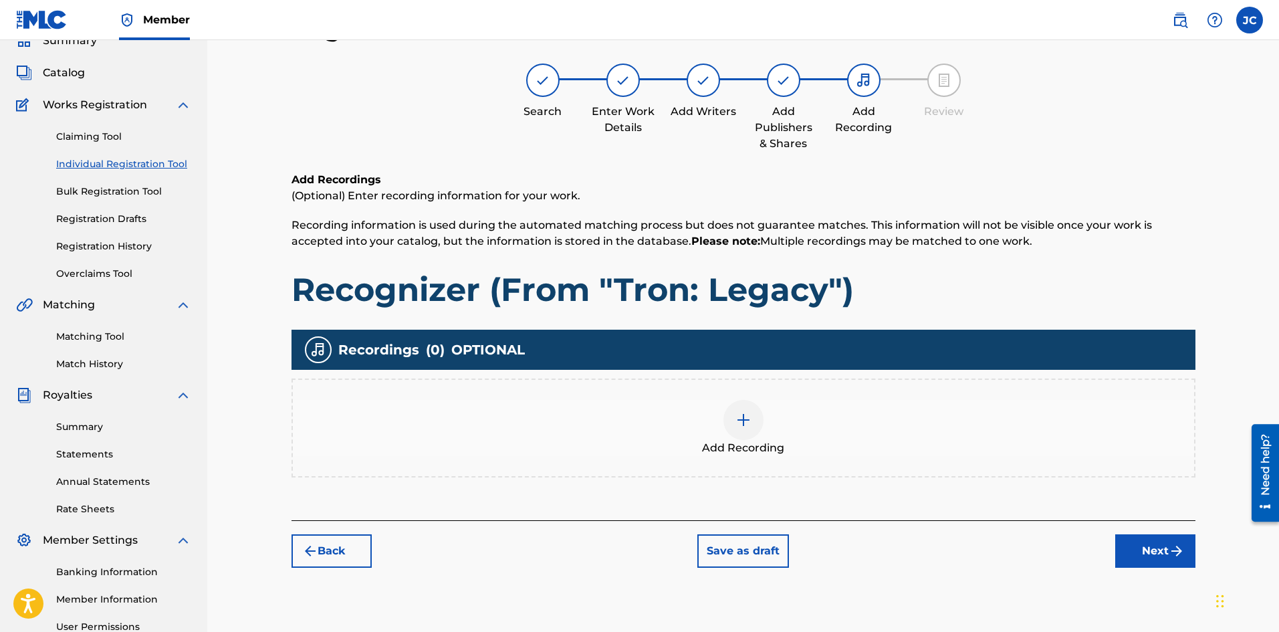
click at [841, 441] on div "Add Recording" at bounding box center [743, 428] width 901 height 56
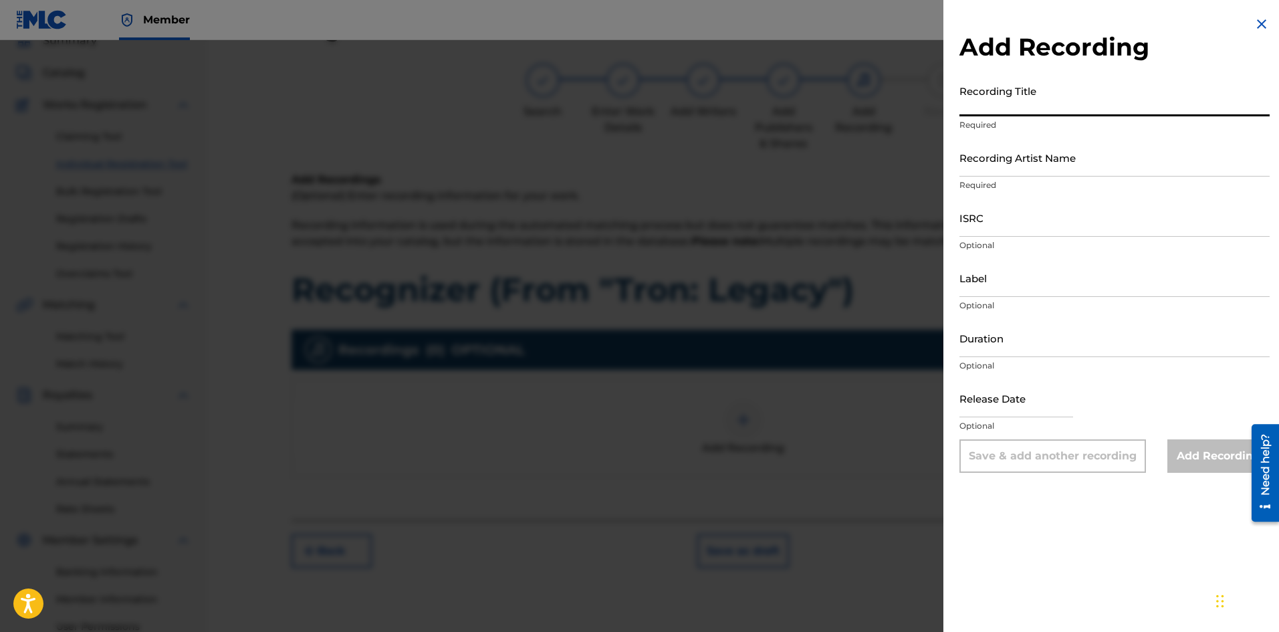
click at [1029, 91] on input "Recording Title" at bounding box center [1114, 97] width 310 height 38
paste input "Recognizer (From "Tron: Legacy")"
type input "Recognizer (From "Tron: Legacy")"
drag, startPoint x: 1040, startPoint y: 164, endPoint x: 1044, endPoint y: 175, distance: 11.8
click at [1040, 164] on input "Recording Artist Name" at bounding box center [1114, 157] width 310 height 38
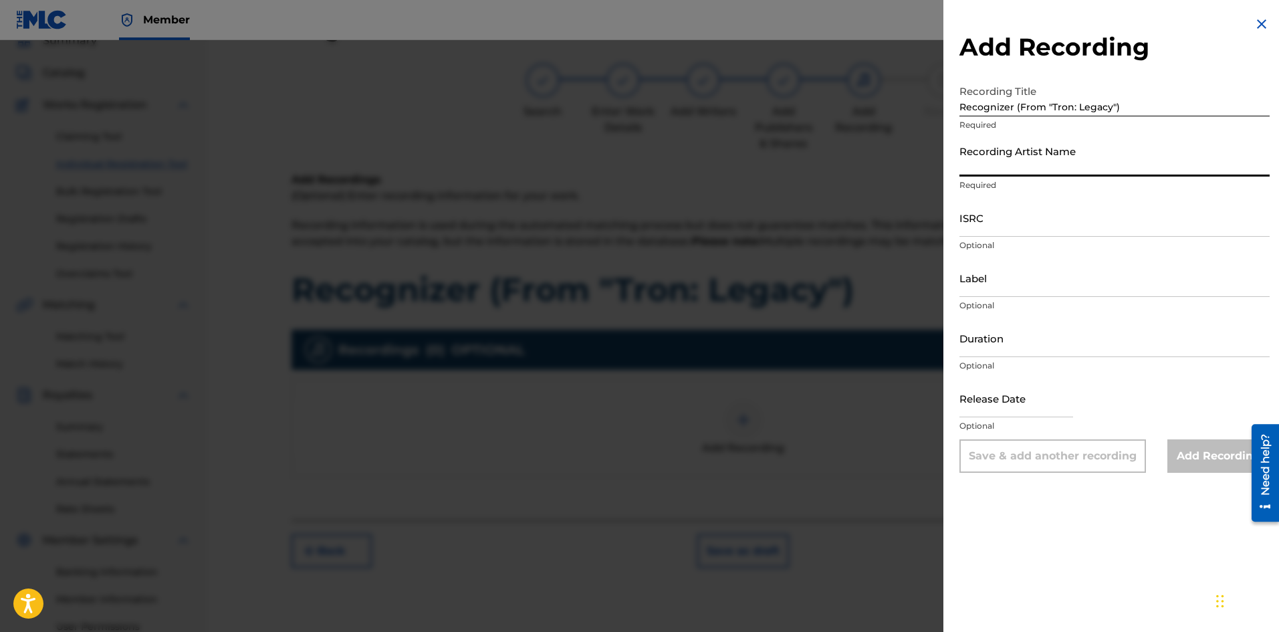
type input "[PERSON_NAME]"
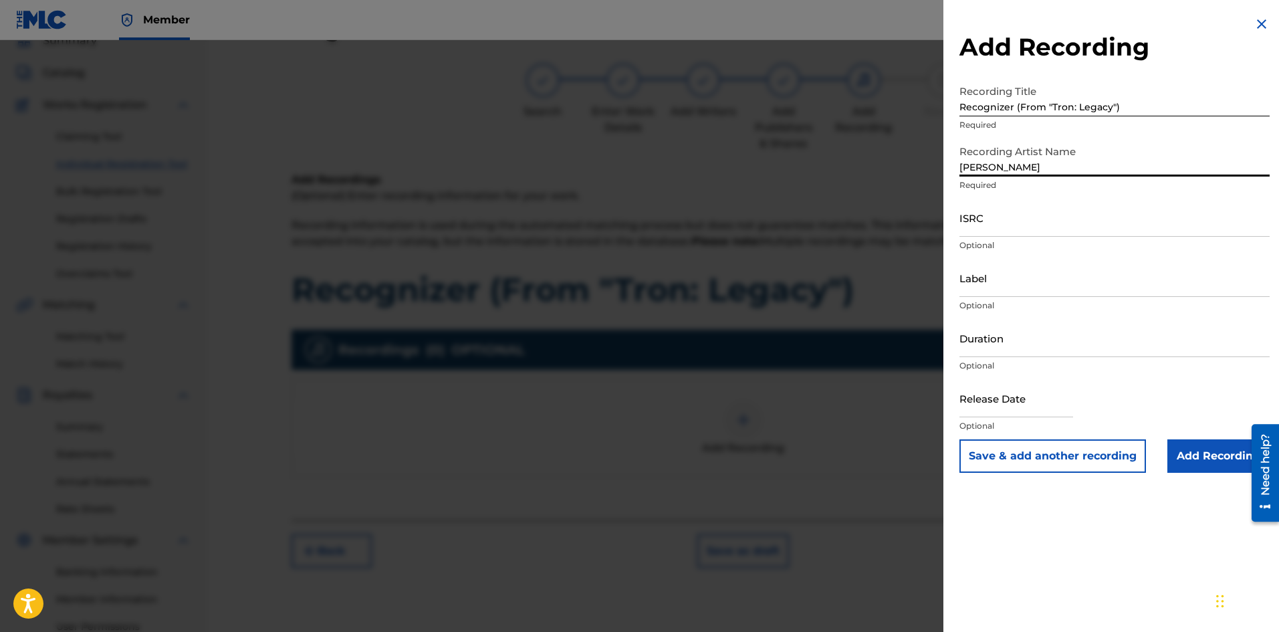
click at [1011, 230] on input "ISRC" at bounding box center [1114, 218] width 310 height 38
click at [1042, 220] on input "ISRC" at bounding box center [1114, 218] width 310 height 38
paste input "QZZ7X2569737"
type input "QZZ7X2569737"
click at [1207, 454] on input "Add Recording" at bounding box center [1218, 455] width 102 height 33
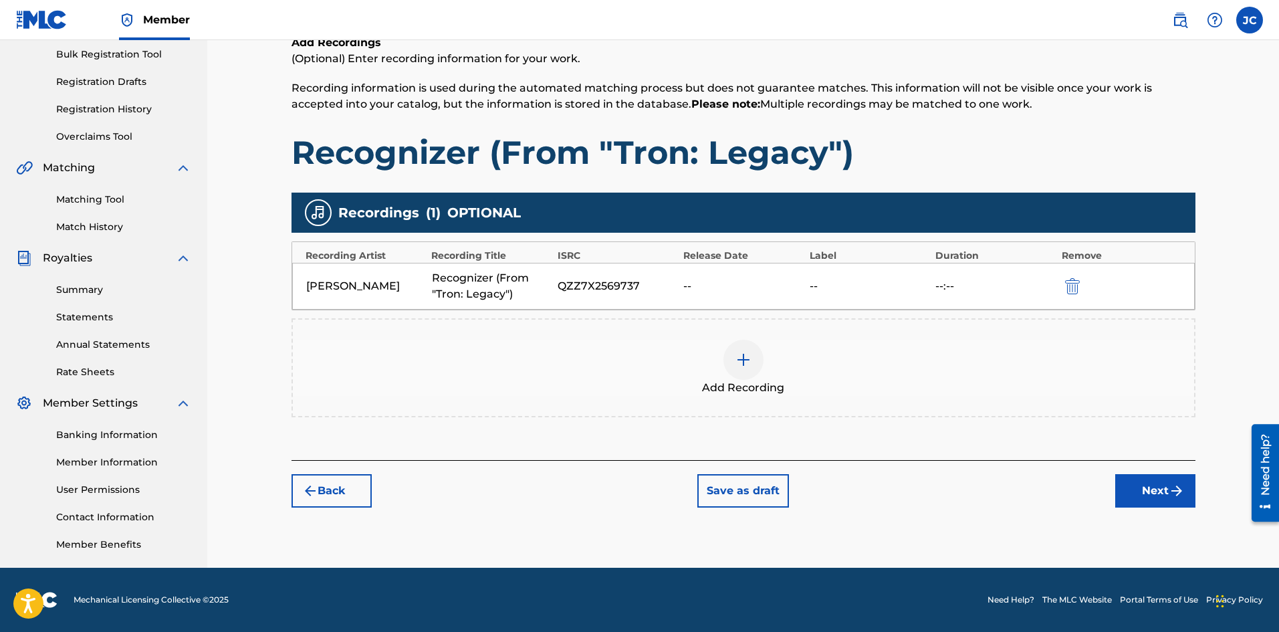
click at [1140, 479] on button "Next" at bounding box center [1155, 490] width 80 height 33
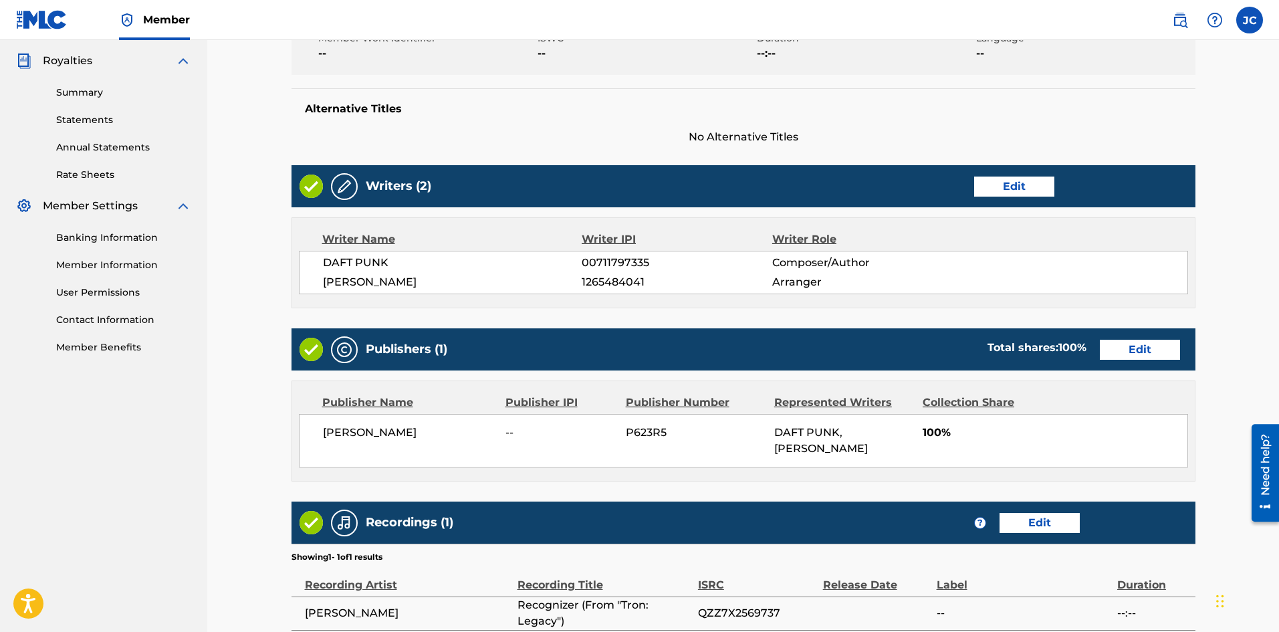
scroll to position [525, 0]
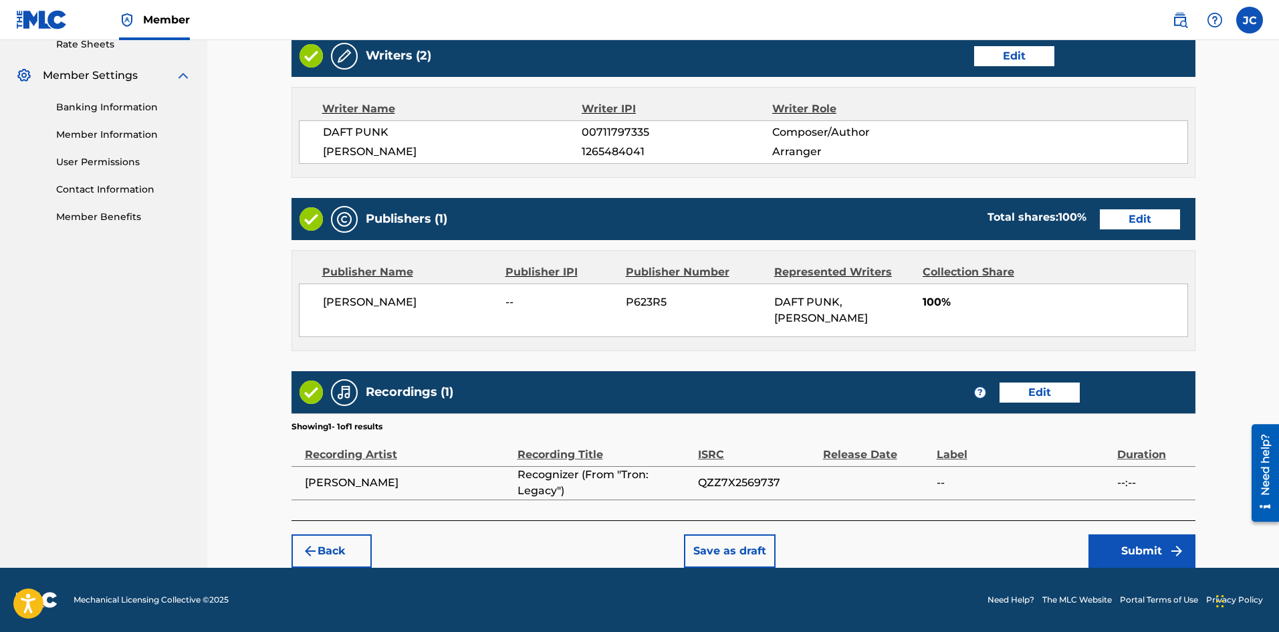
click at [1146, 532] on div "Back Save as draft Submit" at bounding box center [743, 543] width 904 height 47
click at [1148, 541] on button "Submit" at bounding box center [1141, 550] width 107 height 33
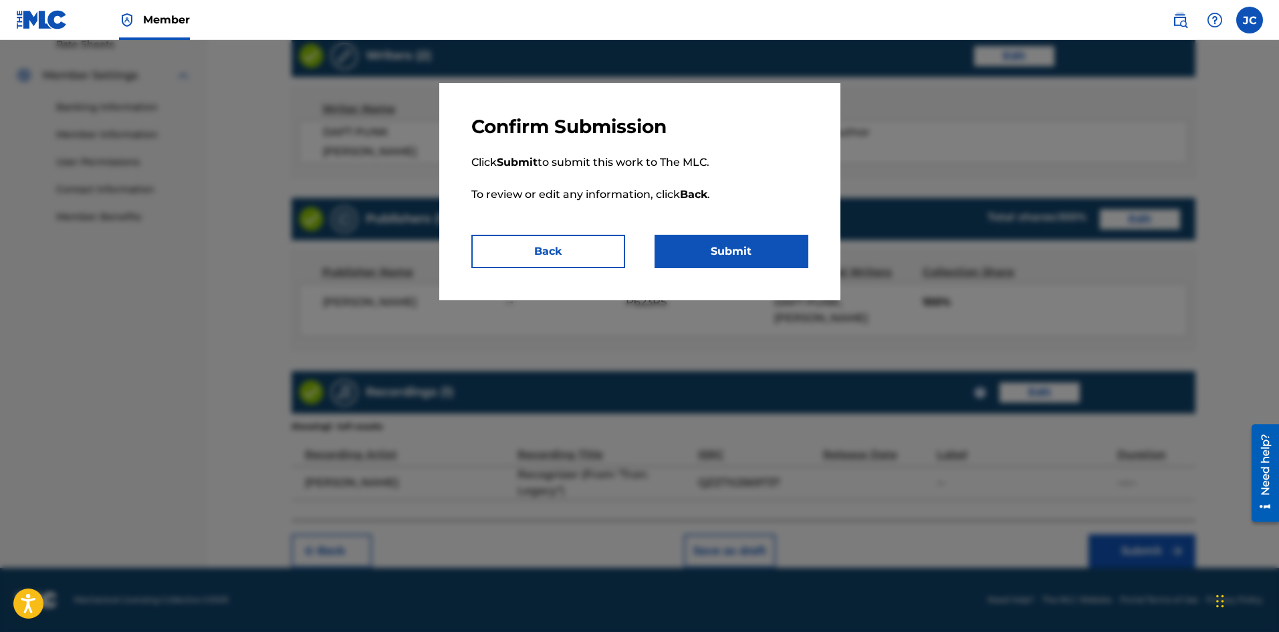
click at [717, 246] on button "Submit" at bounding box center [731, 251] width 154 height 33
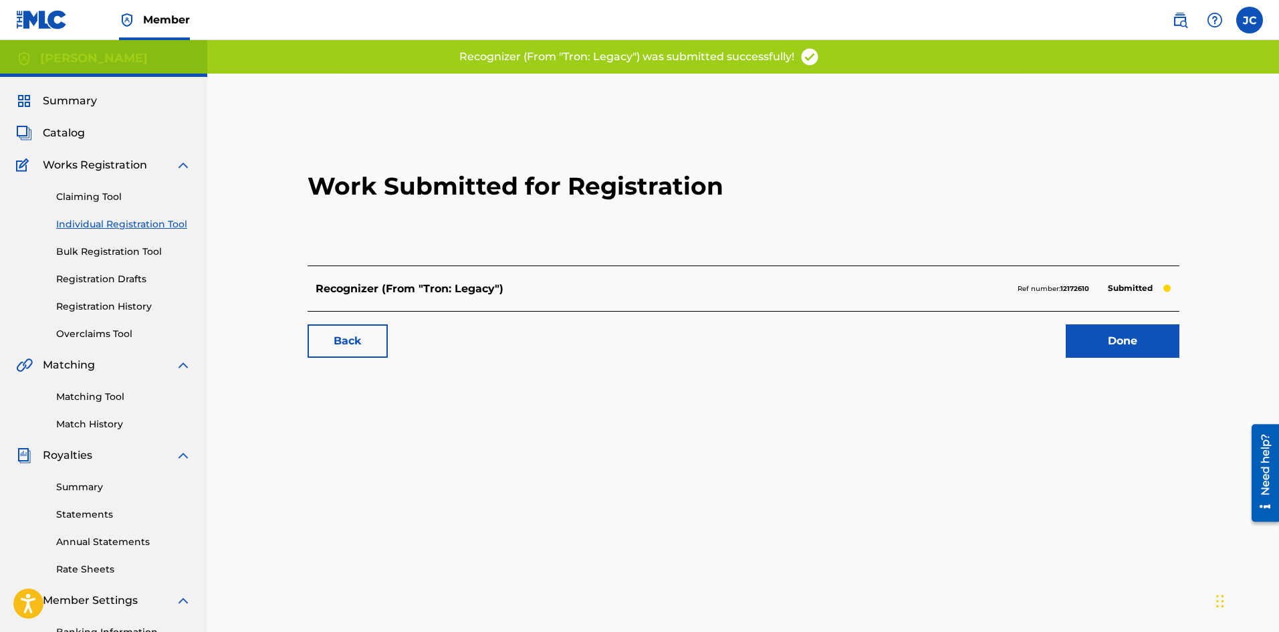
click at [1103, 327] on link "Done" at bounding box center [1123, 340] width 114 height 33
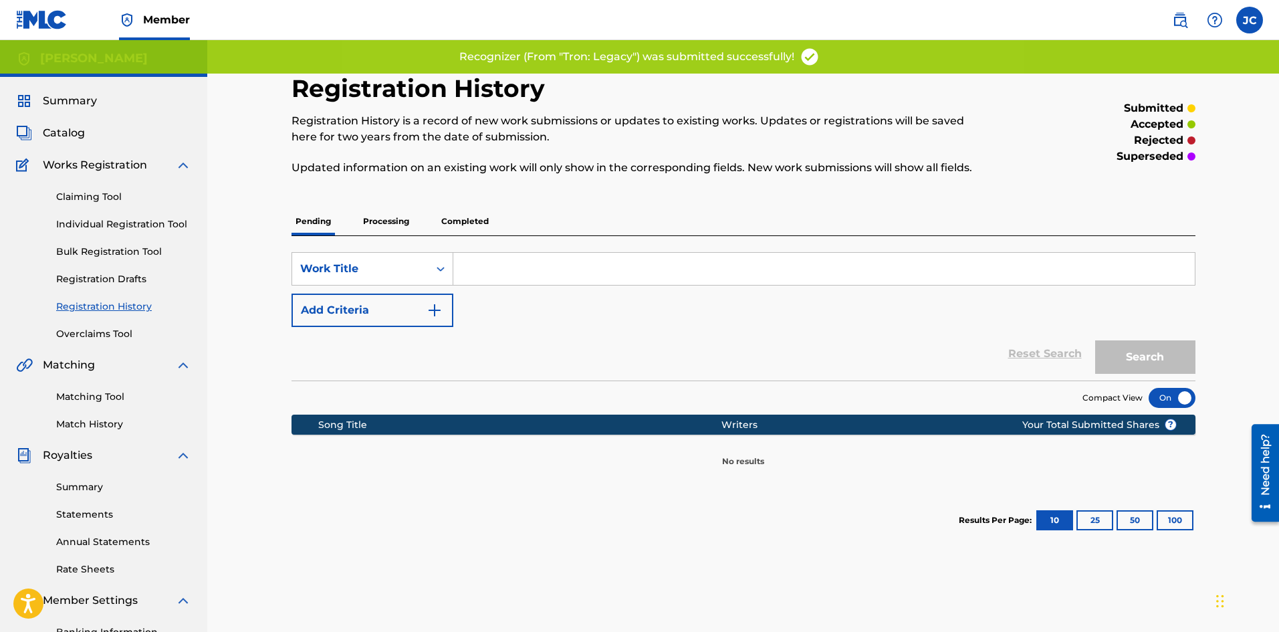
click at [70, 130] on span "Catalog" at bounding box center [64, 133] width 42 height 16
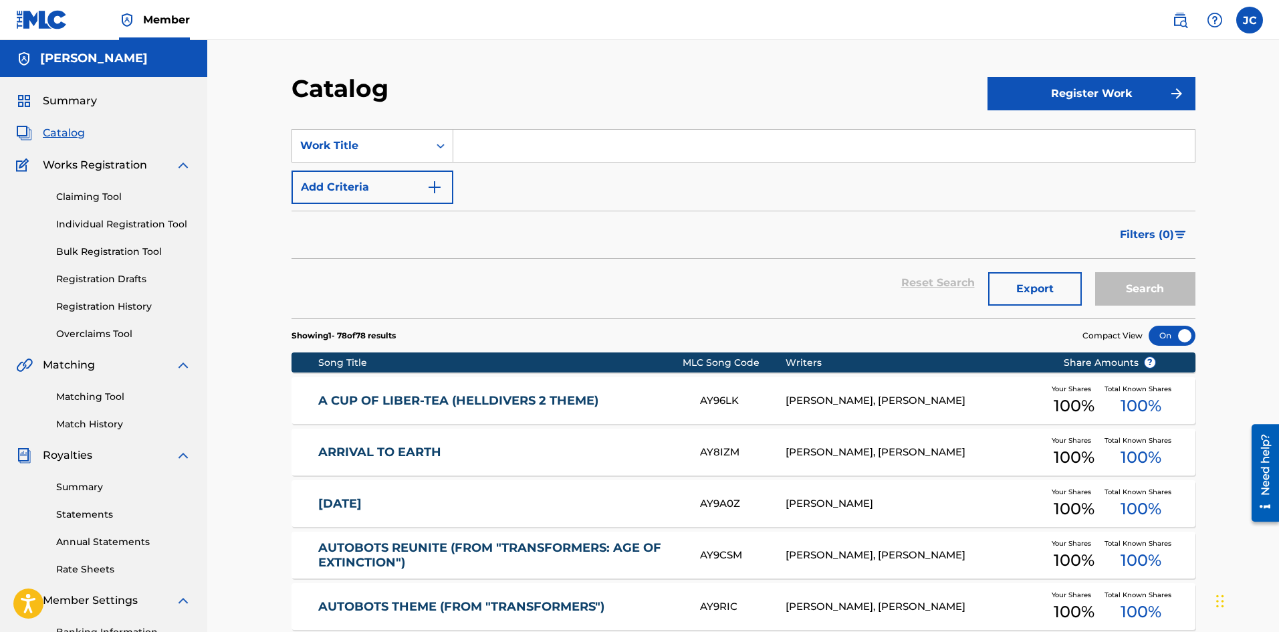
click at [62, 98] on span "Summary" at bounding box center [70, 101] width 54 height 16
